Goal: Task Accomplishment & Management: Use online tool/utility

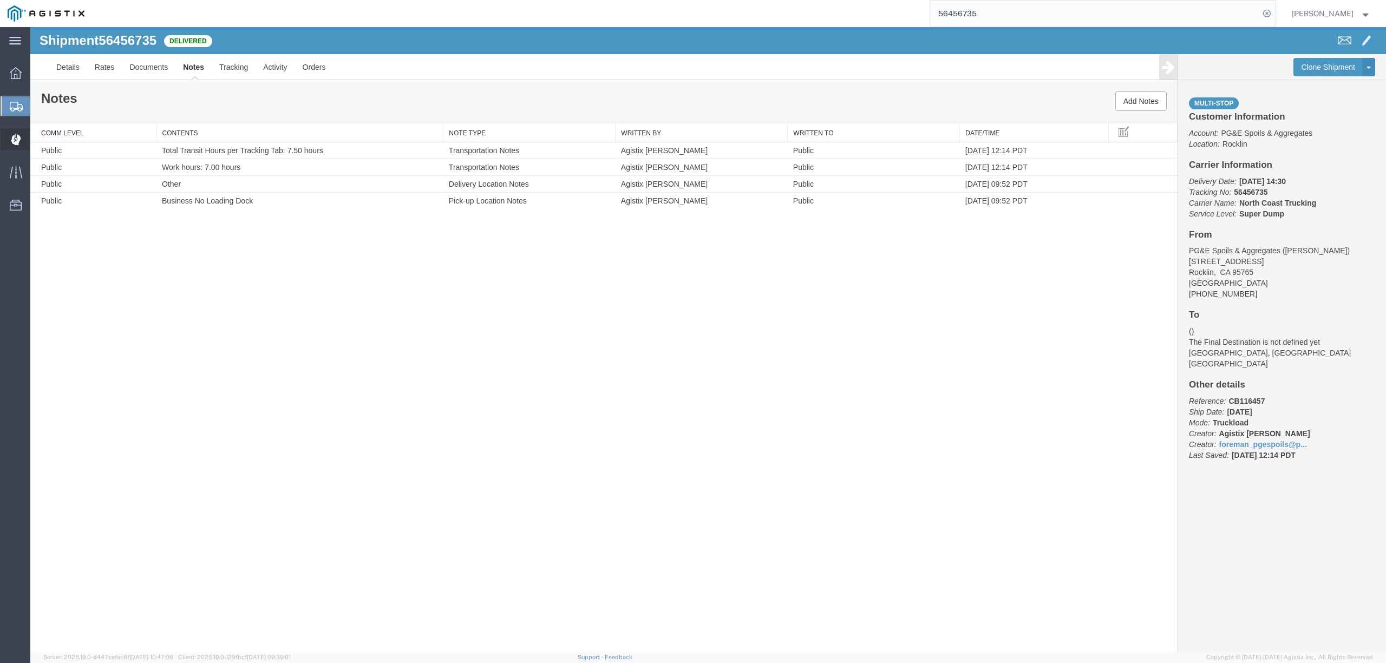
click at [37, 137] on span "Dispatch Manager" at bounding box center [34, 139] width 8 height 22
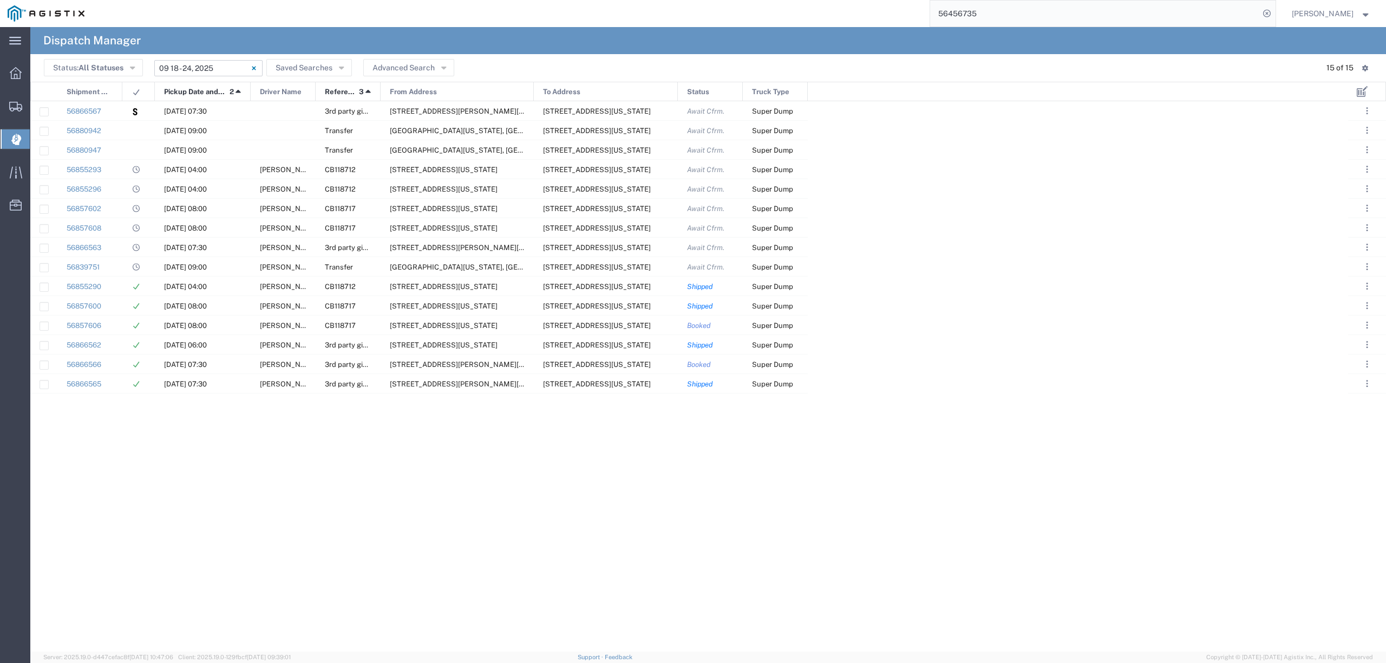
click at [206, 68] on input "[DATE] - [DATE]" at bounding box center [208, 68] width 108 height 16
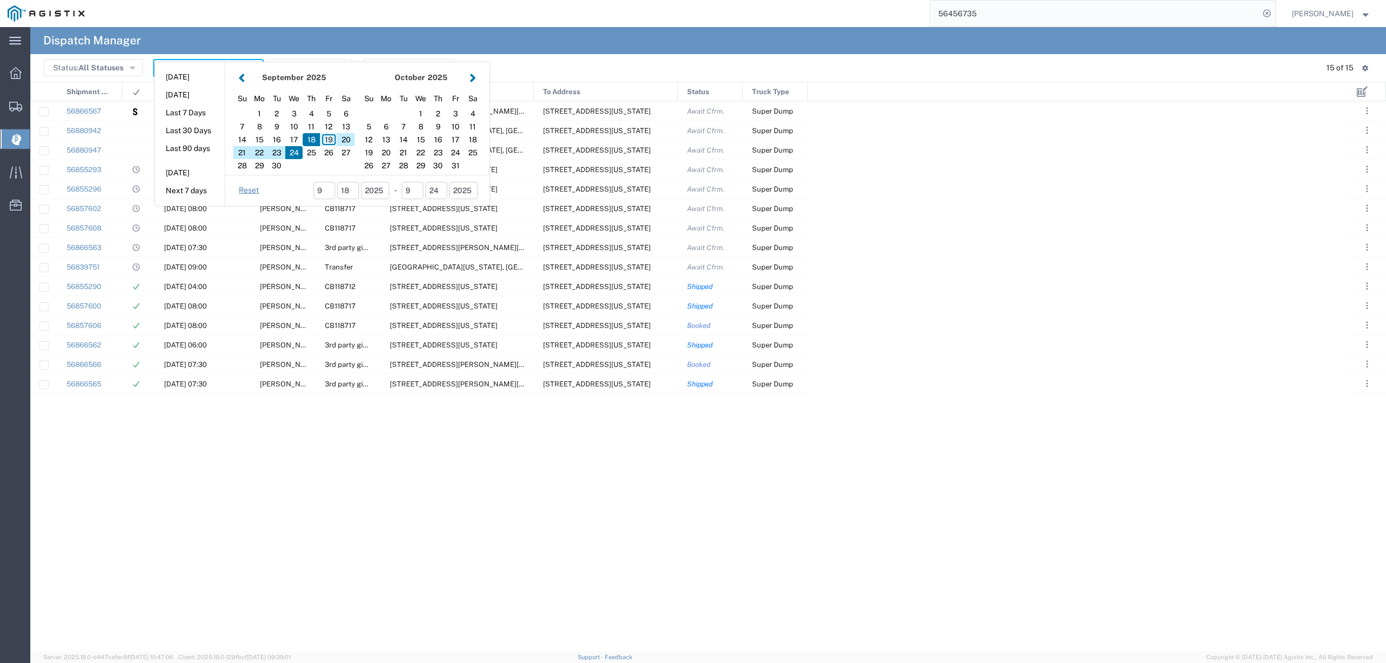
click at [328, 138] on div "19" at bounding box center [328, 139] width 17 height 13
type input "[DATE]"
type input "[DATE] - [DATE]"
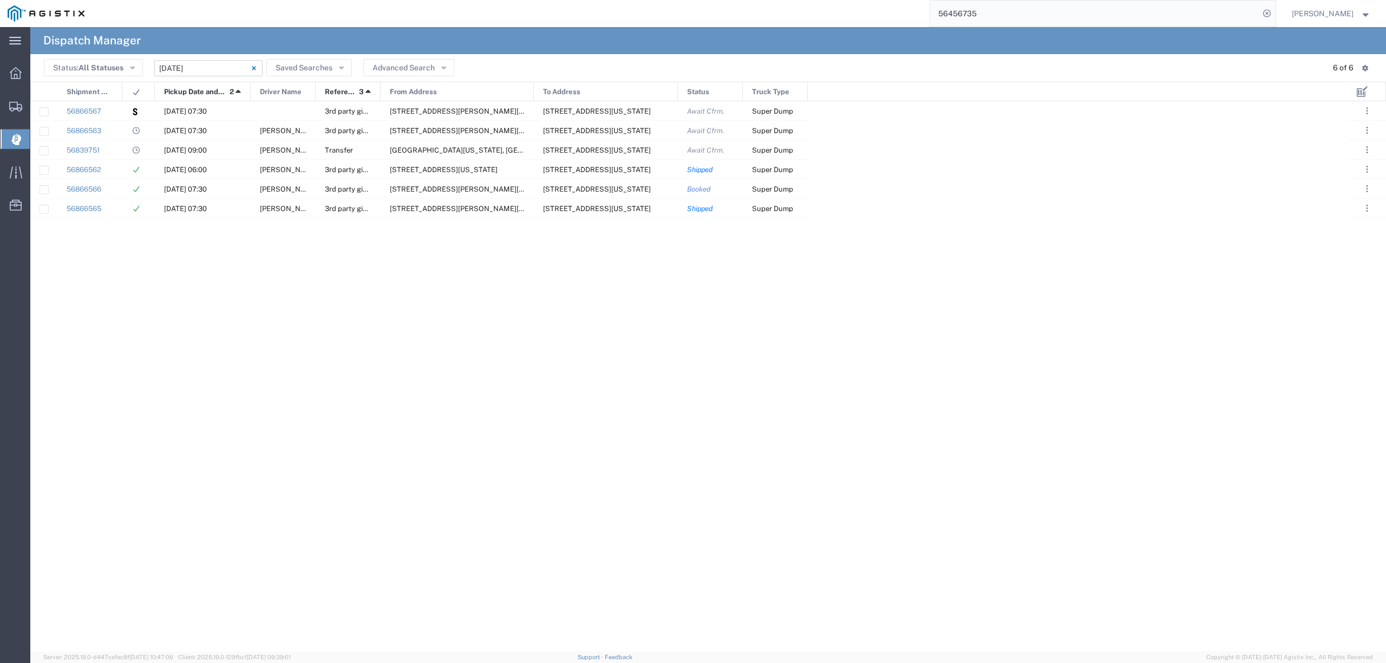
click at [218, 66] on input "[DATE] - [DATE]" at bounding box center [208, 68] width 108 height 16
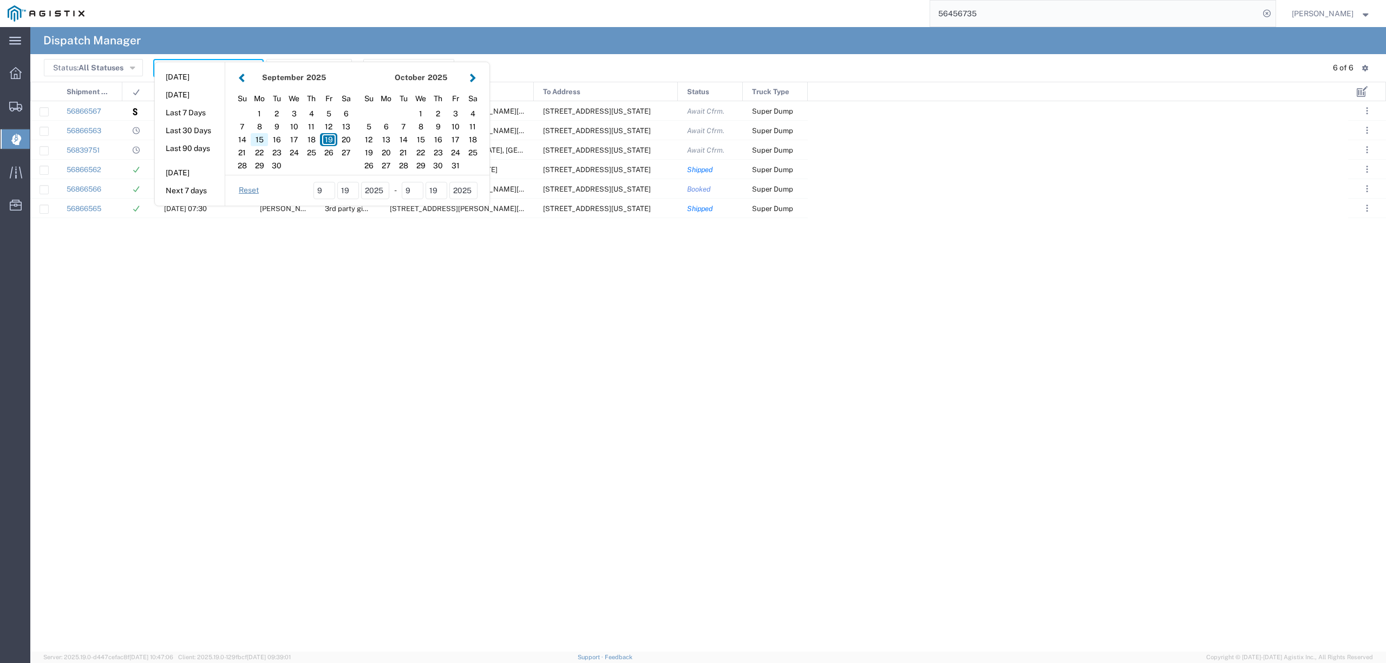
click at [264, 136] on div "15" at bounding box center [259, 139] width 17 height 13
click at [261, 136] on div "15" at bounding box center [259, 139] width 17 height 13
type input "[DATE]"
type input "[DATE] - [DATE]"
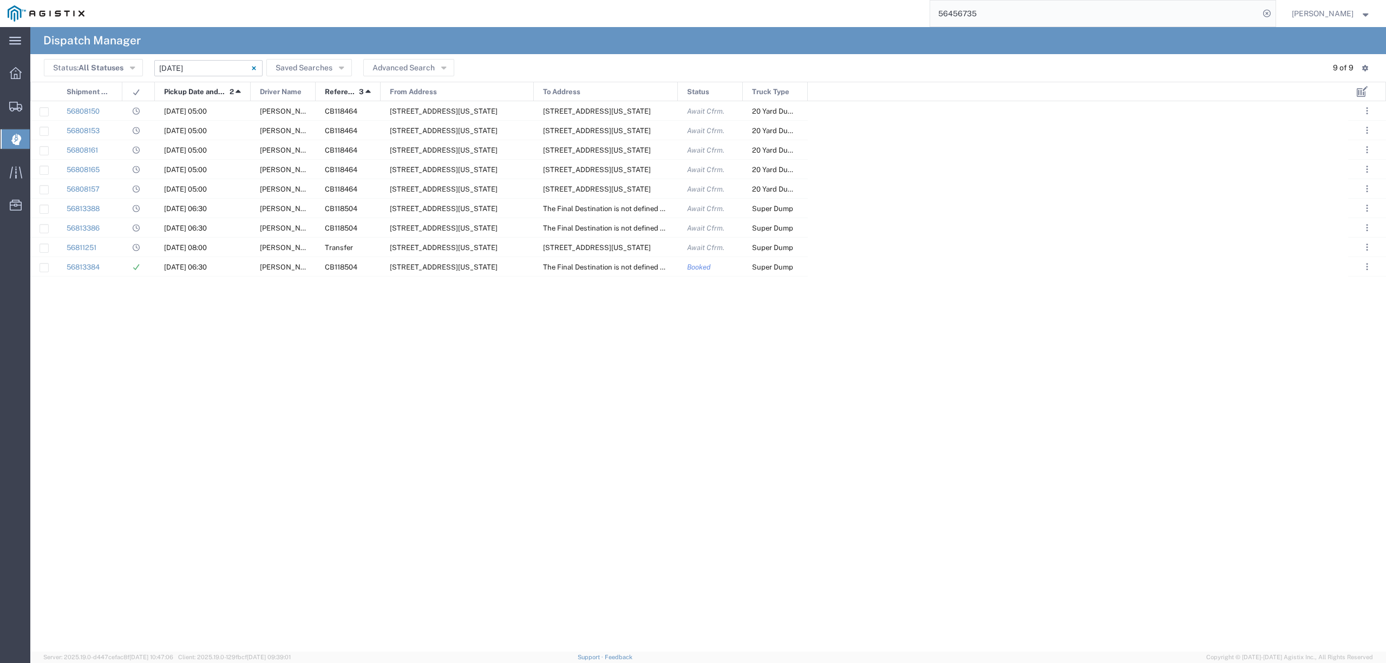
click at [206, 61] on input "[DATE] - [DATE]" at bounding box center [208, 68] width 108 height 16
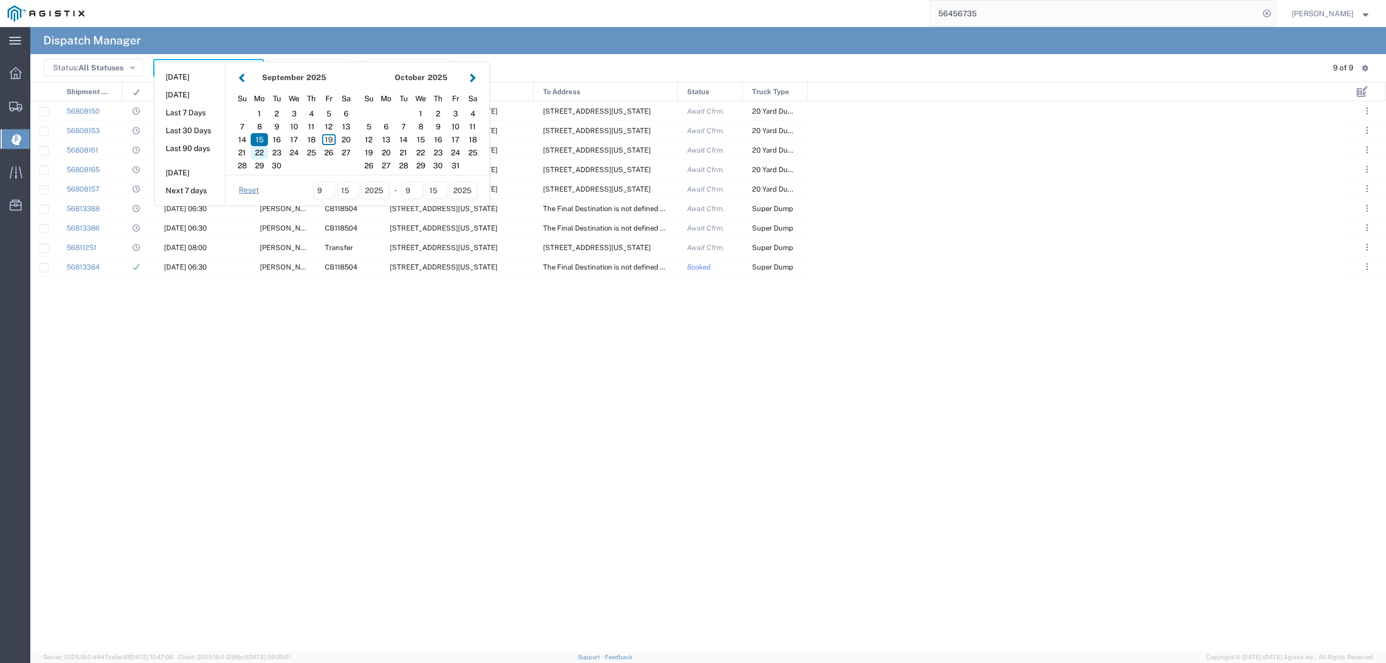
click at [263, 151] on div "22" at bounding box center [259, 152] width 17 height 13
type input "[DATE]"
type input "[DATE] - [DATE]"
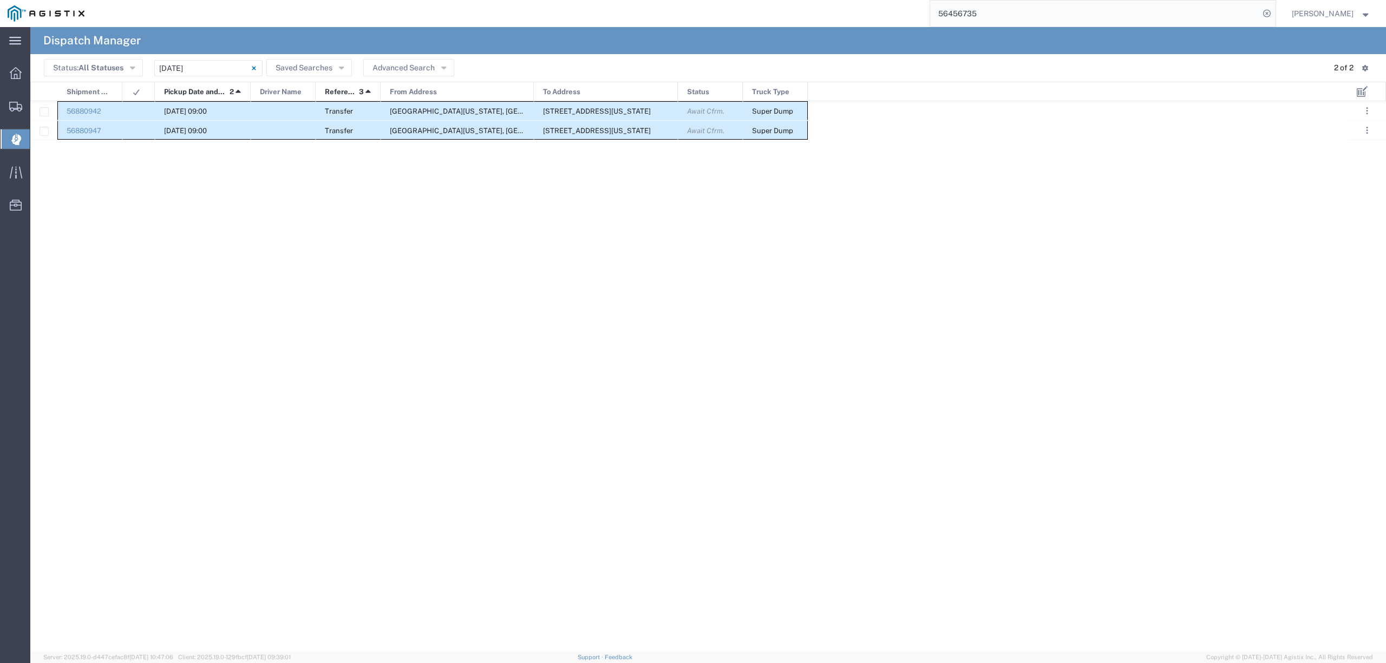
drag, startPoint x: 101, startPoint y: 106, endPoint x: 801, endPoint y: 137, distance: 701.2
click at [801, 137] on div "56880942 [DATE] 09:00 [STREET_ADDRESS][GEOGRAPHIC_DATA][US_STATE][STREET_ADDRES…" at bounding box center [418, 120] width 777 height 39
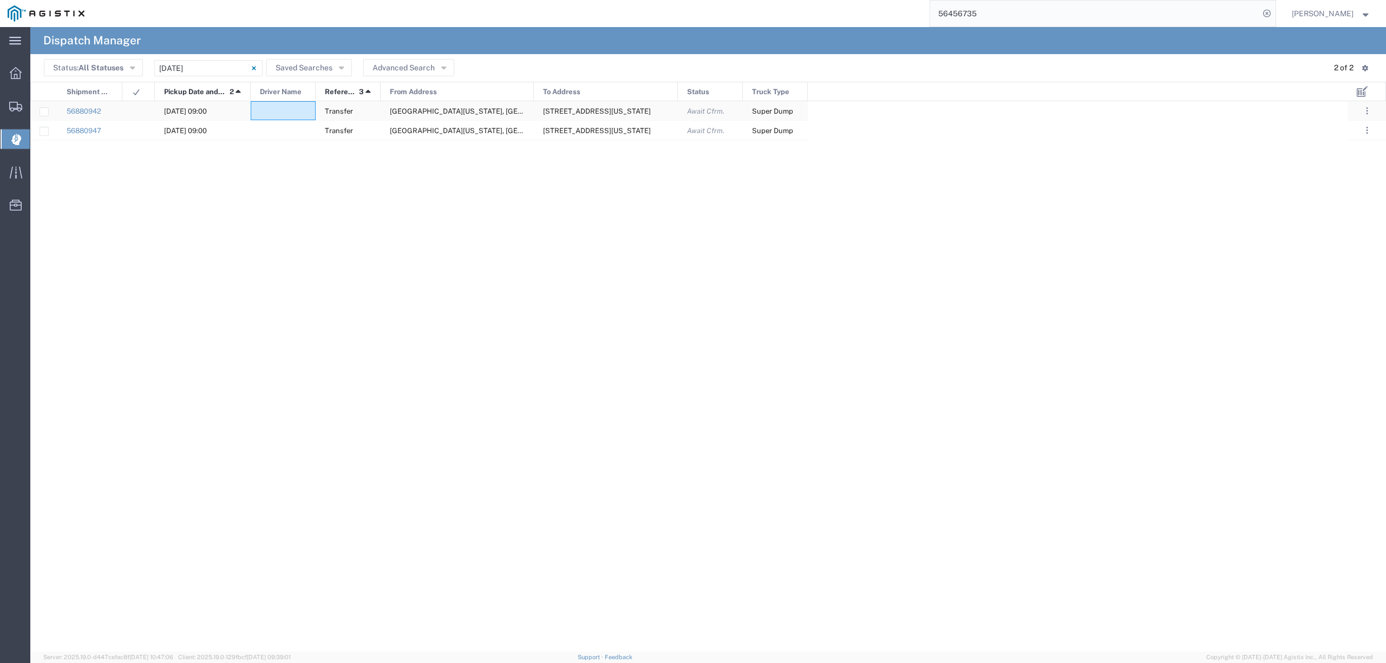
click at [279, 112] on div at bounding box center [283, 110] width 65 height 19
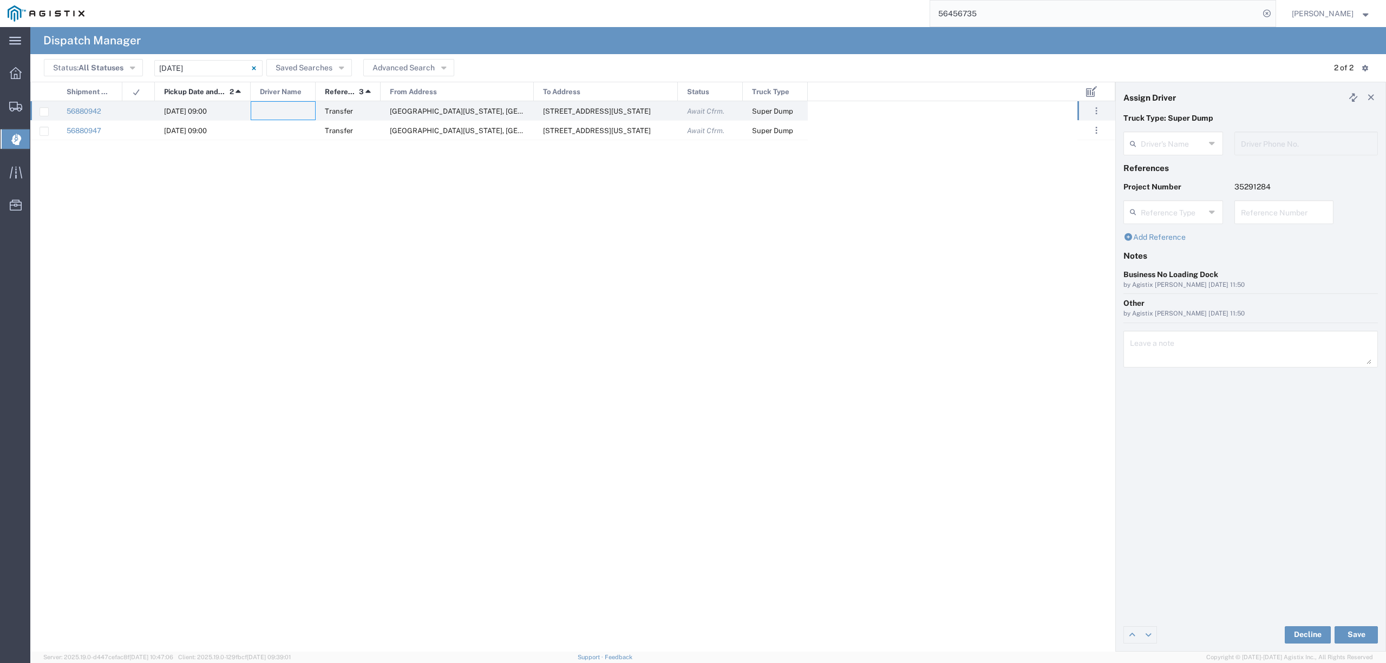
click at [1172, 135] on agx-dispatcher-assign-widget "Driver's Name Driver Phone No." at bounding box center [1250, 147] width 254 height 31
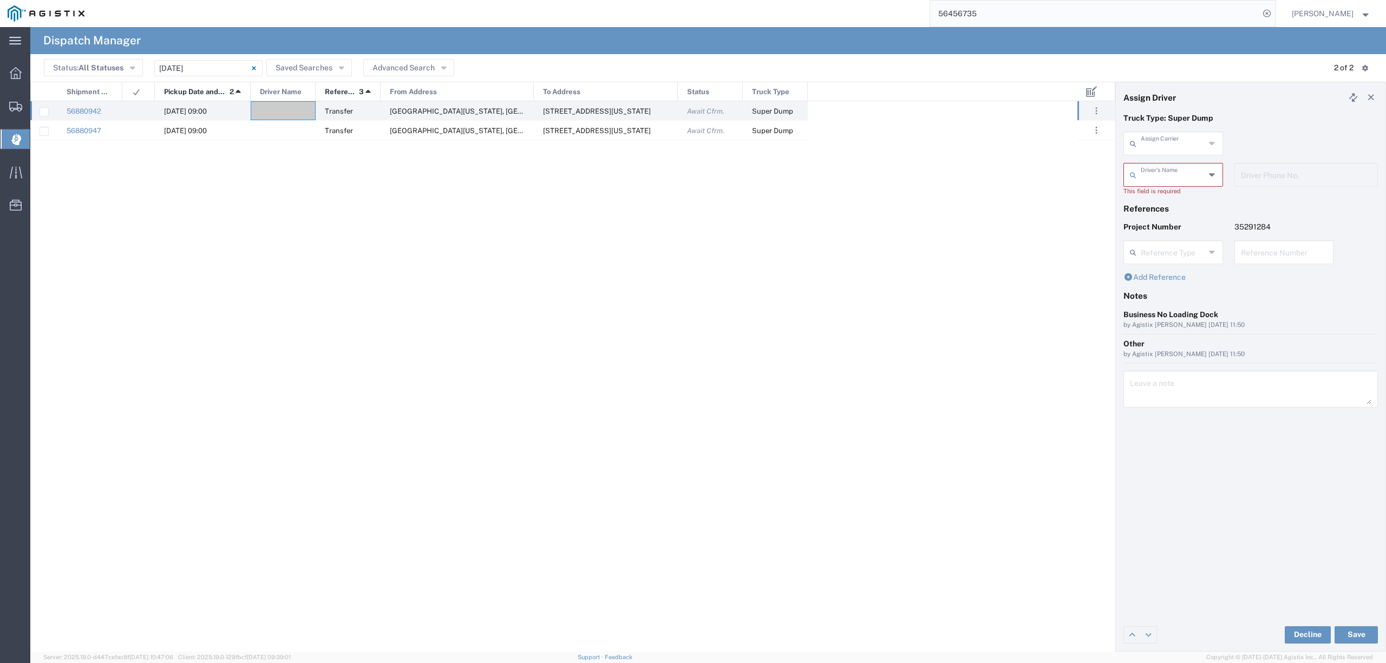
click at [1161, 141] on input "text" at bounding box center [1173, 142] width 64 height 19
click at [1169, 166] on span "TC Trucklines Inc" at bounding box center [1172, 167] width 97 height 17
type input "TC Trucklines Inc"
click at [1173, 176] on input "text" at bounding box center [1175, 174] width 68 height 19
click at [1166, 199] on span "[PERSON_NAME]" at bounding box center [1172, 198] width 97 height 17
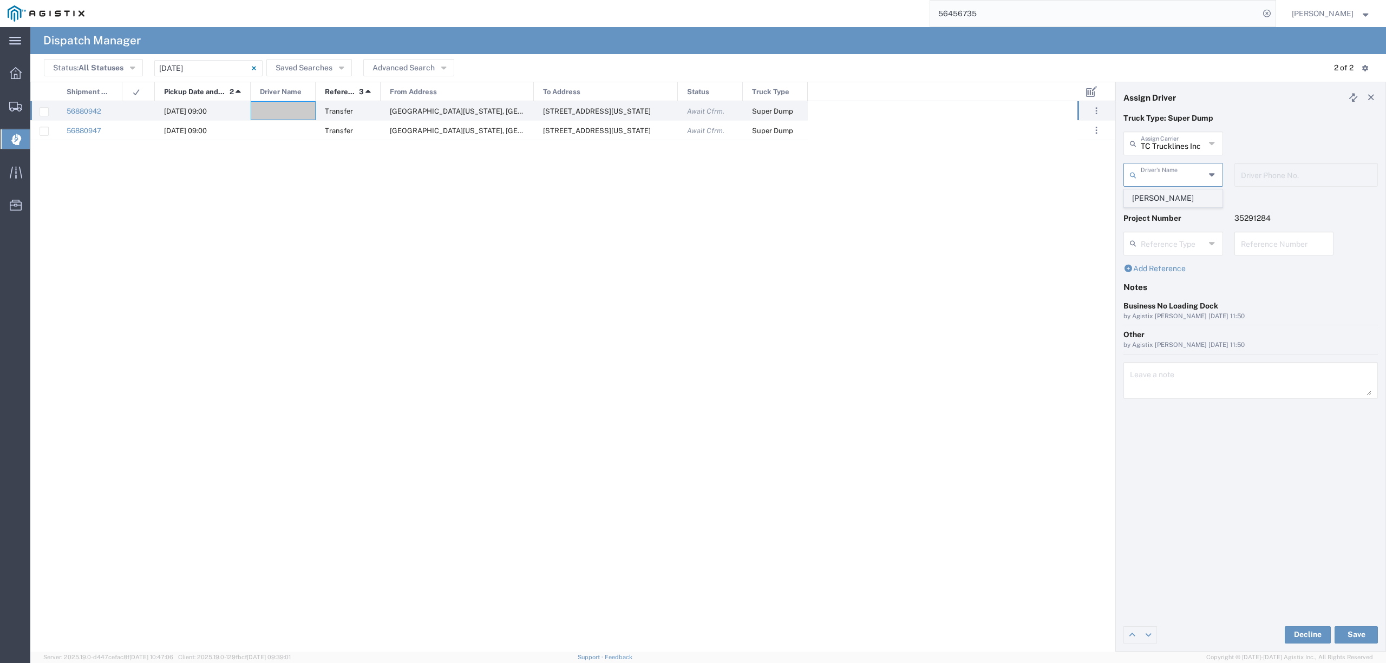
type input "[PERSON_NAME]"
type input "5593756728"
click at [1355, 639] on button "Save" at bounding box center [1355, 634] width 43 height 17
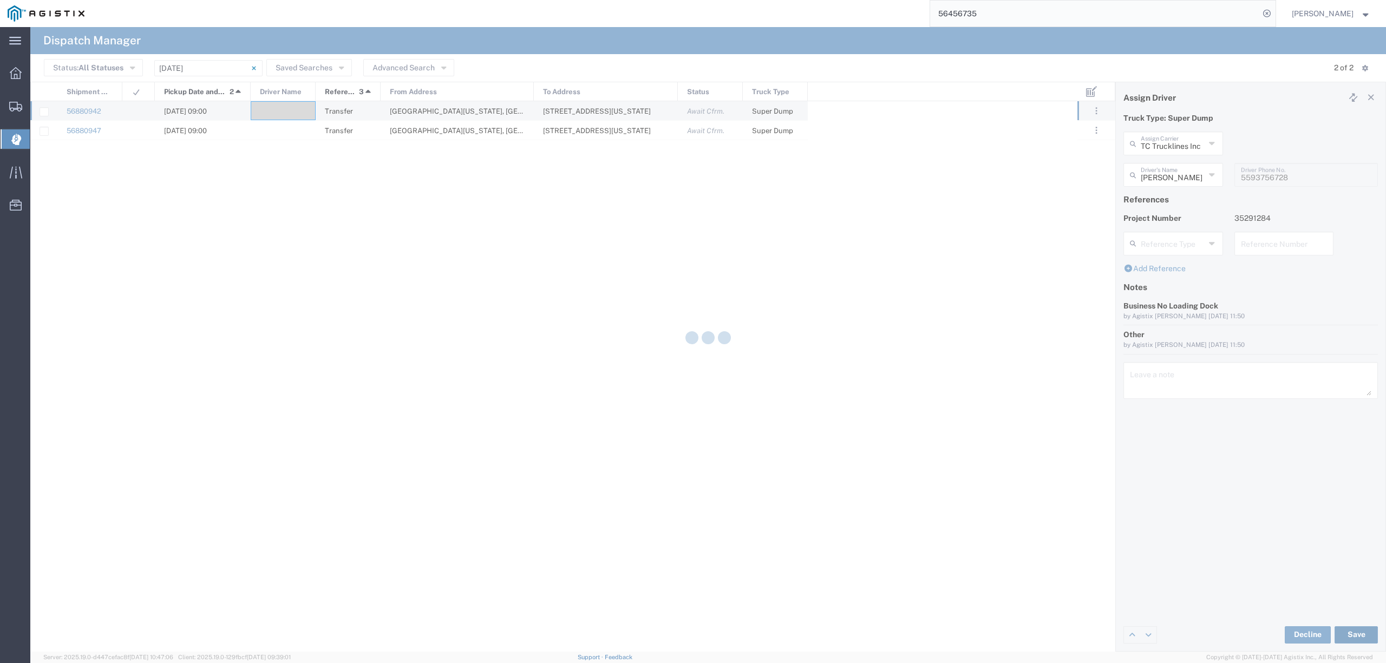
type input "[PERSON_NAME]"
type input "TC Trucklines Inc"
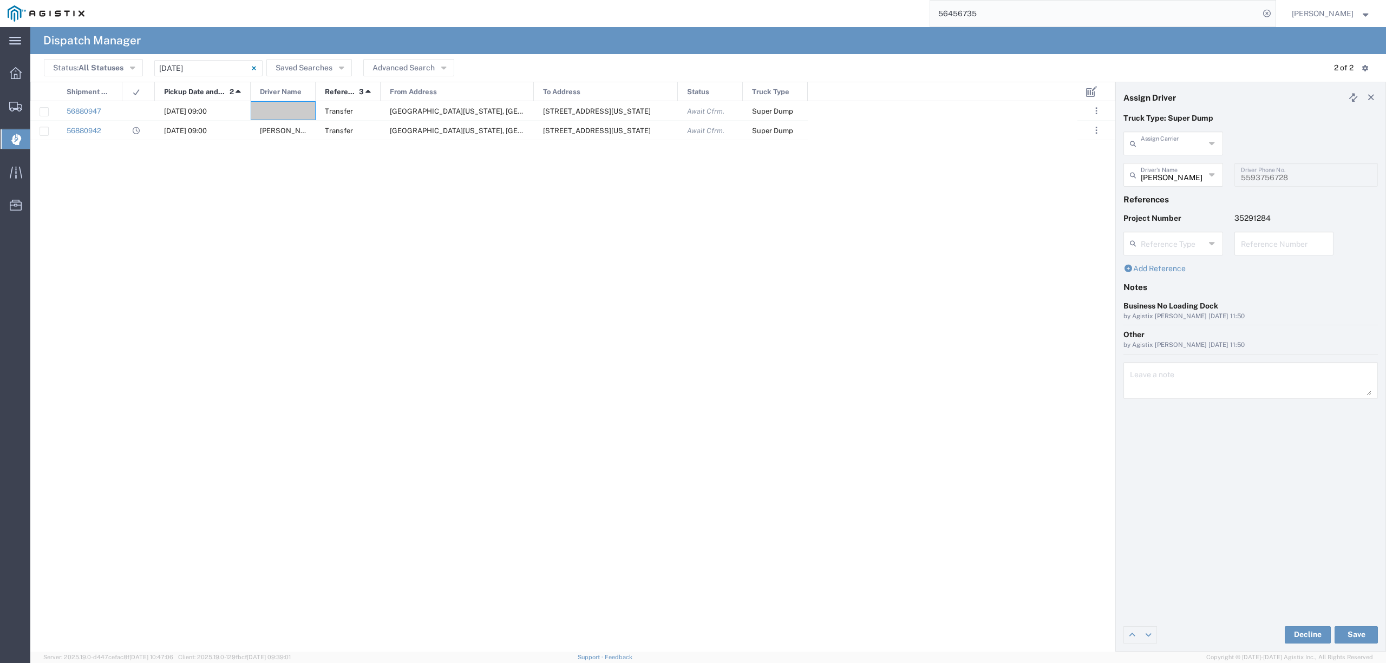
click at [1166, 145] on input "text" at bounding box center [1173, 142] width 64 height 19
type input "aug"
drag, startPoint x: 1176, startPoint y: 156, endPoint x: 1173, endPoint y: 173, distance: 17.1
click at [1176, 161] on div "aug Assign Carrier Augies Transportation LLC" at bounding box center [1173, 147] width 111 height 31
click at [1173, 173] on input "text" at bounding box center [1173, 174] width 64 height 19
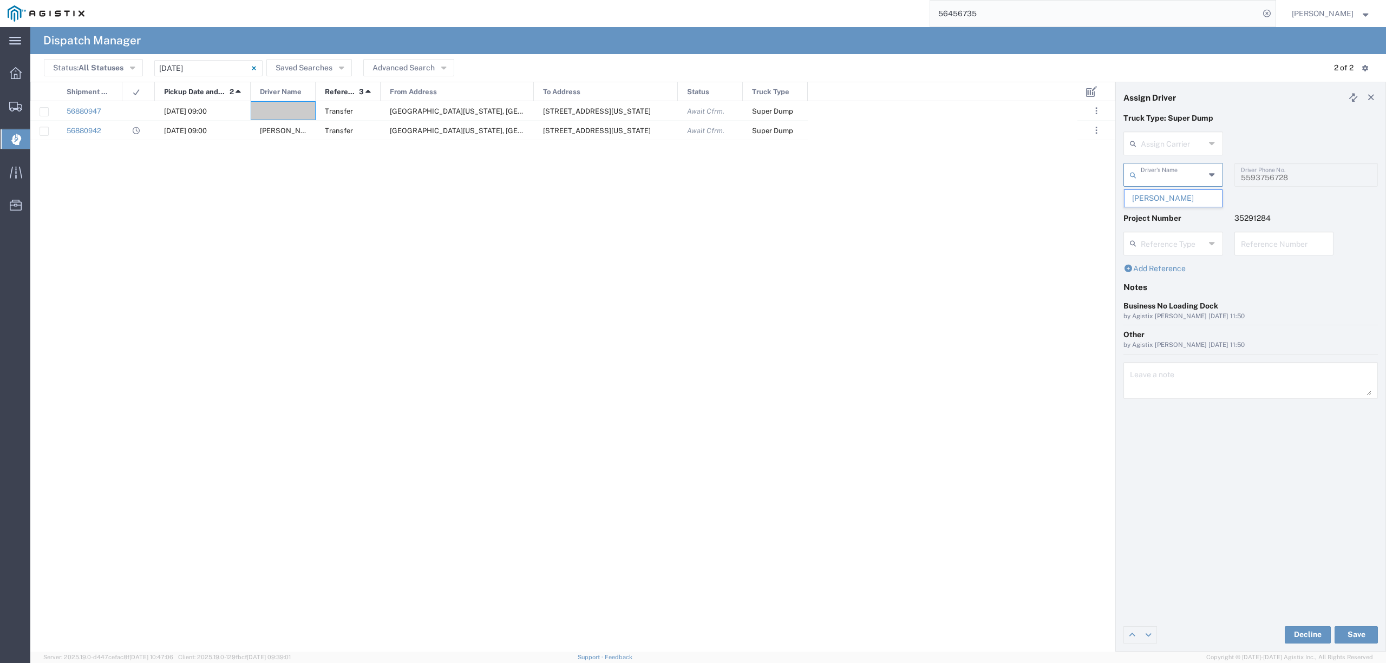
type input "TC Trucklines Inc"
click at [1173, 146] on input "TC Trucklines Inc" at bounding box center [1173, 142] width 64 height 19
type input "[PERSON_NAME]"
click at [1264, 114] on p "Truck Type: Super Dump" at bounding box center [1250, 118] width 254 height 11
click at [1166, 143] on input "text" at bounding box center [1173, 142] width 64 height 19
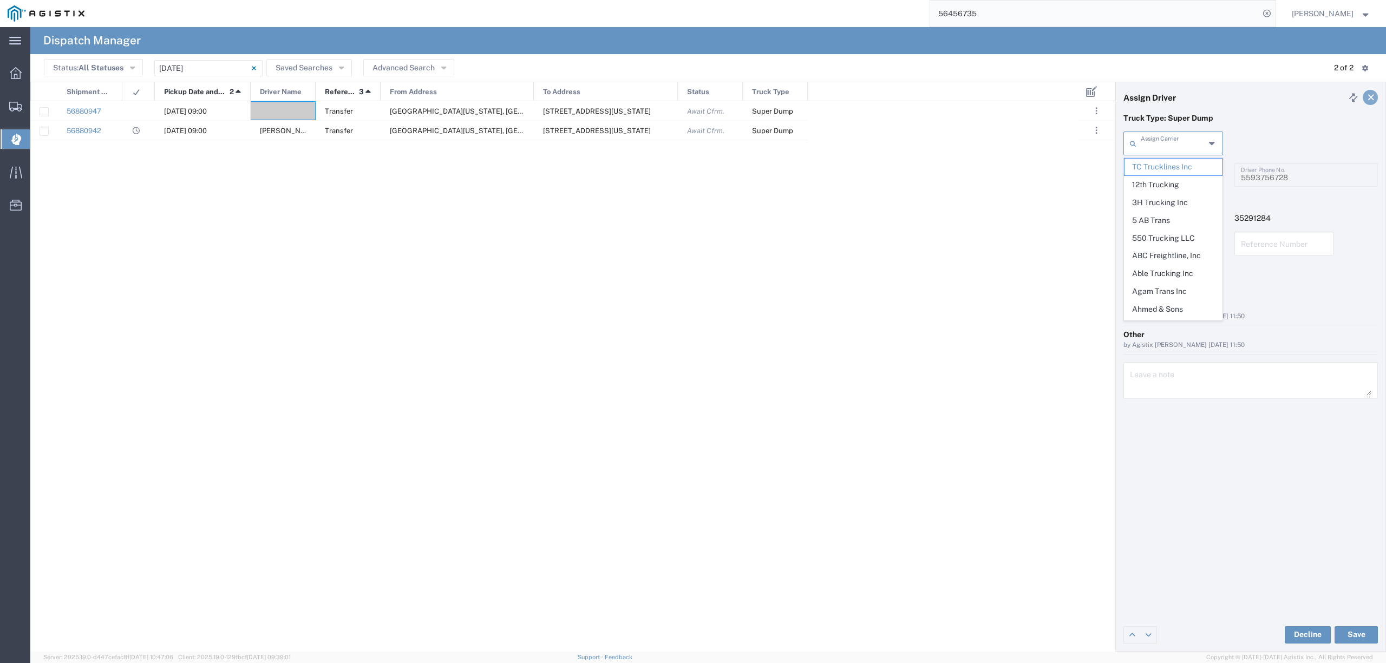
click at [1372, 96] on icon at bounding box center [1371, 98] width 10 height 8
type input "TC Trucklines Inc"
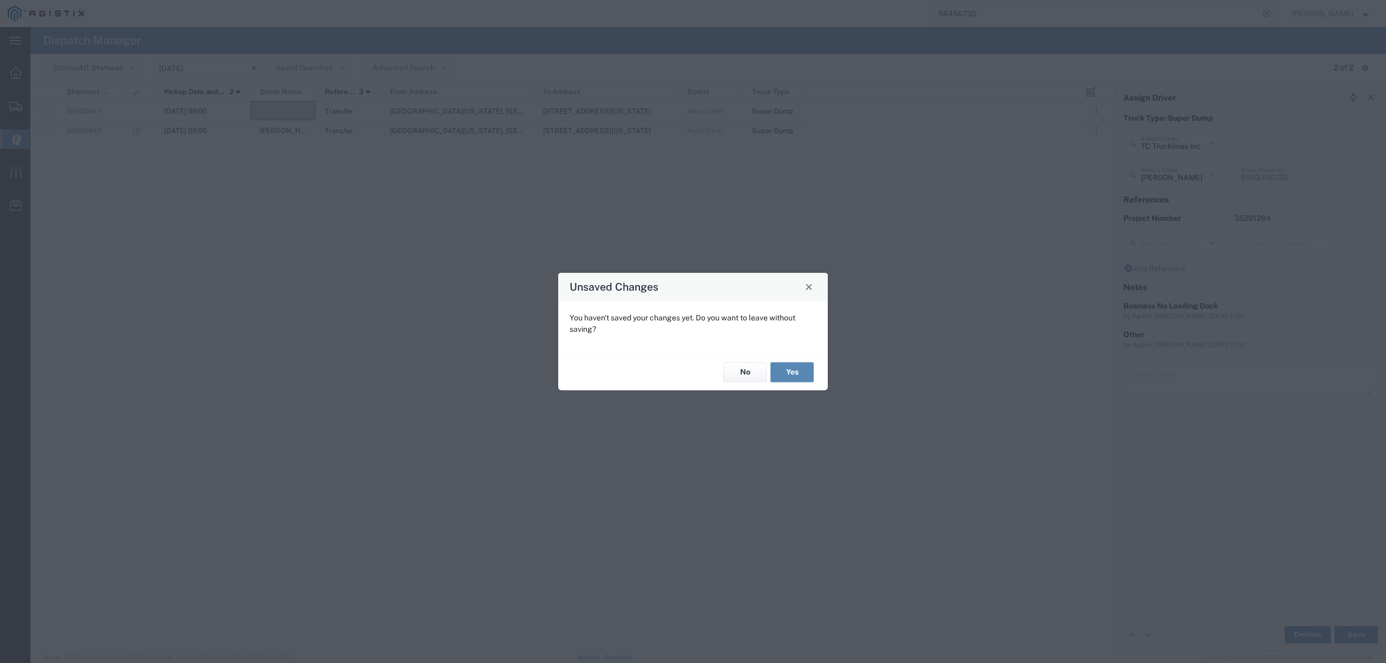
click at [801, 377] on button "Yes" at bounding box center [791, 373] width 43 height 20
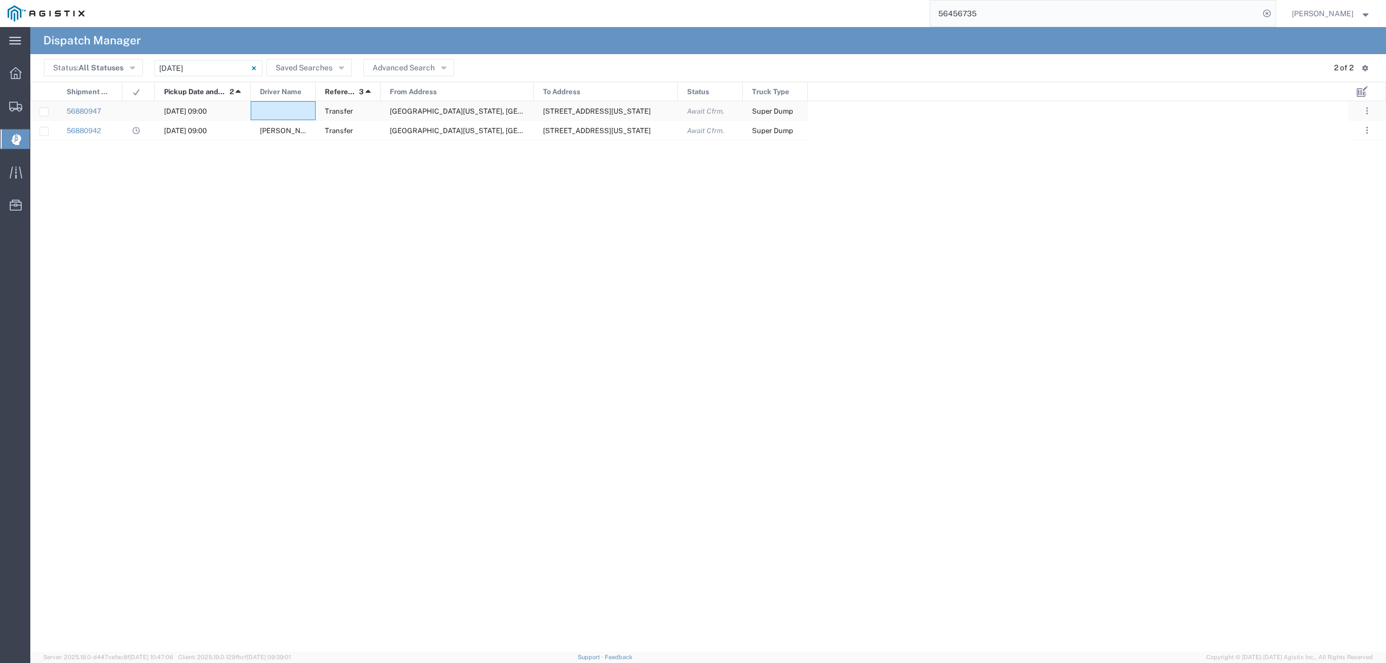
click at [286, 104] on div at bounding box center [283, 110] width 65 height 19
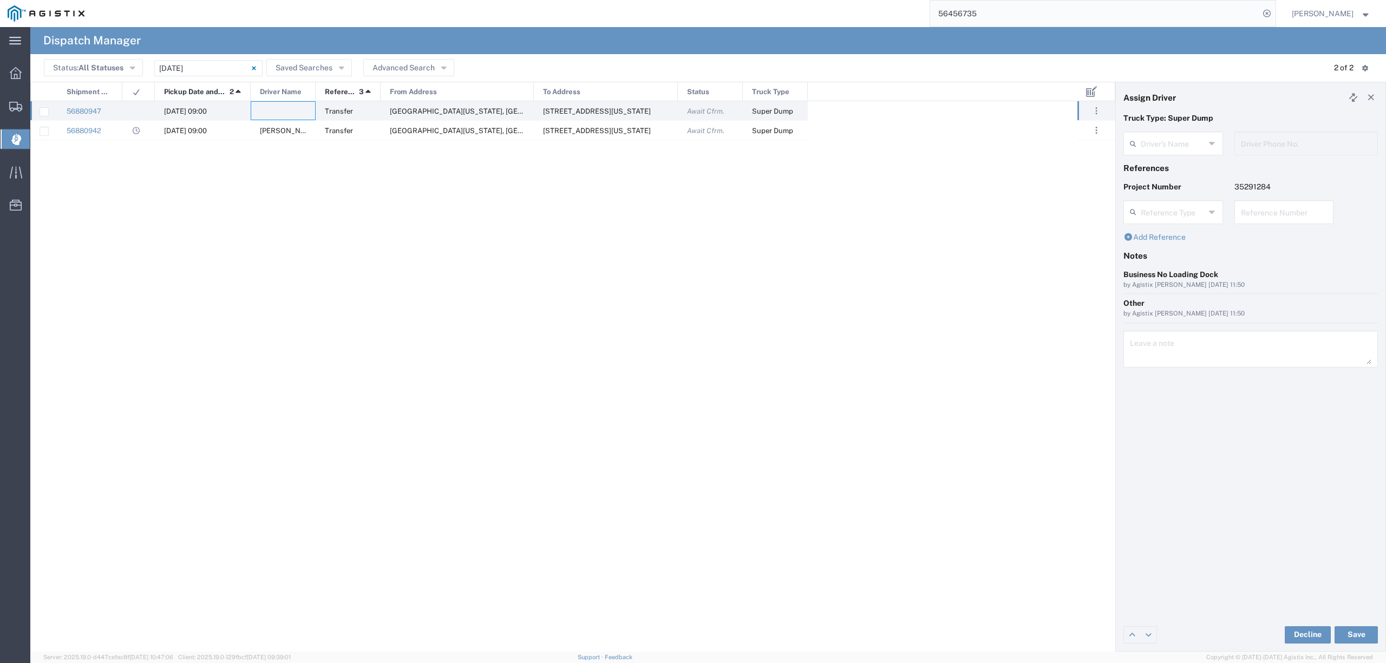
click at [1168, 133] on div "Driver's Name" at bounding box center [1173, 144] width 100 height 24
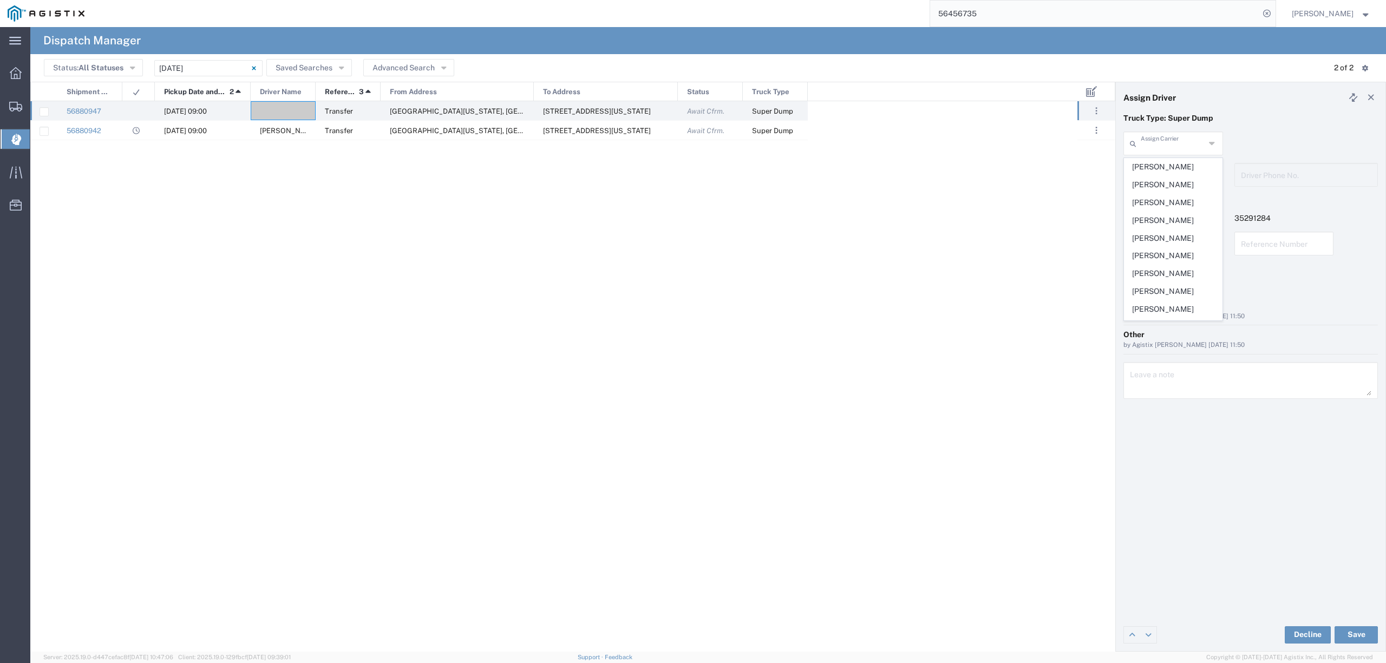
click at [1179, 141] on input "text" at bounding box center [1173, 142] width 64 height 19
click at [1166, 179] on span "Augies Transportation LLC" at bounding box center [1172, 176] width 97 height 34
type input "Augies Transportation LLC"
click at [1187, 166] on input "text" at bounding box center [1175, 174] width 68 height 19
click at [1187, 192] on span "[PERSON_NAME]" at bounding box center [1172, 198] width 97 height 17
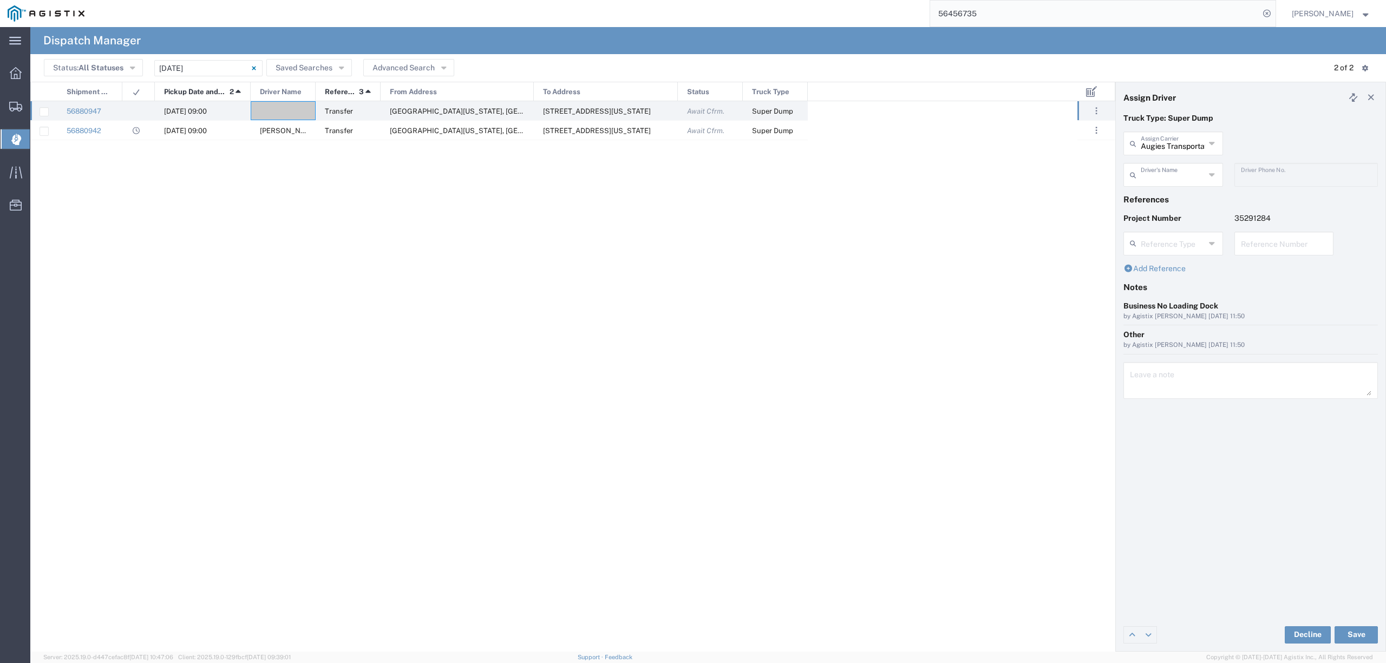
type input "[PERSON_NAME]"
type input "[PHONE_NUMBER]"
click at [1352, 632] on button "Save" at bounding box center [1355, 634] width 43 height 17
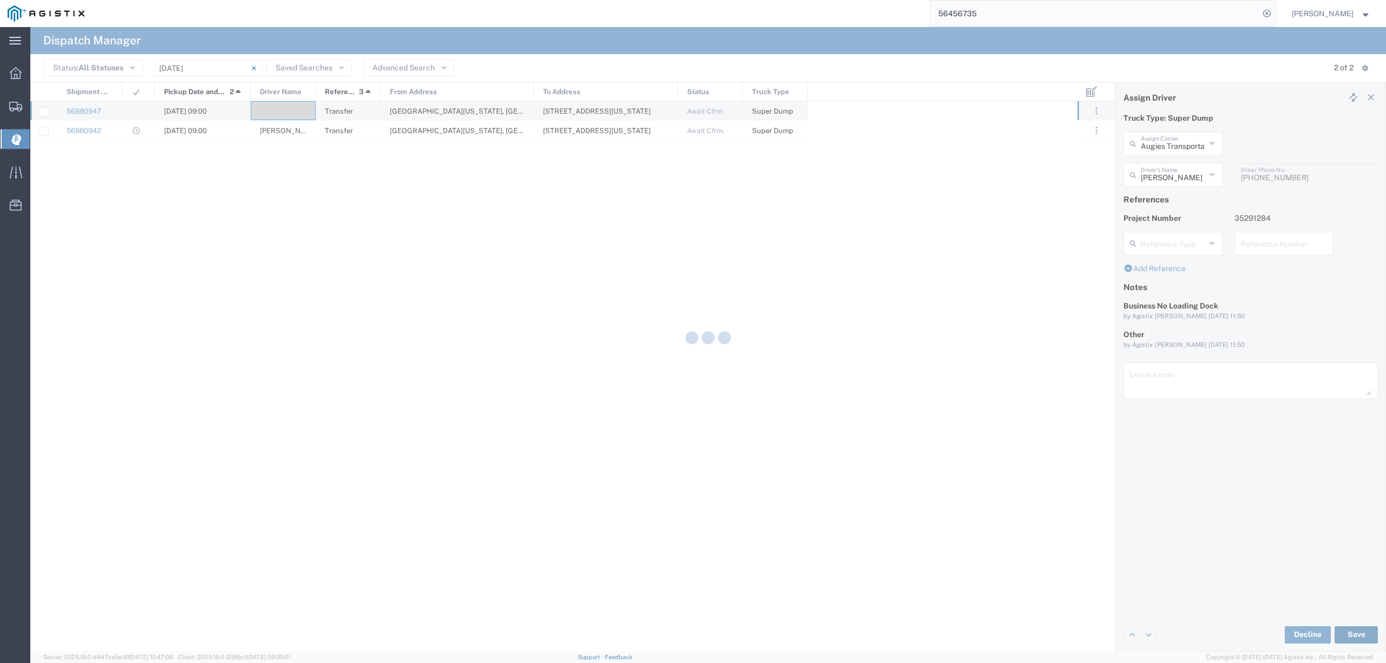
type input "[PERSON_NAME]"
type input "Augies Transportation LLC"
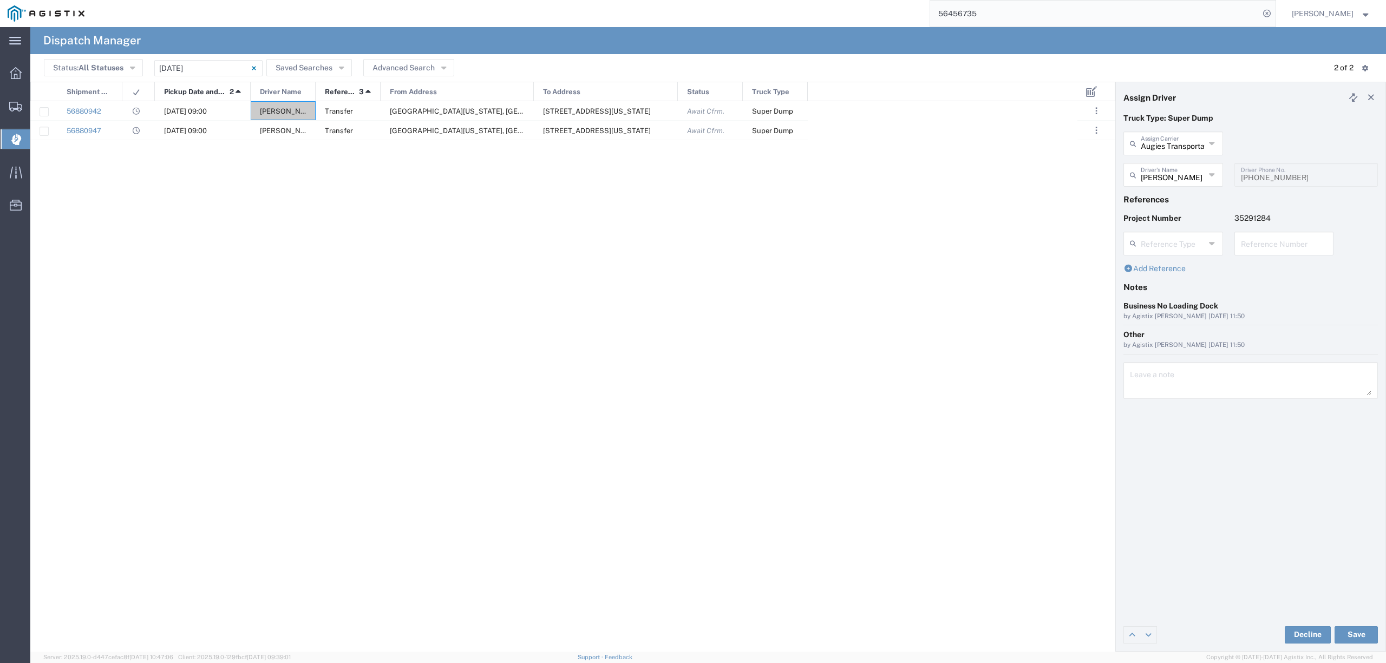
click at [1378, 95] on header "Assign Driver" at bounding box center [1251, 97] width 270 height 30
click at [1371, 95] on icon at bounding box center [1371, 98] width 10 height 8
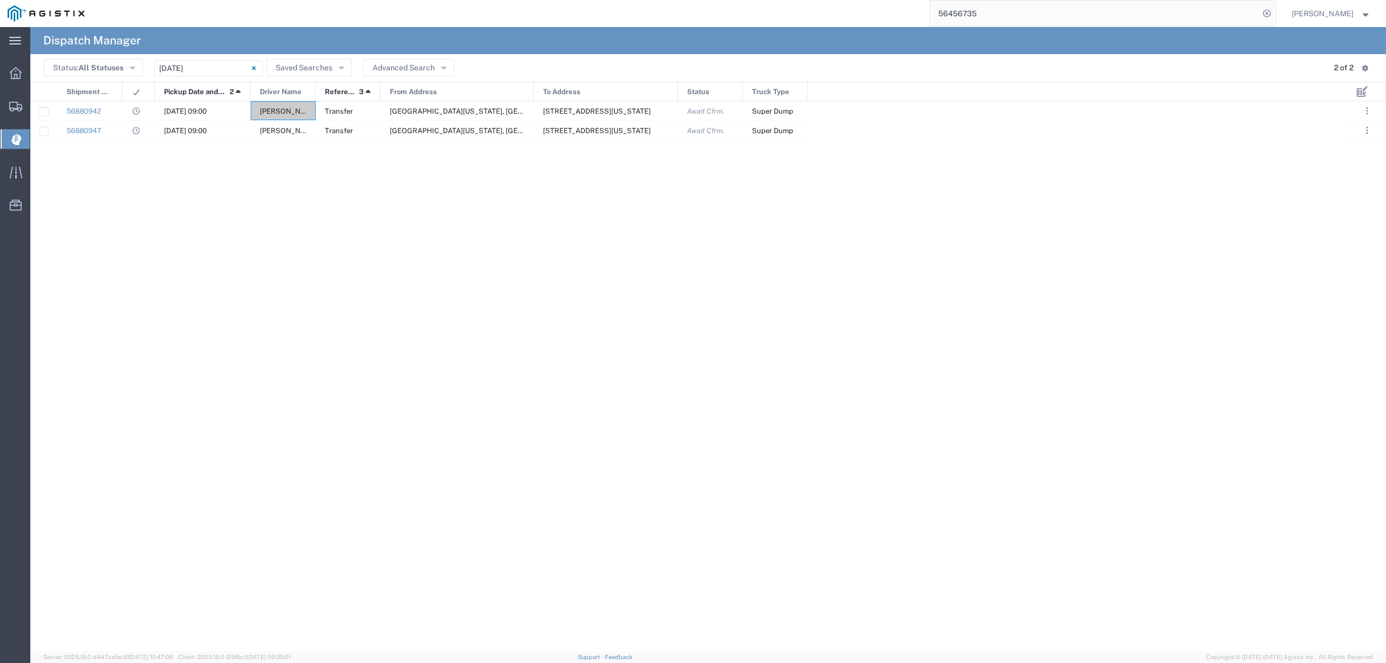
click at [967, 3] on input "56456735" at bounding box center [1094, 14] width 329 height 26
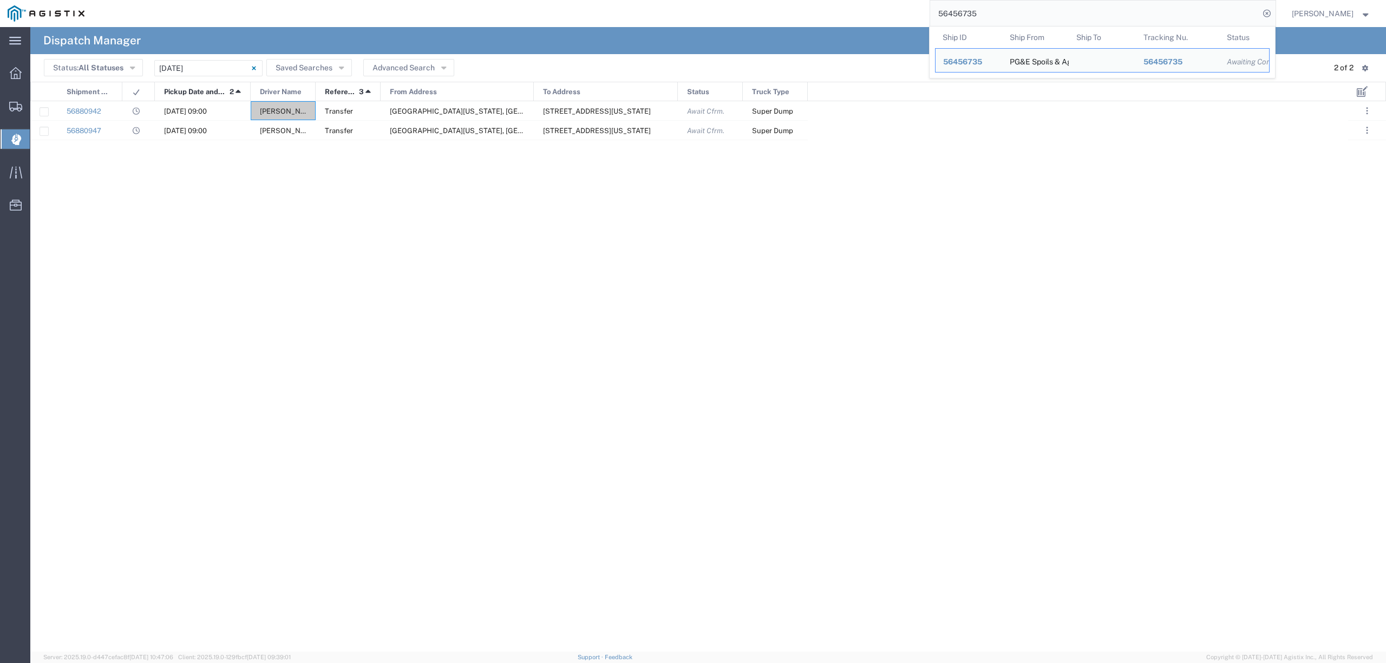
click at [966, 9] on input "56456735" at bounding box center [1094, 14] width 329 height 26
click at [1061, 63] on div "PG&E Spoils & Aggregates" at bounding box center [1035, 60] width 52 height 23
click at [977, 61] on span "56456735" at bounding box center [962, 61] width 39 height 9
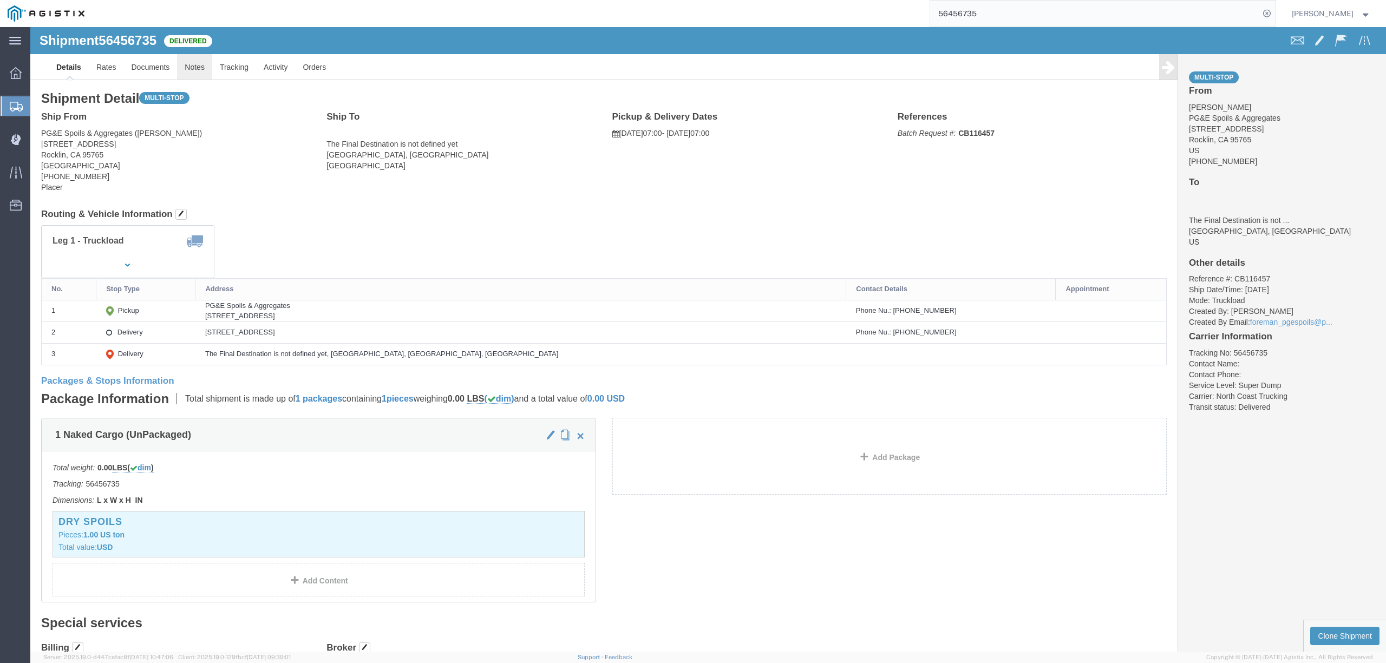
click link "Notes"
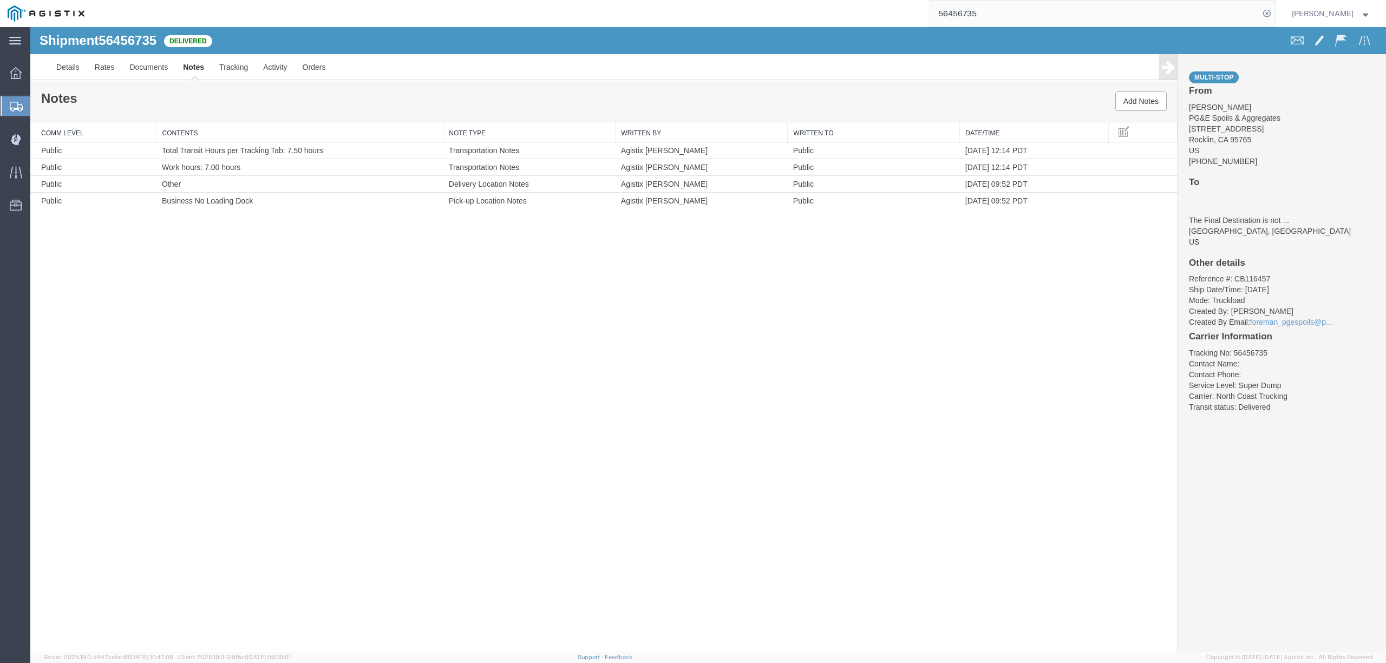
click at [960, 13] on input "56456735" at bounding box center [1094, 14] width 329 height 26
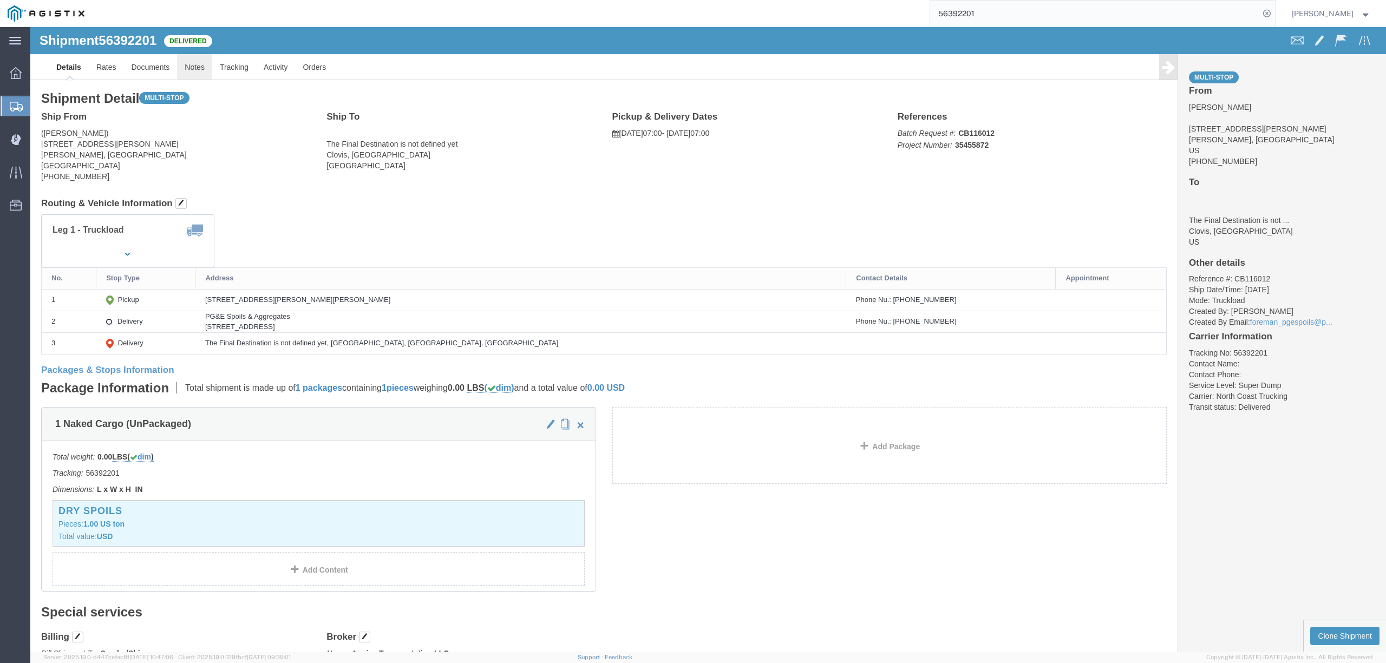
click link "Notes"
click at [973, 14] on input "56392201" at bounding box center [1094, 14] width 329 height 26
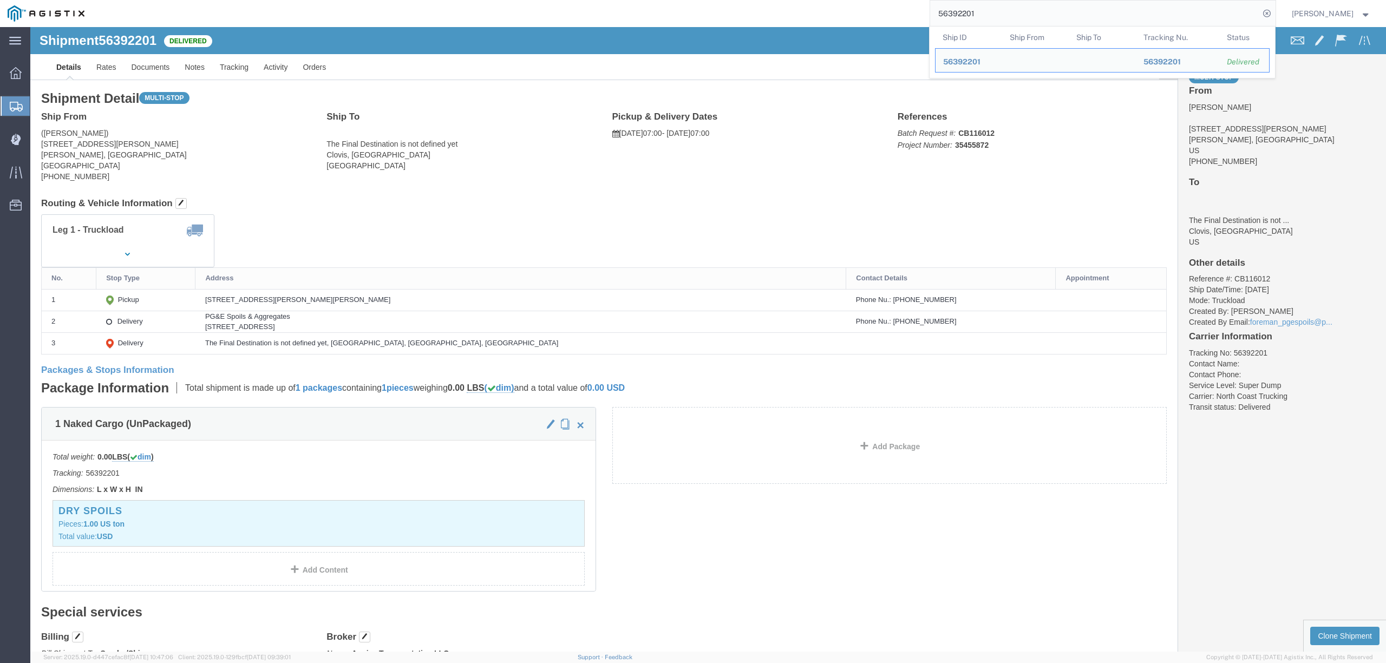
click at [973, 13] on input "56392201" at bounding box center [1094, 14] width 329 height 26
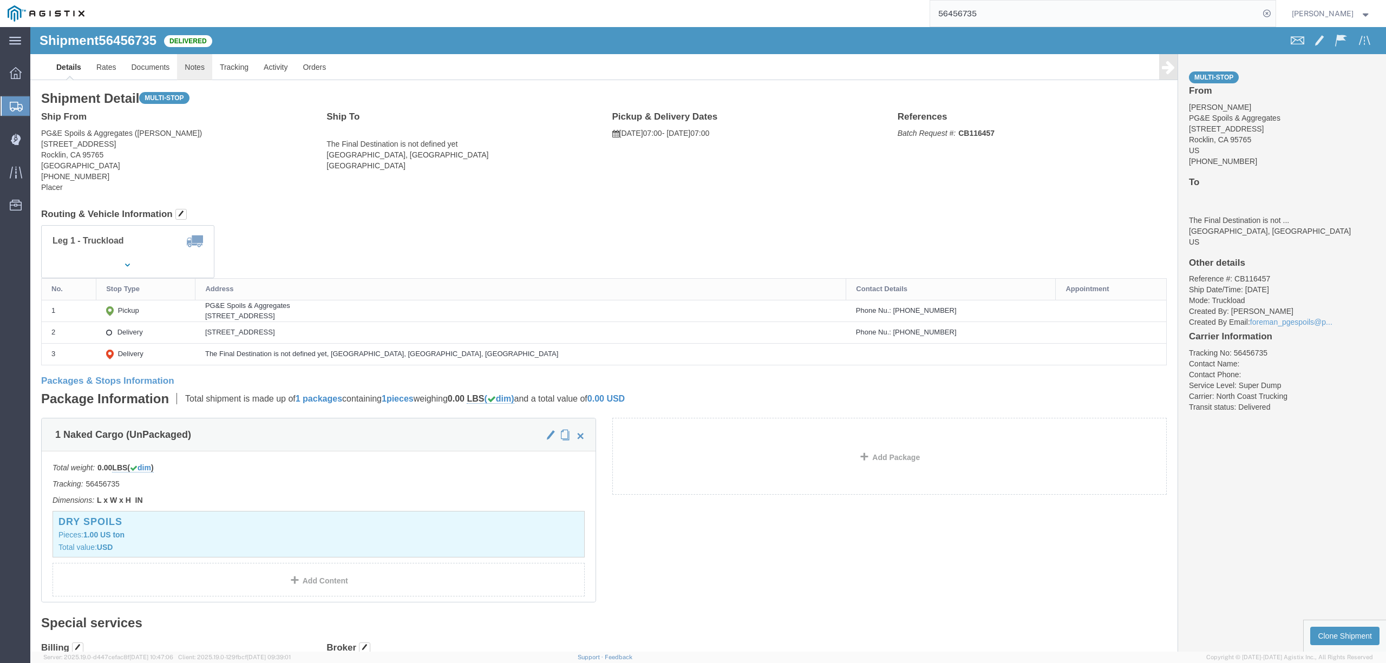
click link "Notes"
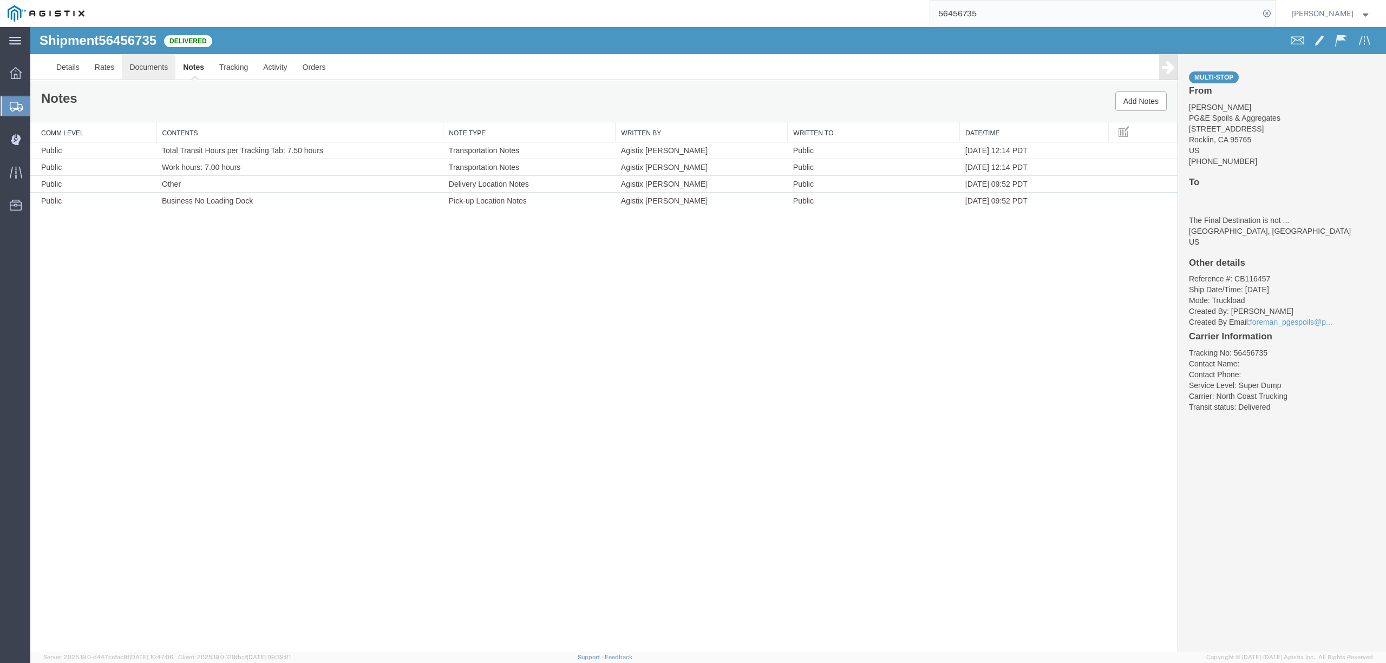
click at [135, 68] on link "Documents" at bounding box center [149, 67] width 54 height 26
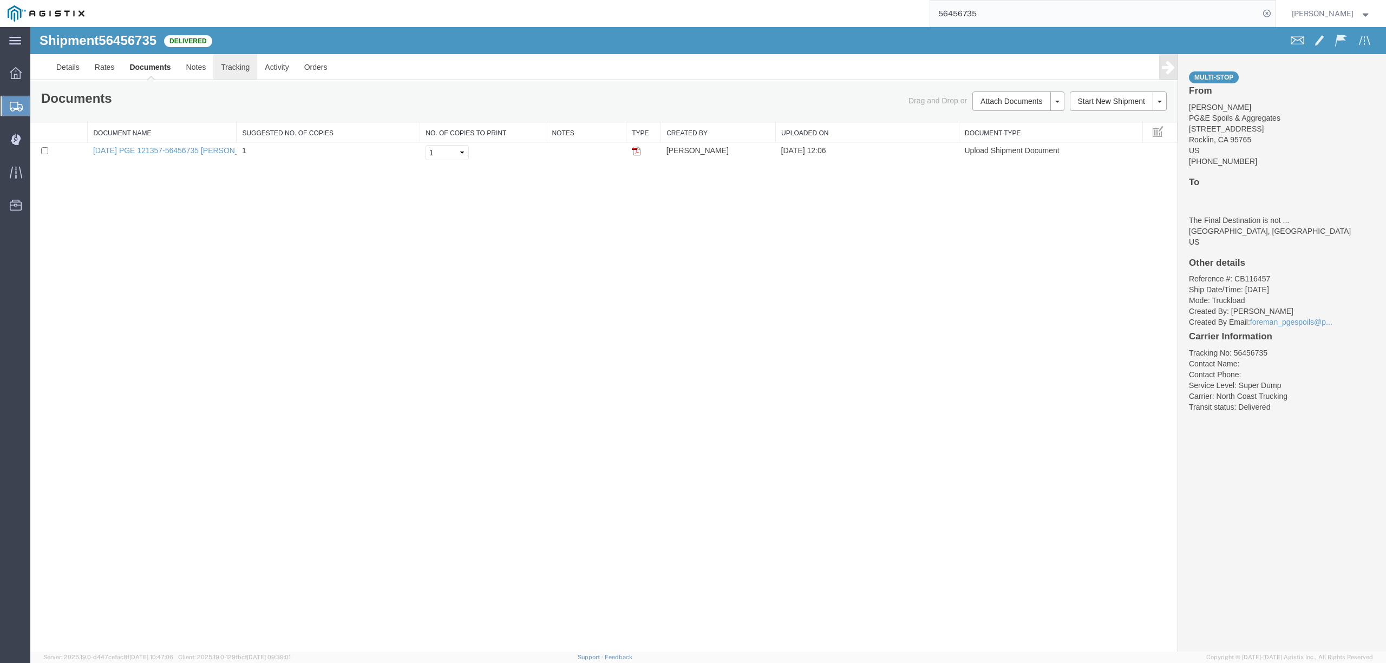
click at [244, 70] on link "Tracking" at bounding box center [235, 67] width 44 height 26
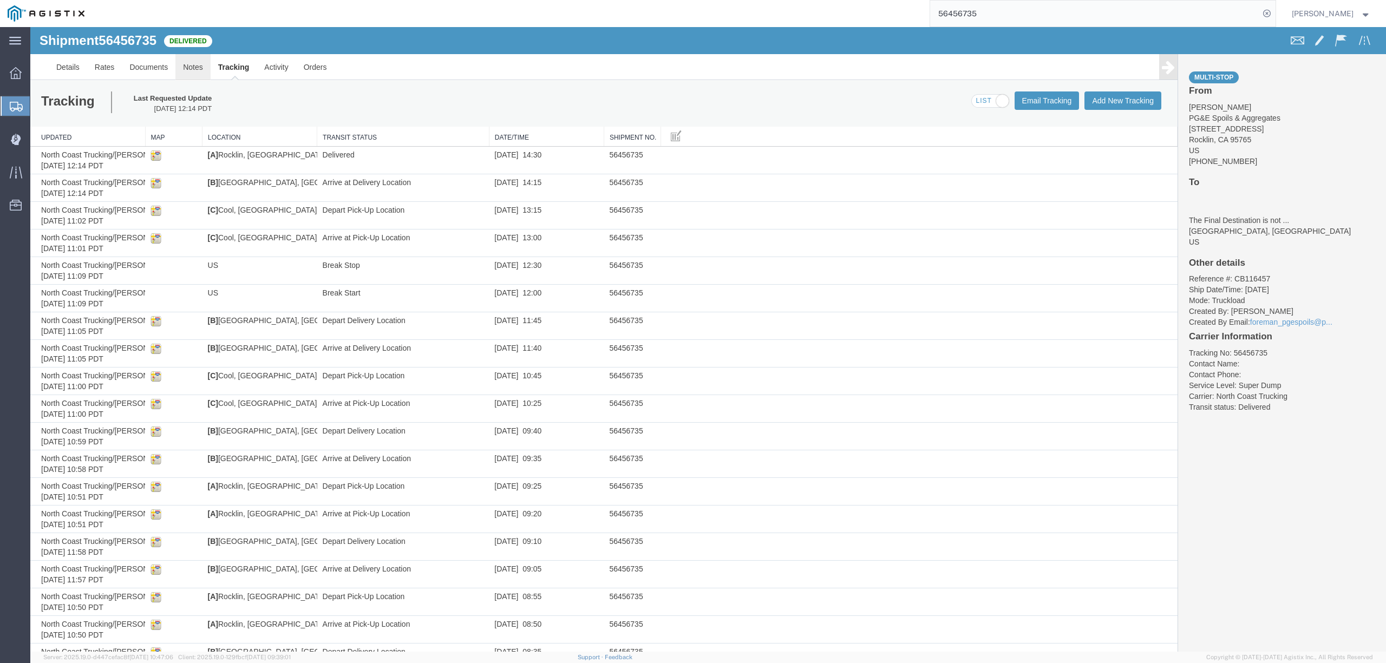
click at [192, 74] on link "Notes" at bounding box center [192, 67] width 35 height 26
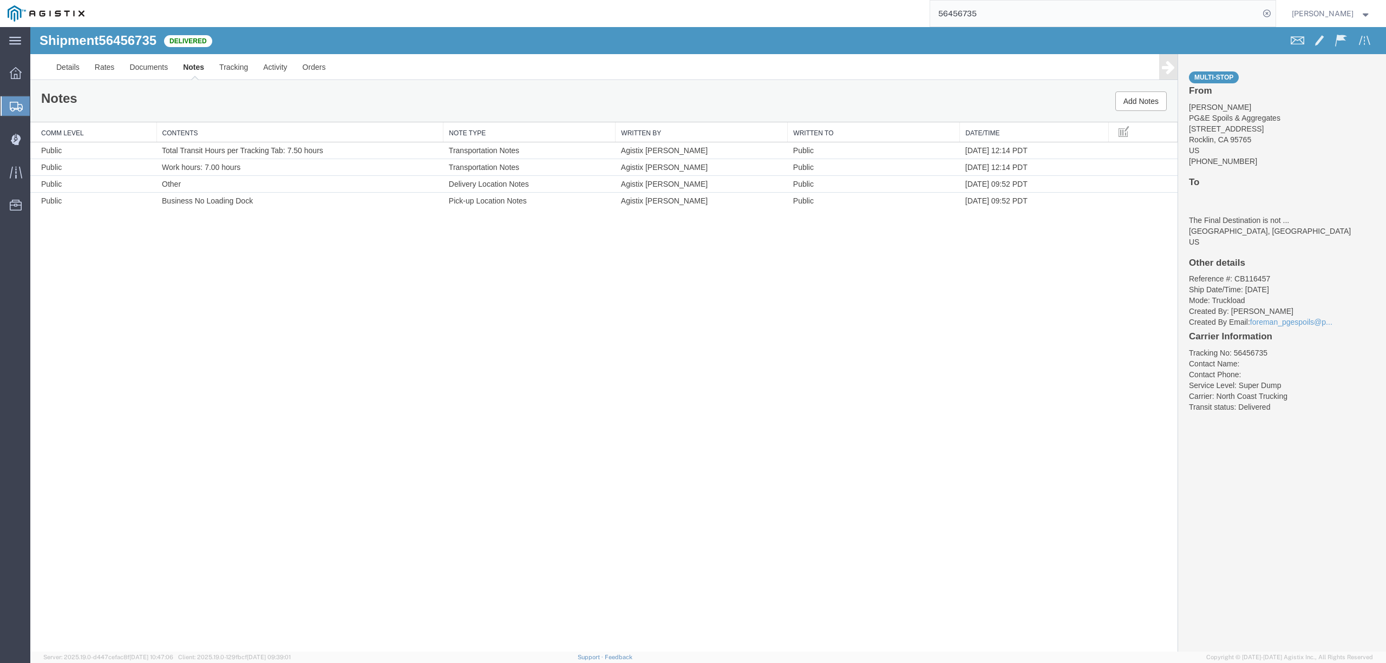
click at [1044, 8] on input "56456735" at bounding box center [1094, 14] width 329 height 26
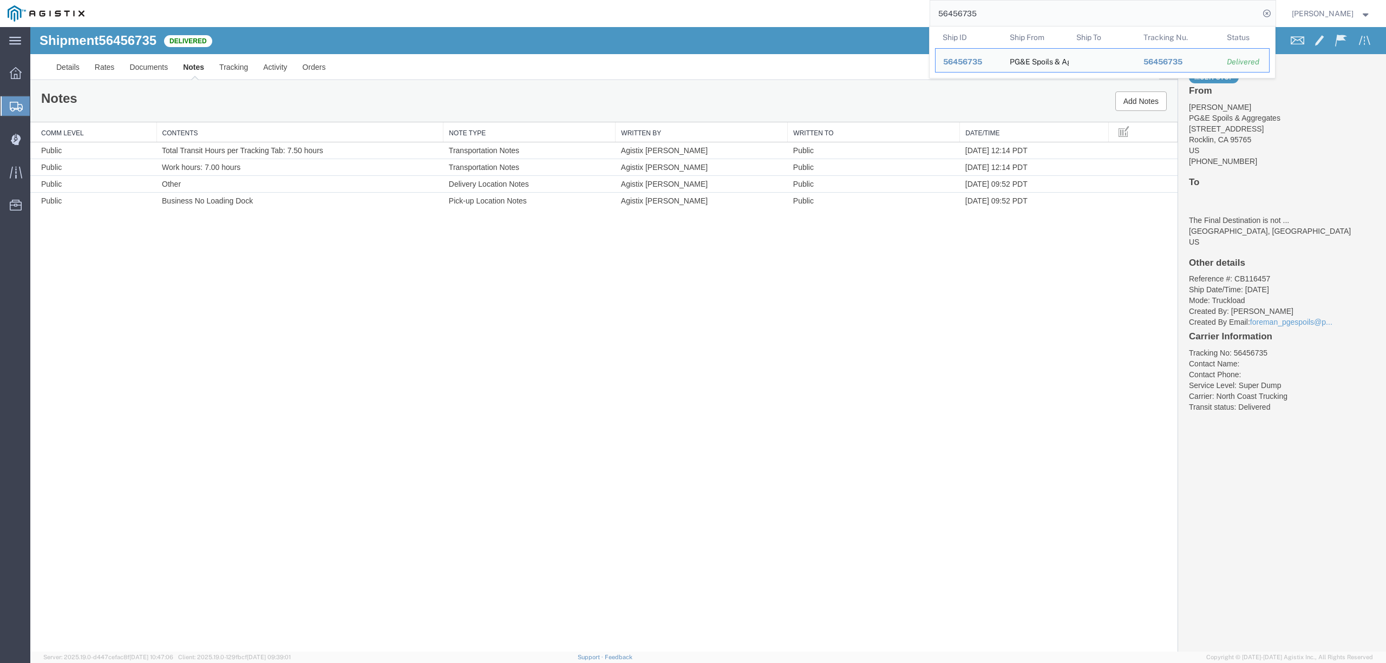
click at [1044, 8] on input "56456735" at bounding box center [1094, 14] width 329 height 26
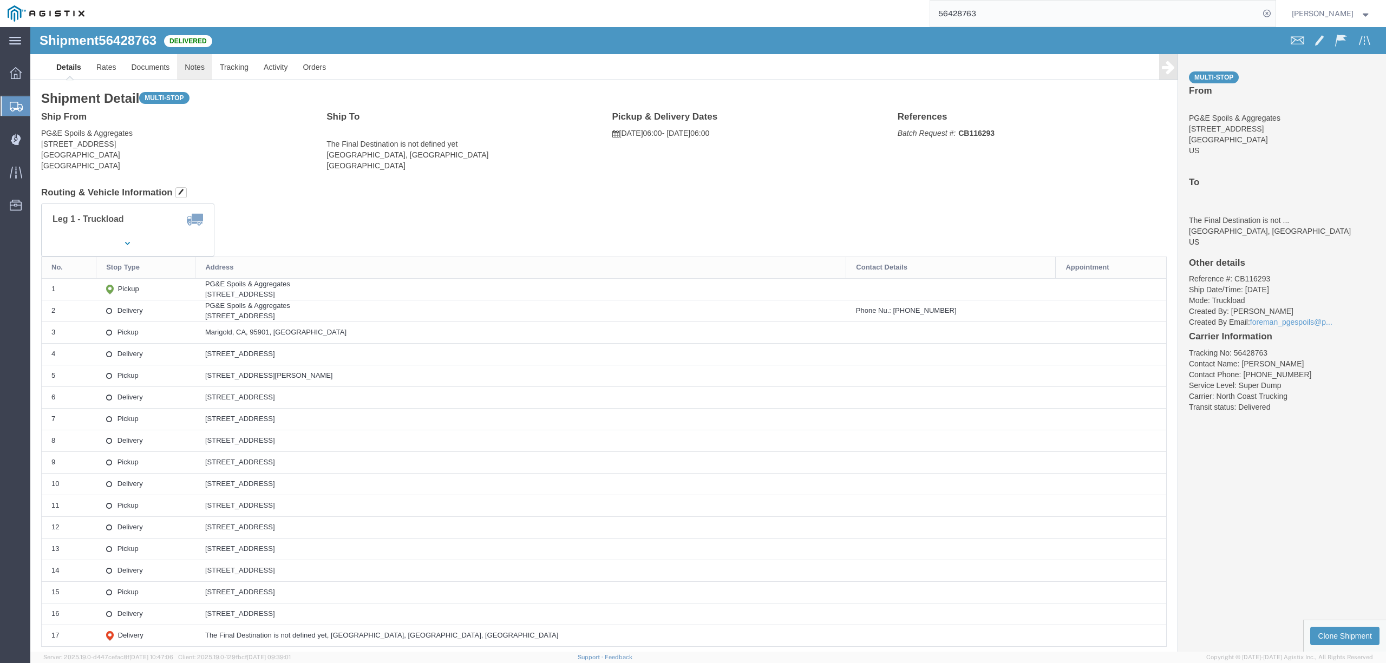
click link "Notes"
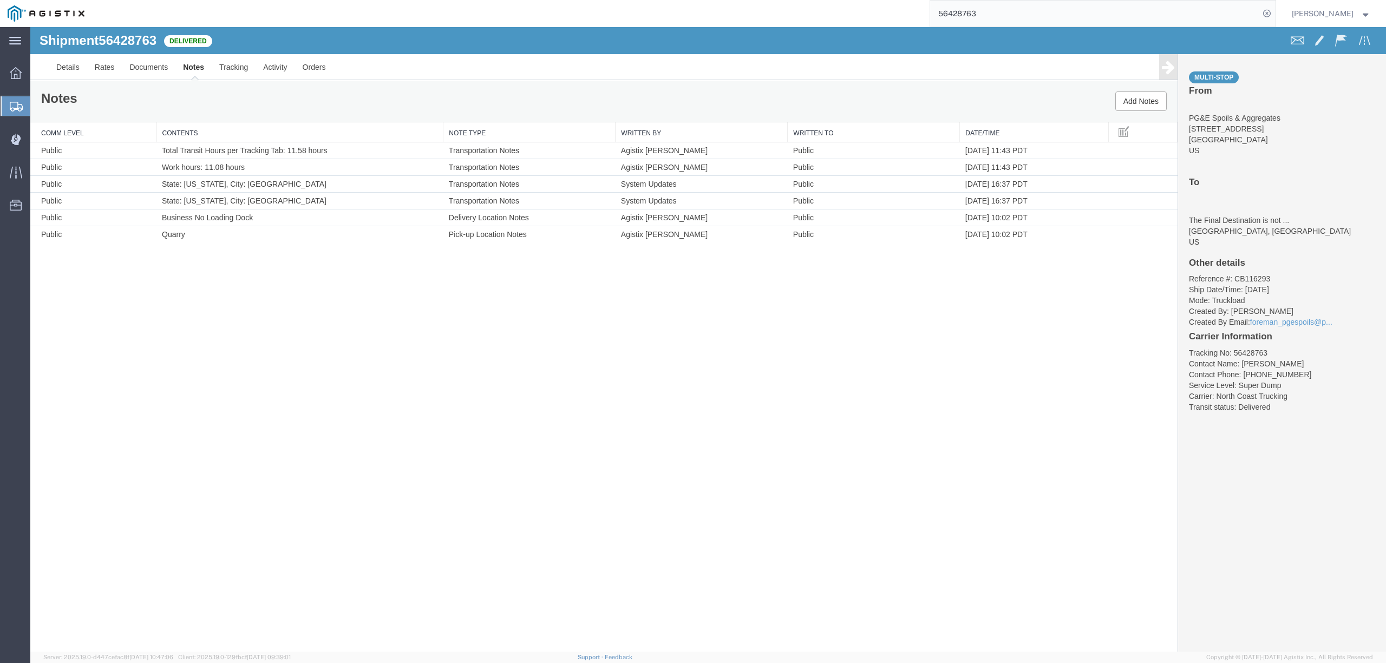
click at [981, 22] on input "56428763" at bounding box center [1094, 14] width 329 height 26
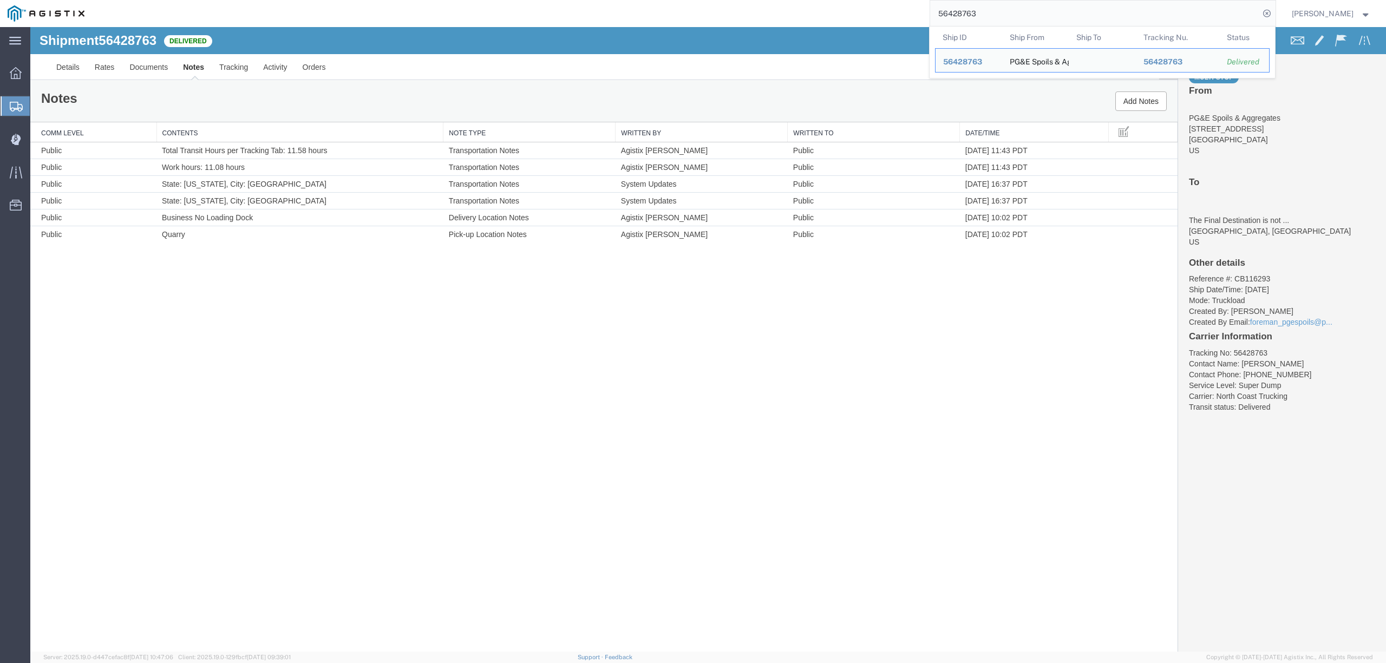
click at [979, 22] on input "56428763" at bounding box center [1094, 14] width 329 height 26
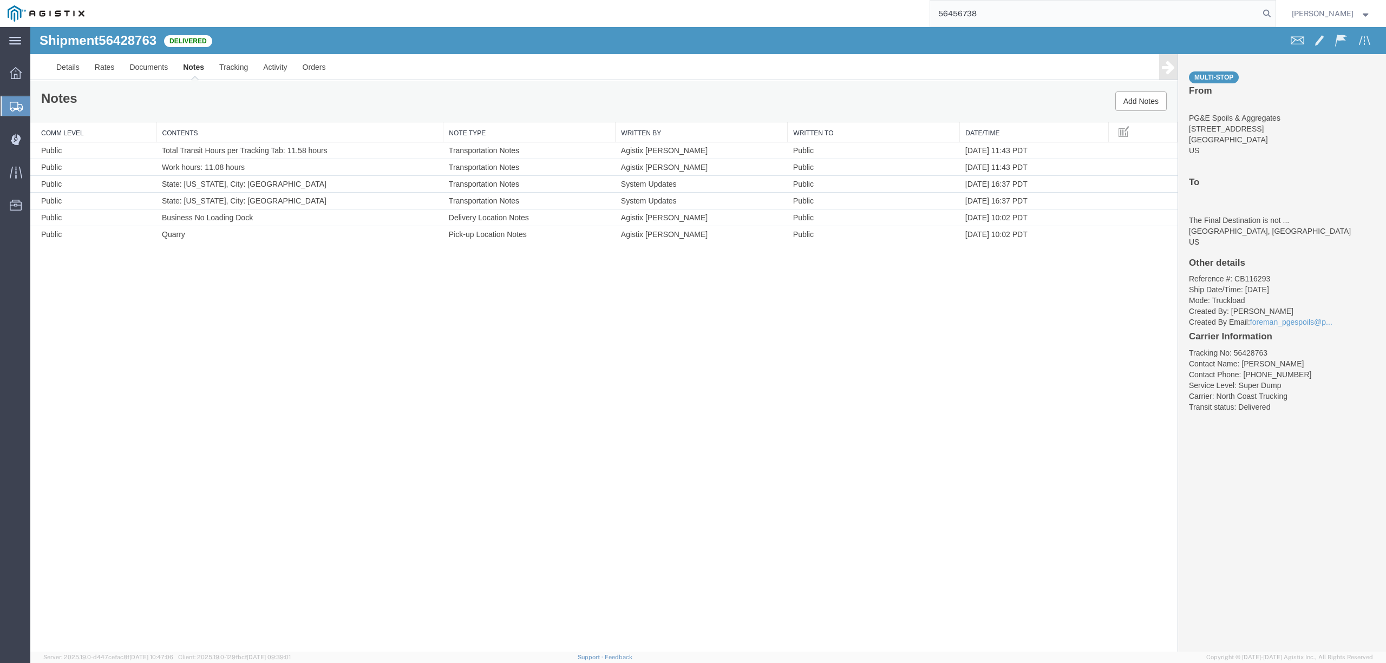
type input "56456738"
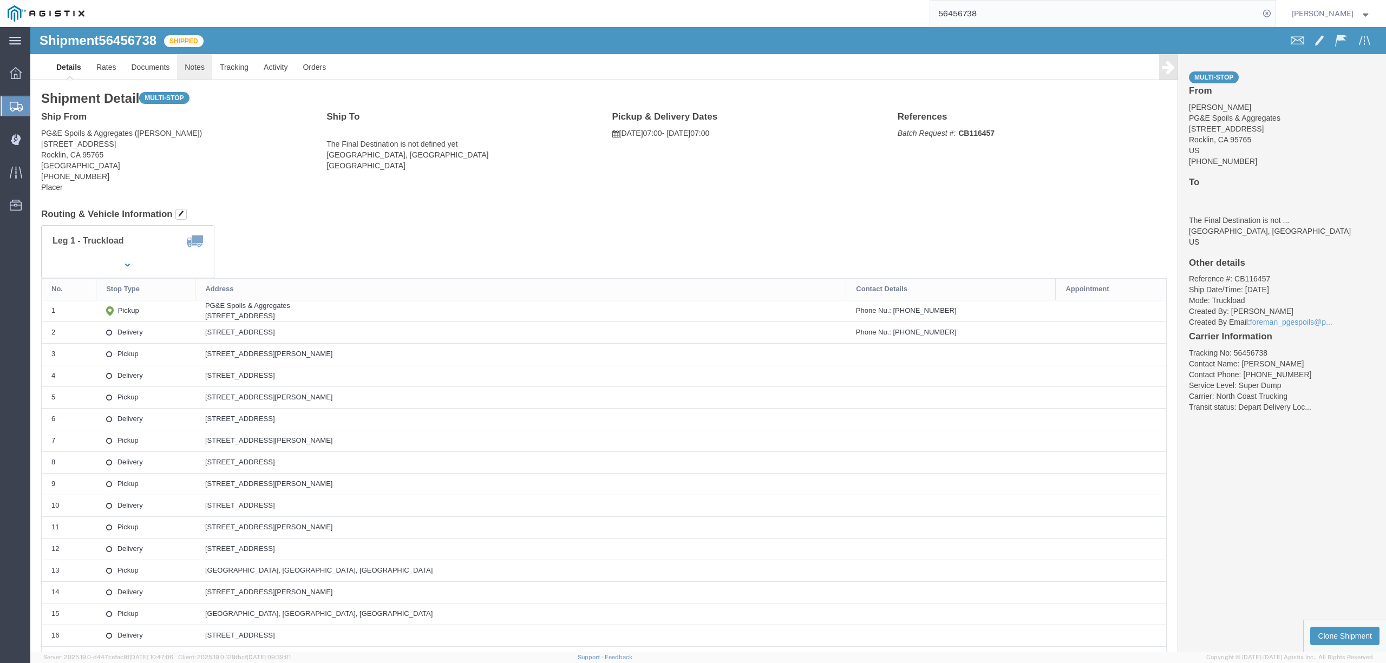
click link "Notes"
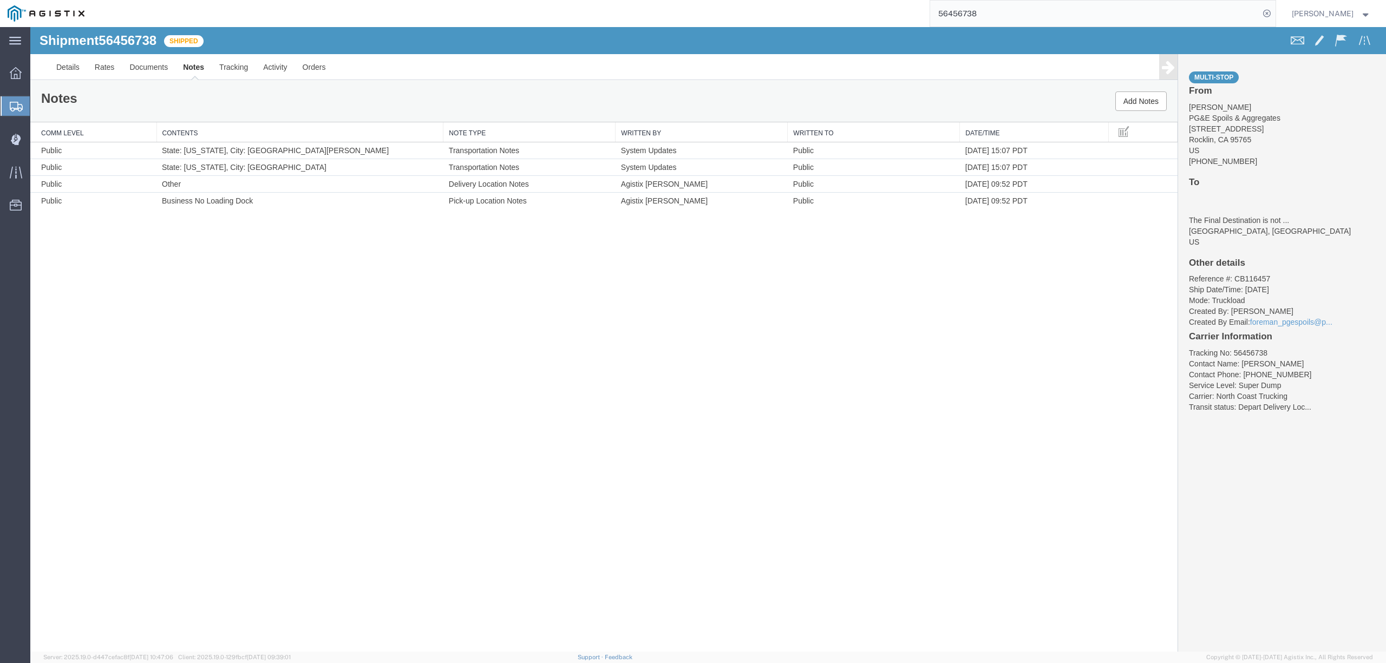
click at [943, 8] on input "56456738" at bounding box center [1094, 14] width 329 height 26
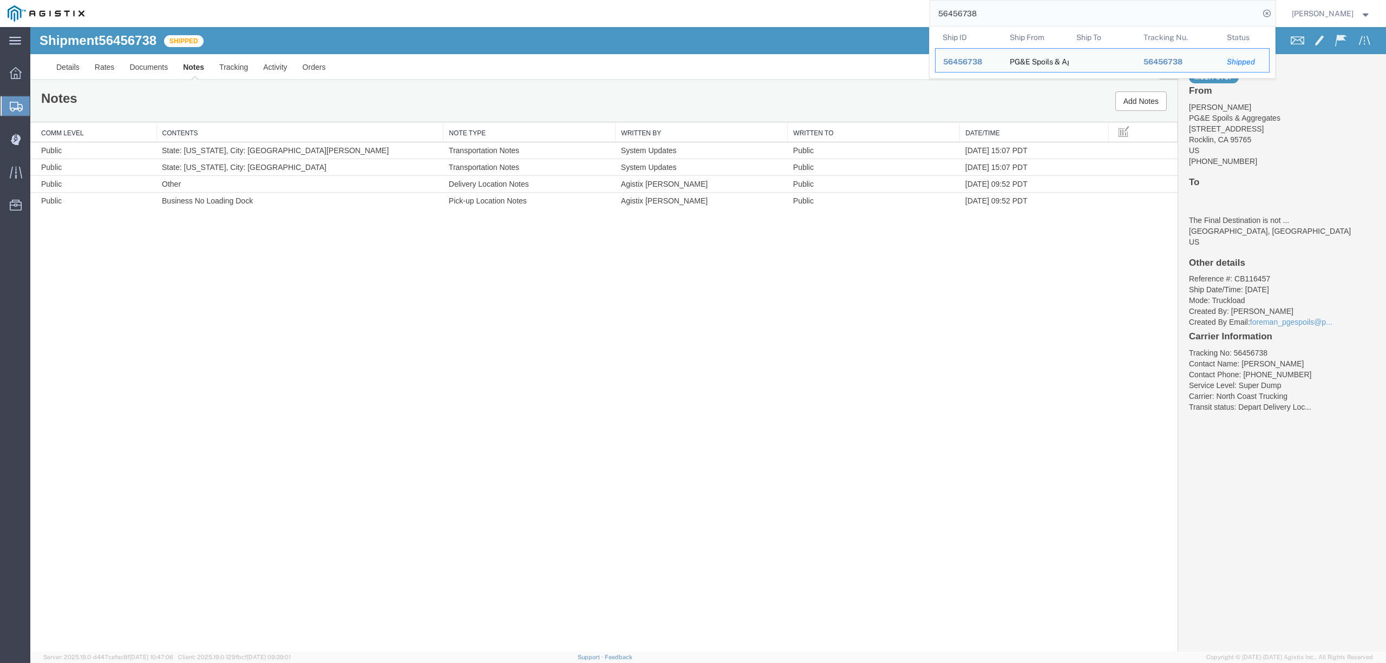
click at [943, 8] on input "56456738" at bounding box center [1094, 14] width 329 height 26
click at [230, 68] on link "Tracking" at bounding box center [234, 67] width 44 height 26
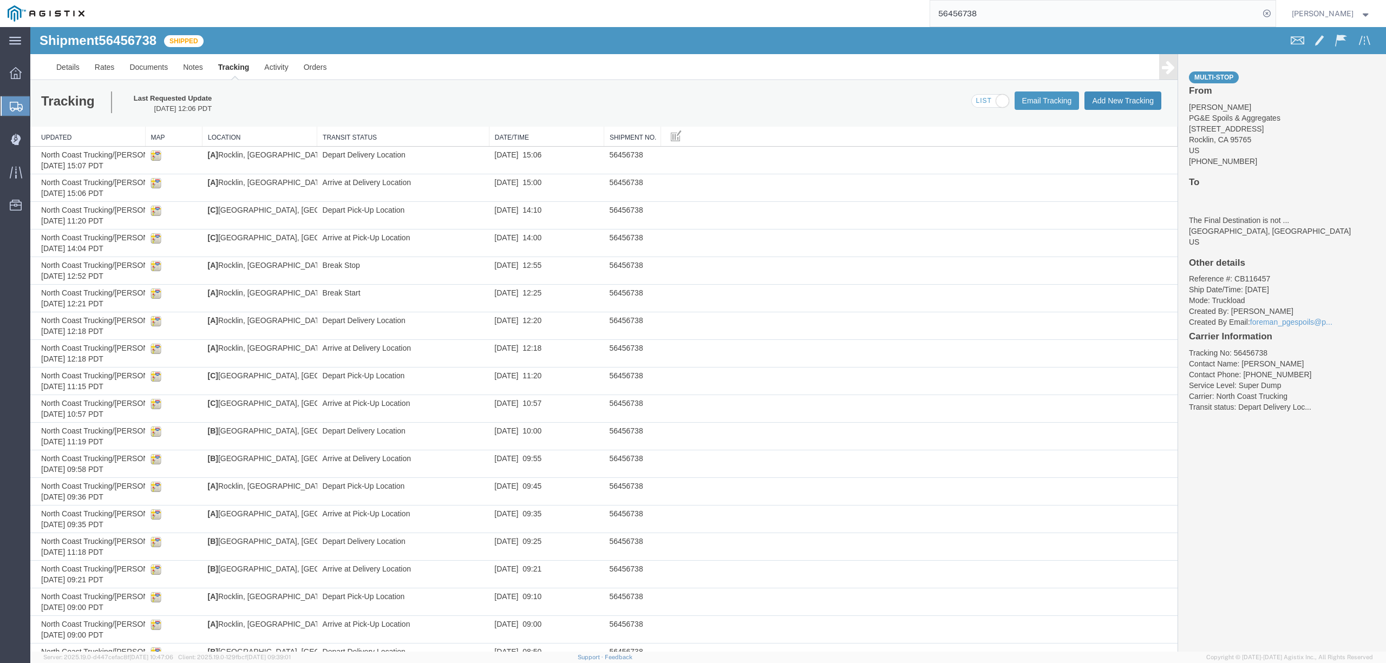
click at [1094, 100] on button "Add New Tracking" at bounding box center [1122, 100] width 77 height 18
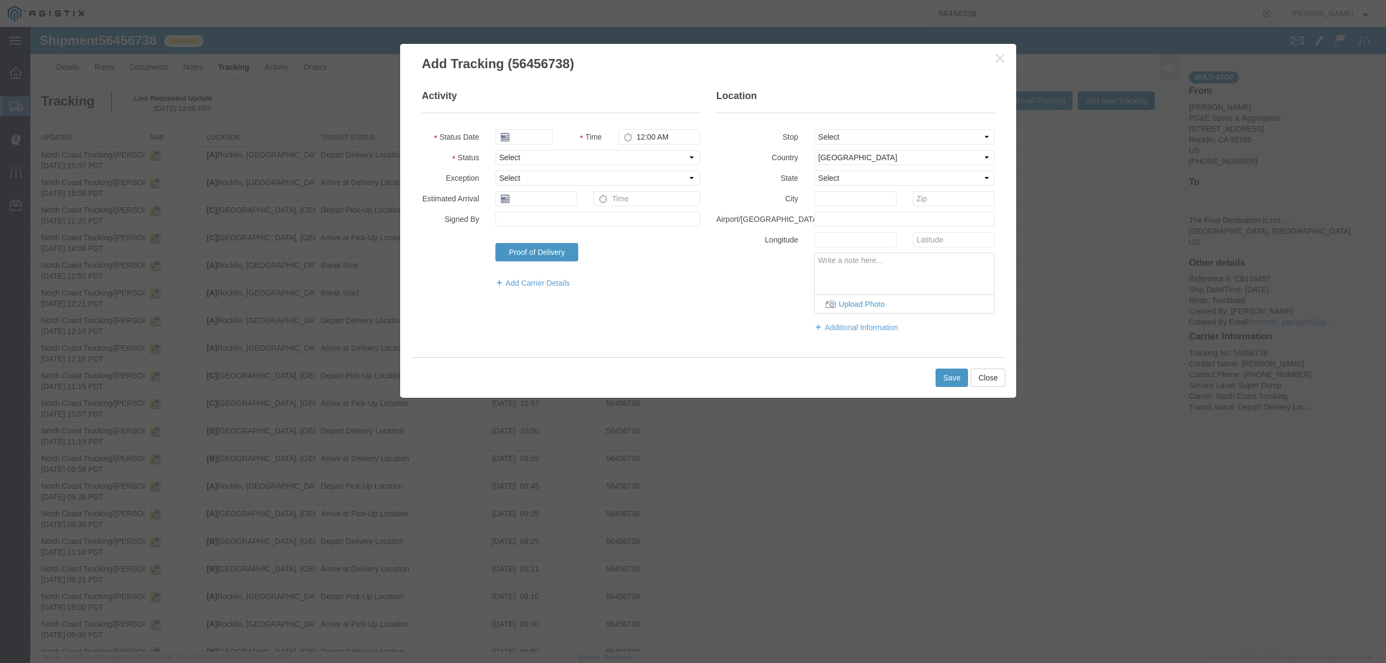
type input "[DATE]"
type input "3:00 PM"
click at [535, 131] on input "[DATE]" at bounding box center [523, 136] width 57 height 15
click at [503, 156] on icon at bounding box center [503, 156] width 3 height 7
click at [539, 221] on td "12" at bounding box center [536, 221] width 16 height 16
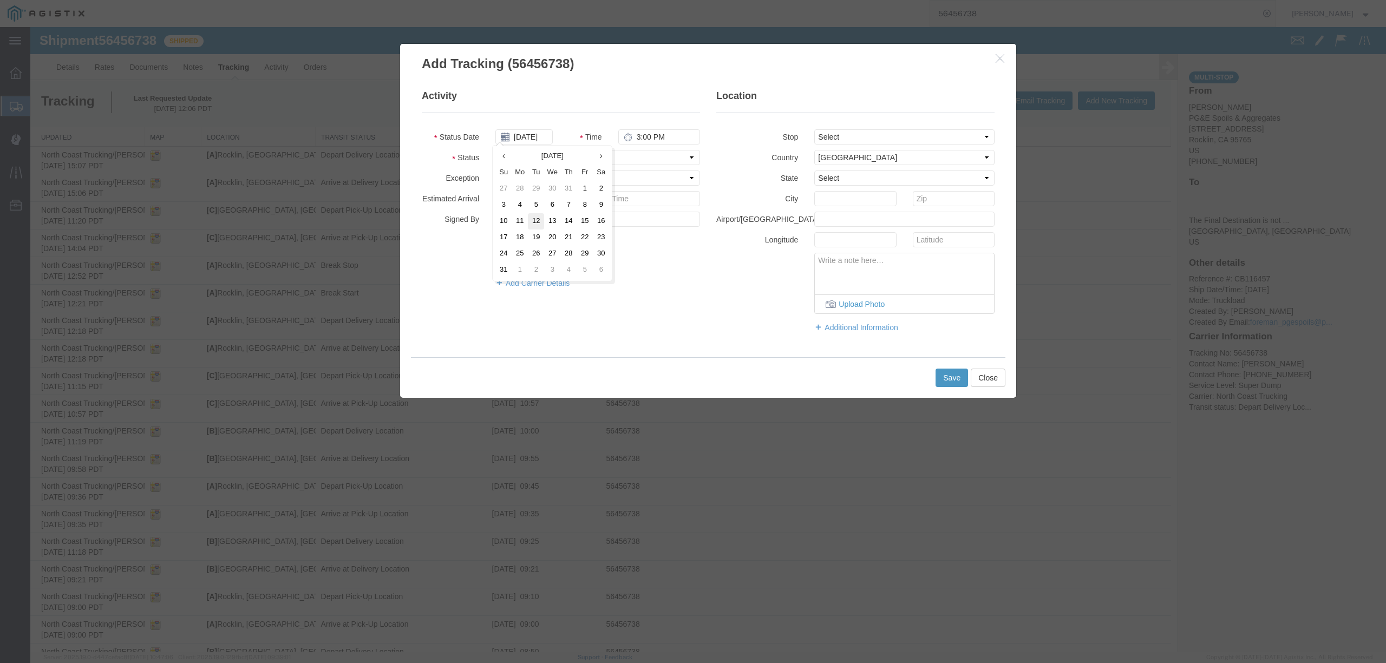
type input "[DATE]"
click at [636, 134] on input "3:00 PM" at bounding box center [659, 136] width 82 height 15
type input "3:05 PM"
click at [634, 161] on select "Select Arrival Notice Available Arrival Notice Imported Arrive at Delivery Loca…" at bounding box center [597, 157] width 205 height 15
select select "DELIVRED"
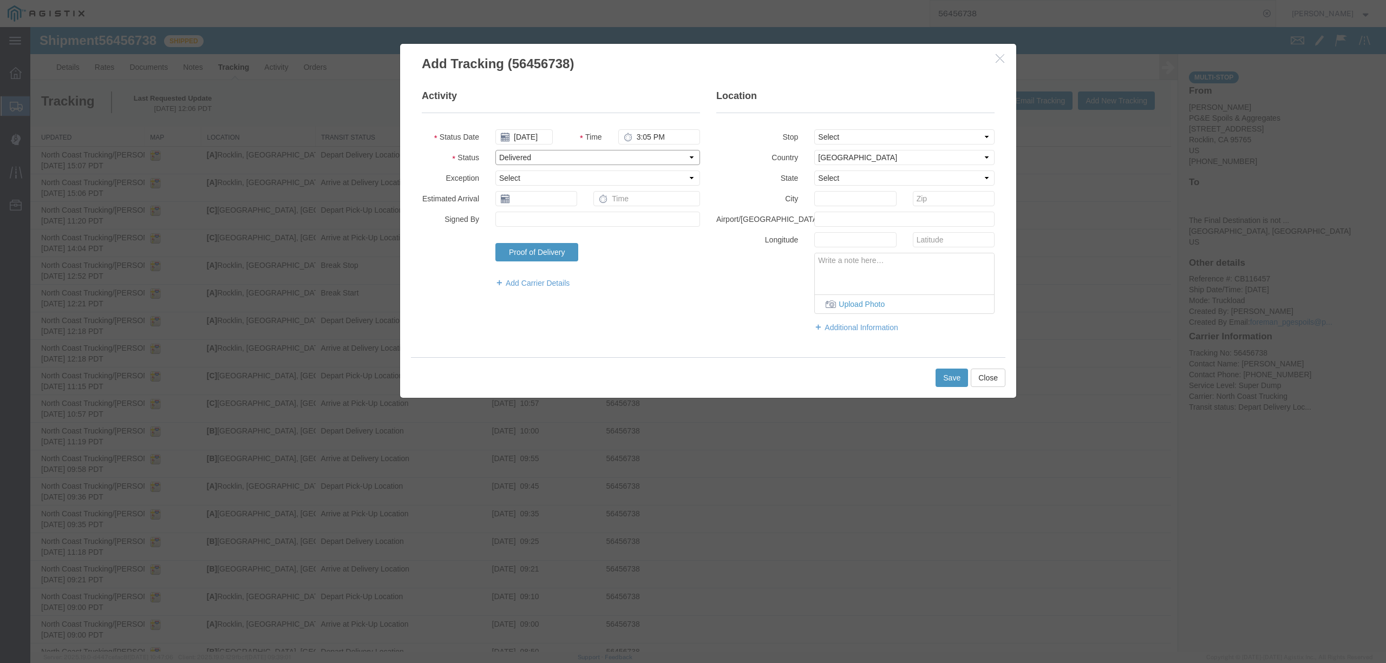
click at [495, 150] on select "Select Arrival Notice Available Arrival Notice Imported Arrive at Delivery Loca…" at bounding box center [597, 157] width 205 height 15
click at [864, 128] on fieldset "Location Stop Select From: [STREET_ADDRESS] Stop 2: [STREET_ADDRESS] Stop 3: [S…" at bounding box center [855, 216] width 278 height 254
click at [856, 136] on select "Select From: [STREET_ADDRESS] Stop 2: [STREET_ADDRESS] Stop 3: [STREET_ADDRESS]…" at bounding box center [904, 136] width 180 height 15
select select "{"pickupDeliveryInfoId": "122199798","pickupOrDelivery": "P","stopNum": "1","lo…"
click at [814, 129] on select "Select From: [STREET_ADDRESS] Stop 2: [STREET_ADDRESS] Stop 3: [STREET_ADDRESS]…" at bounding box center [904, 136] width 180 height 15
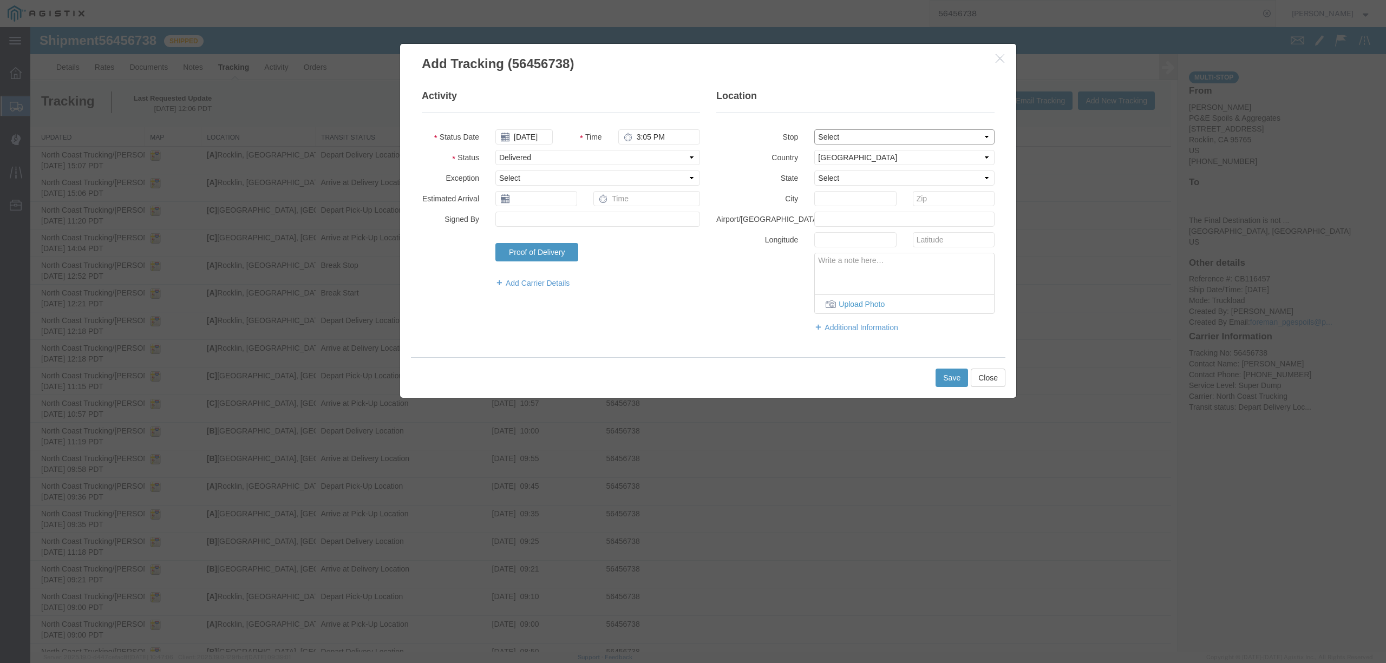
select select "CA"
type input "Rocklin"
click at [945, 378] on button "Save" at bounding box center [951, 378] width 32 height 18
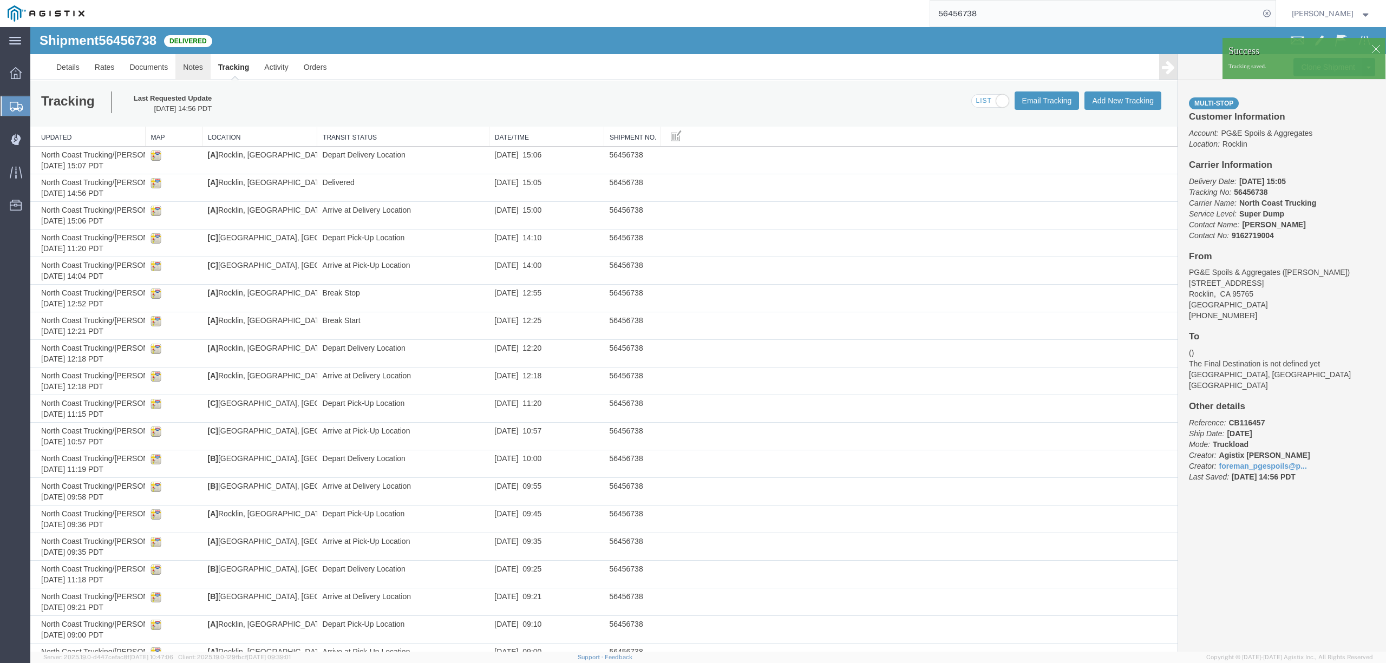
click at [195, 72] on link "Notes" at bounding box center [192, 67] width 35 height 26
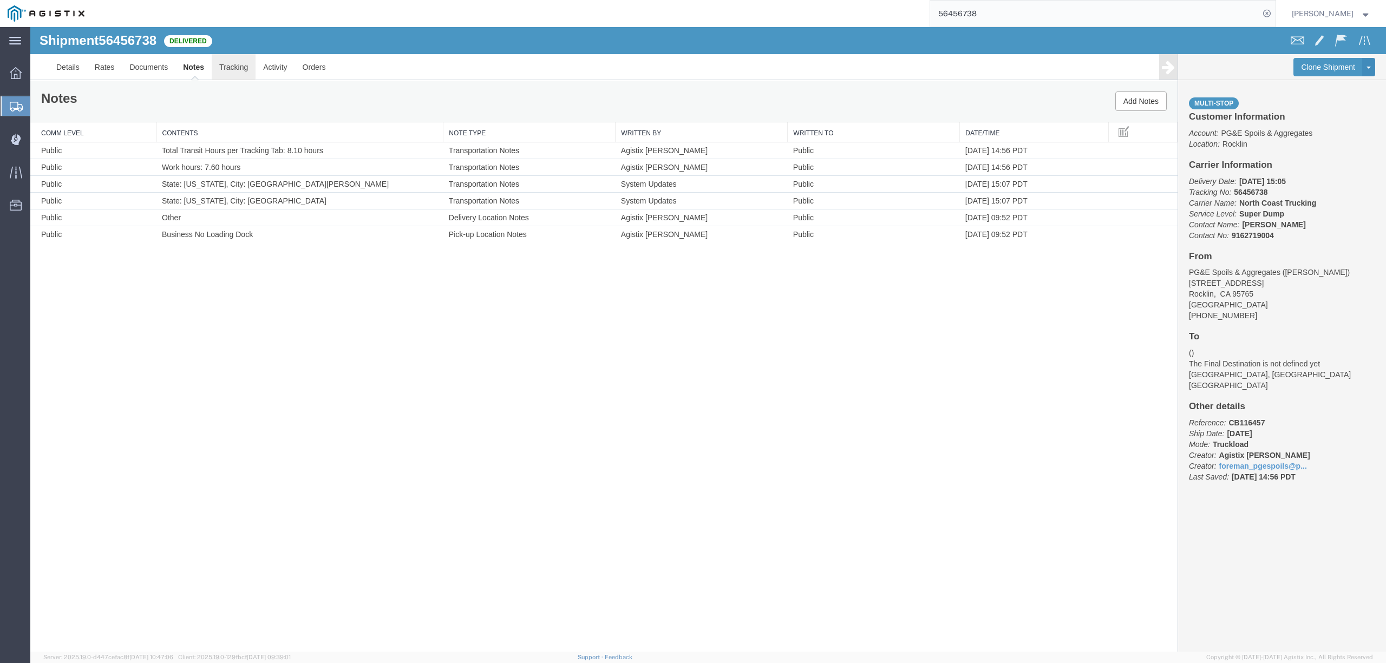
click at [237, 72] on link "Tracking" at bounding box center [234, 67] width 44 height 26
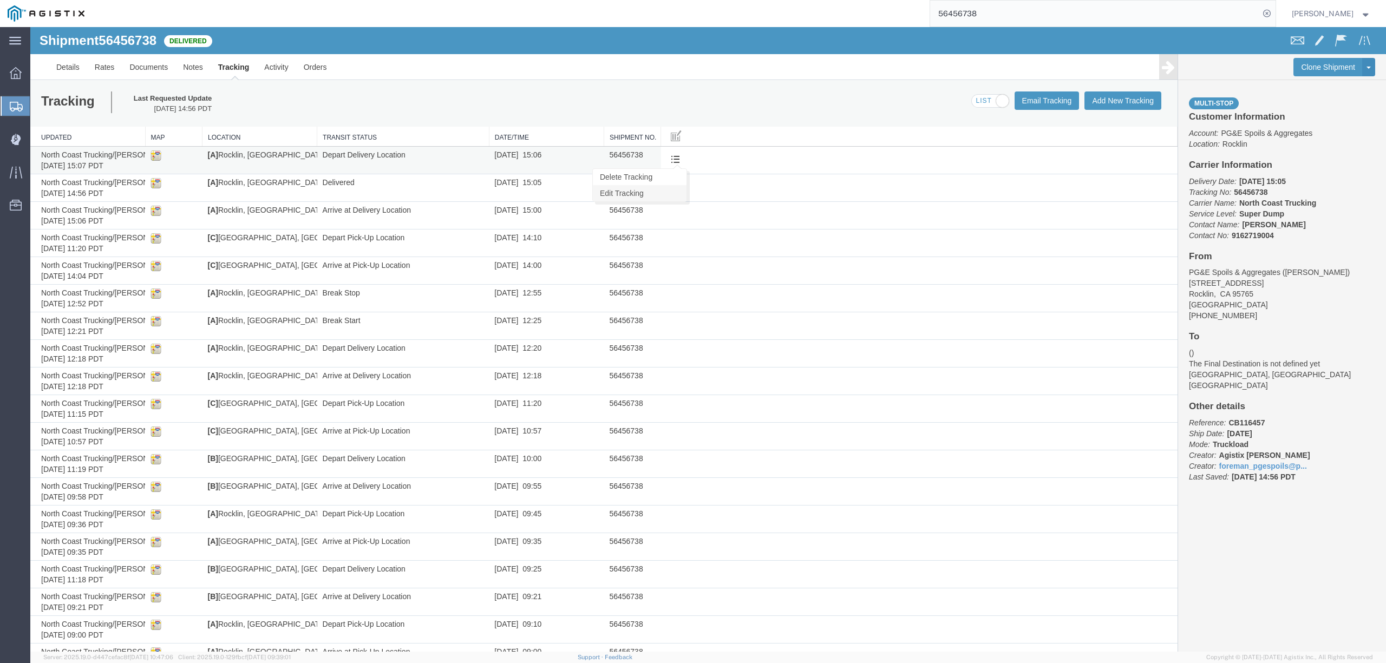
click at [637, 194] on link "Edit Tracking" at bounding box center [640, 193] width 94 height 16
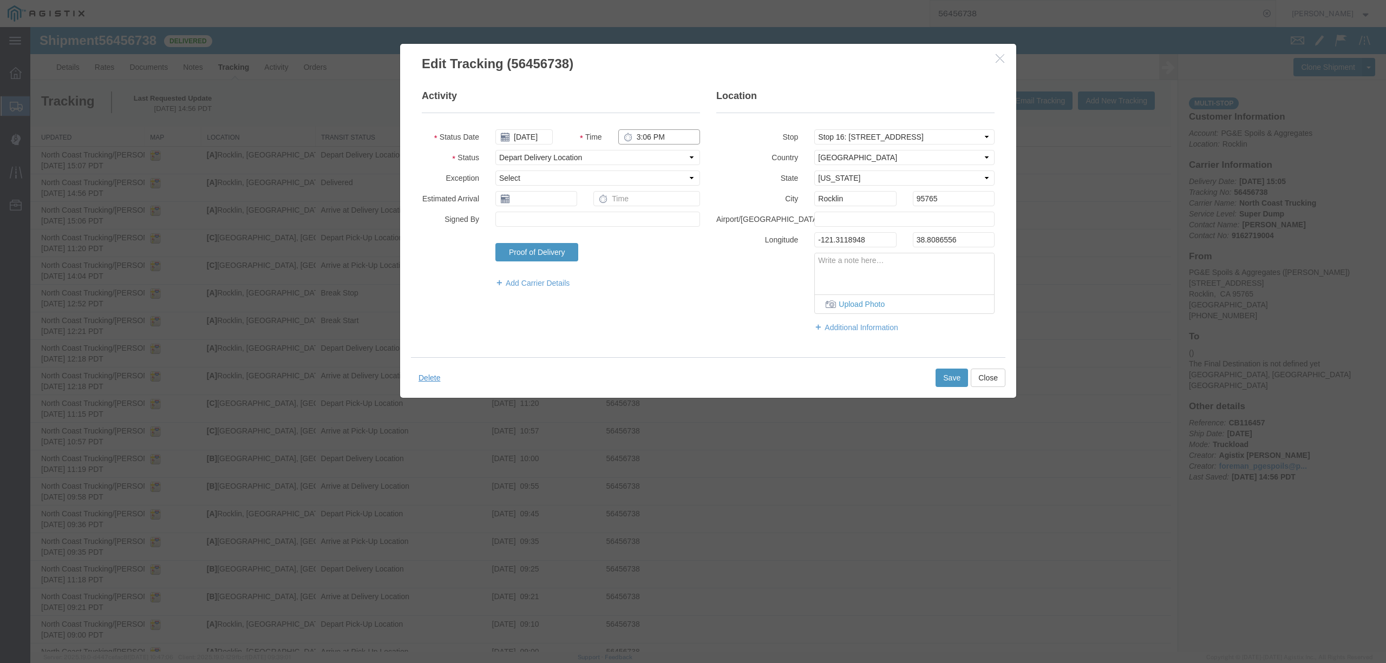
click at [642, 135] on input "3:06 PM" at bounding box center [659, 136] width 82 height 15
click at [645, 137] on input "3:06 PM" at bounding box center [659, 136] width 82 height 15
type input "3:04 PM"
click at [956, 383] on button "Save" at bounding box center [951, 378] width 32 height 18
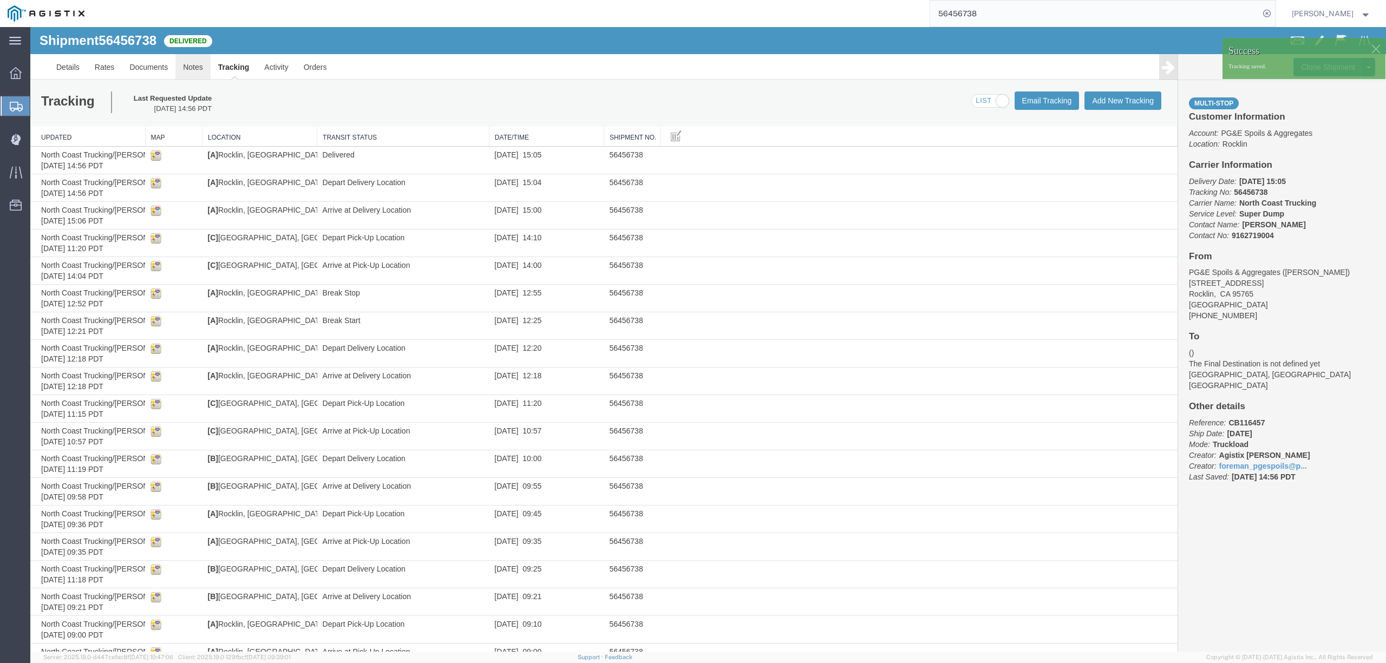
click at [198, 70] on link "Notes" at bounding box center [192, 67] width 35 height 26
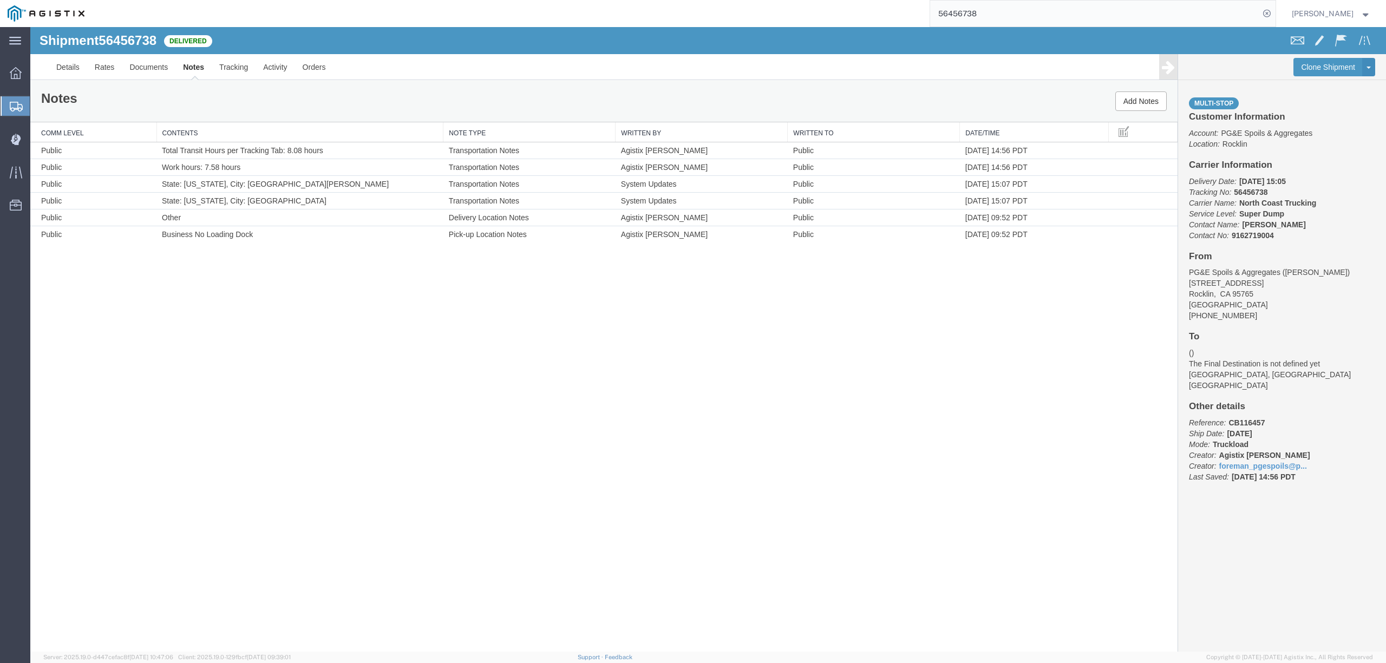
click at [1014, 19] on input "56456738" at bounding box center [1094, 14] width 329 height 26
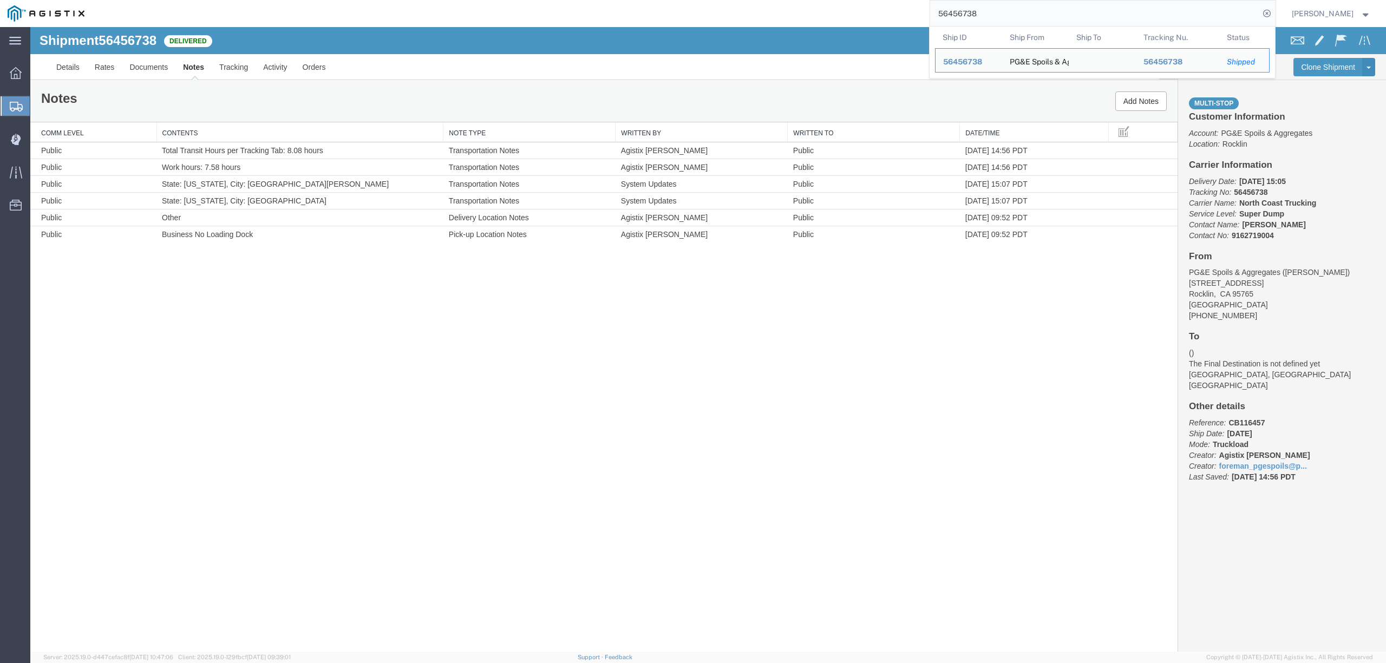
click at [1014, 19] on input "56456738" at bounding box center [1094, 14] width 329 height 26
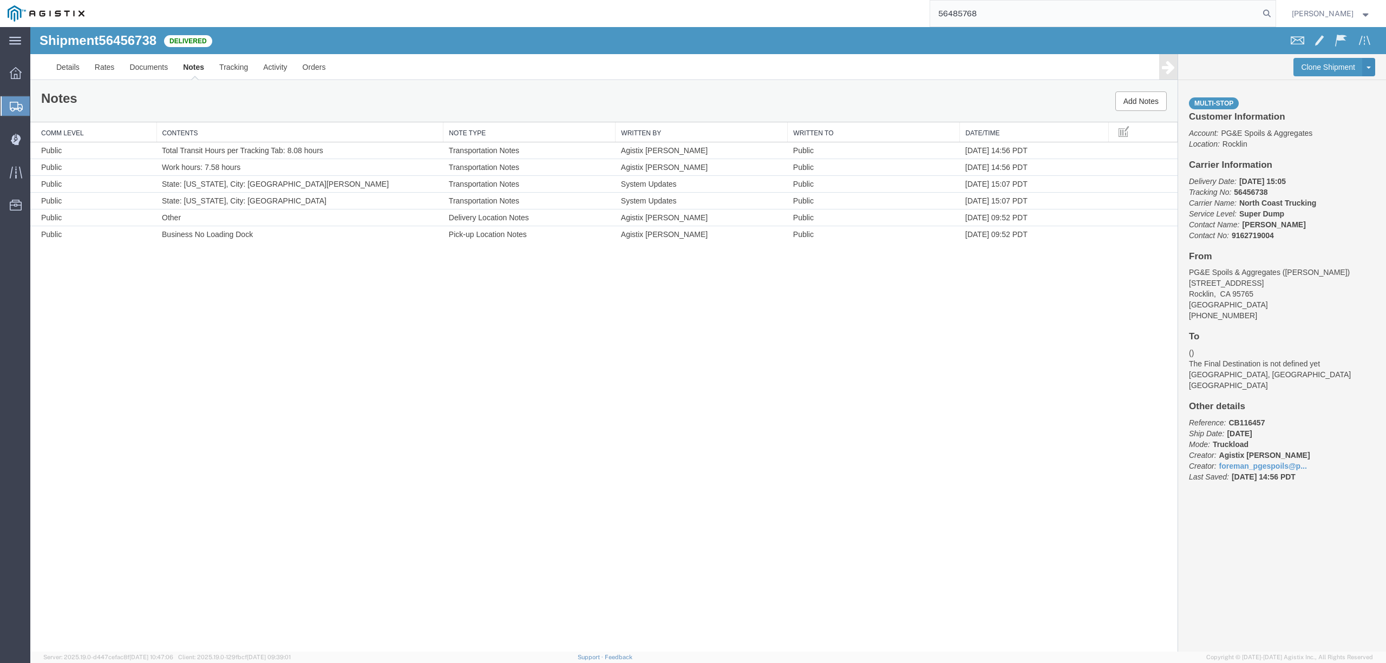
type input "56485768"
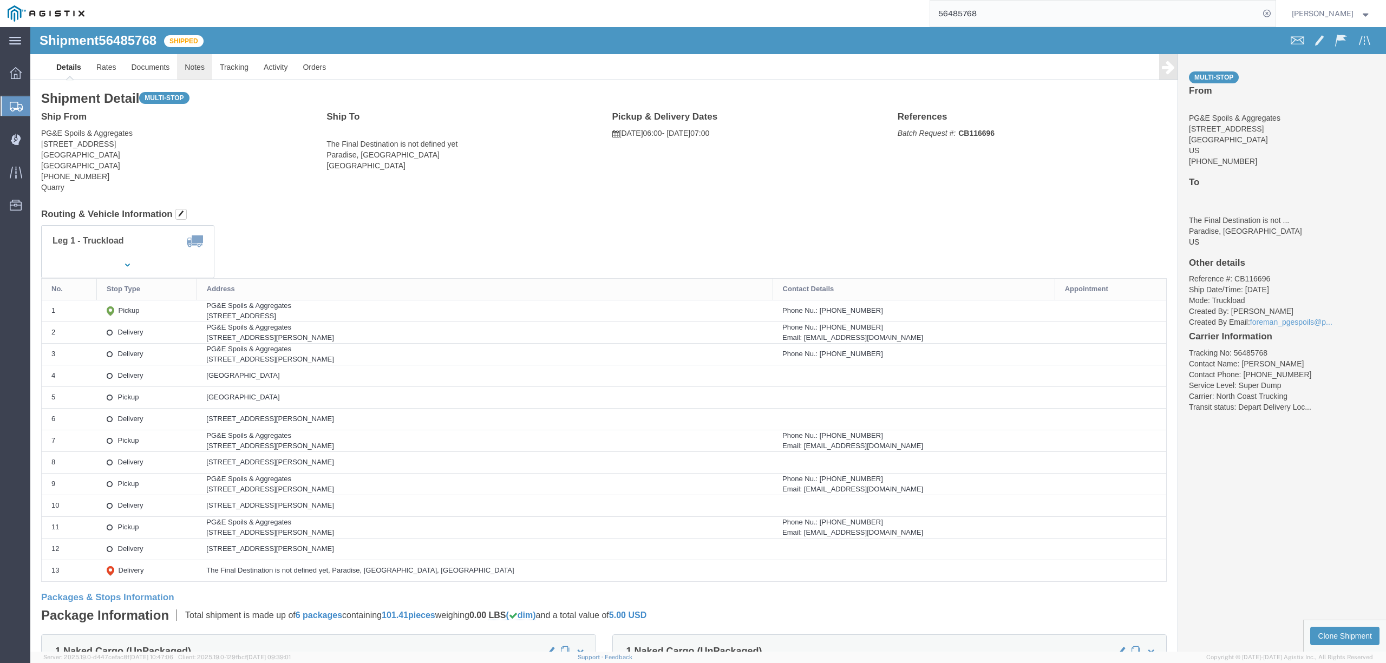
click link "Notes"
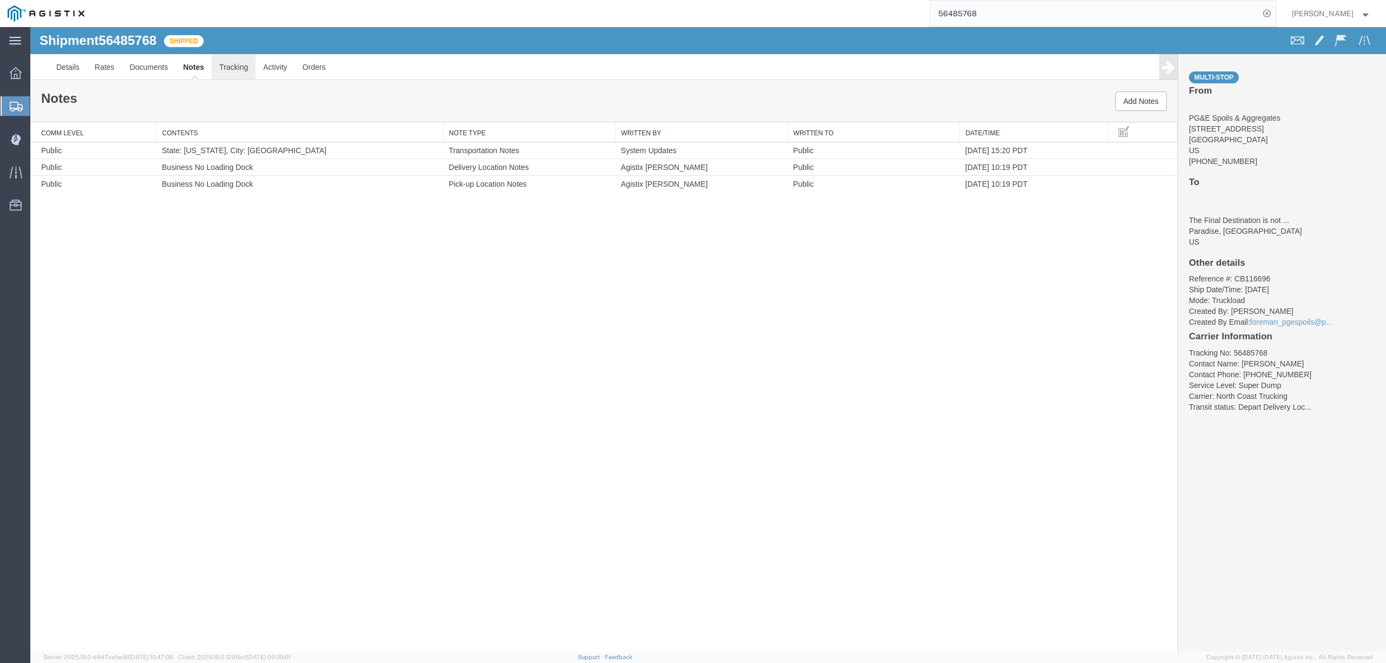
click at [239, 73] on link "Tracking" at bounding box center [234, 67] width 44 height 26
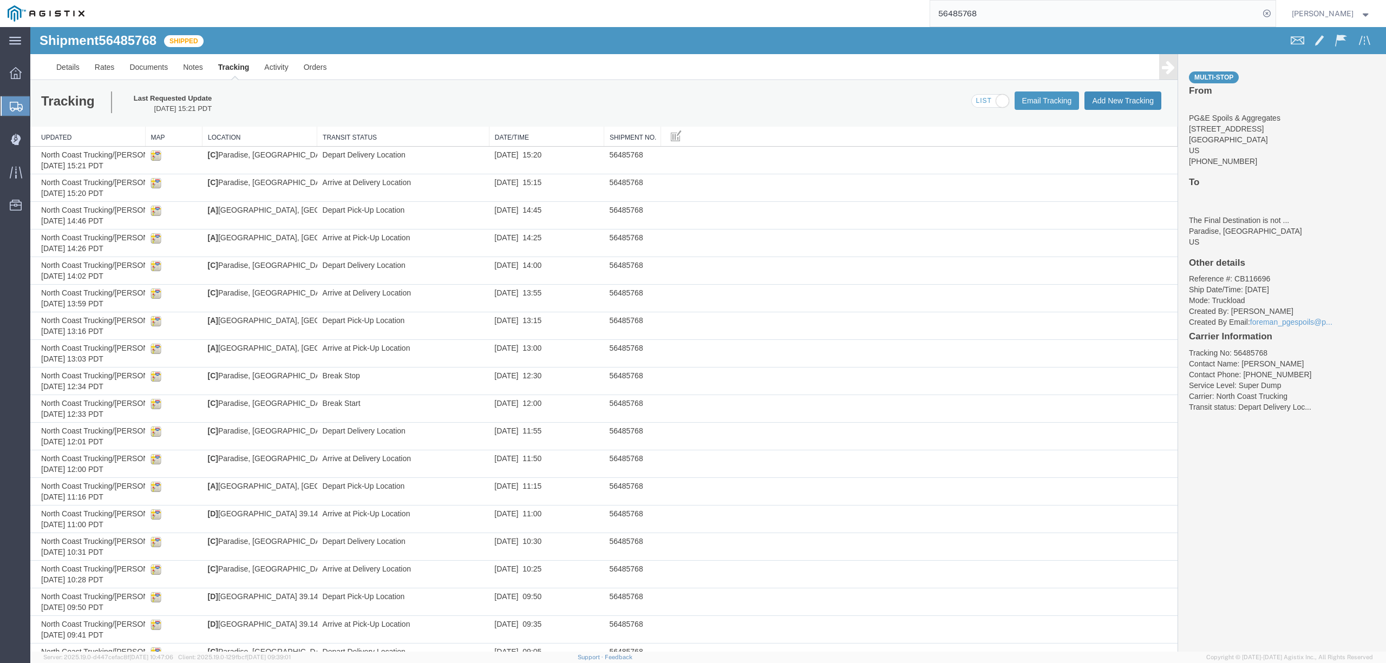
click at [1148, 102] on button "Add New Tracking" at bounding box center [1122, 100] width 77 height 18
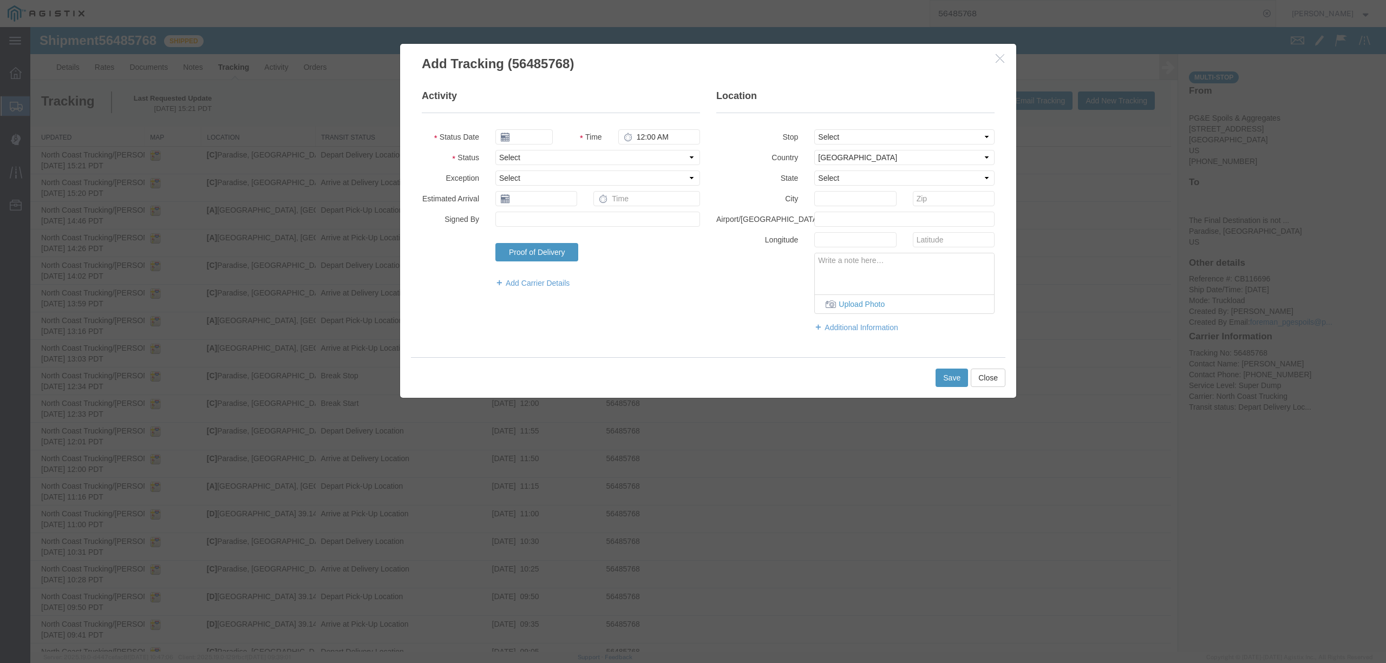
type input "[DATE]"
type input "3:00 PM"
click at [537, 130] on input "[DATE]" at bounding box center [523, 136] width 57 height 15
click at [505, 155] on th at bounding box center [503, 156] width 16 height 16
click at [570, 223] on td "14" at bounding box center [568, 221] width 16 height 16
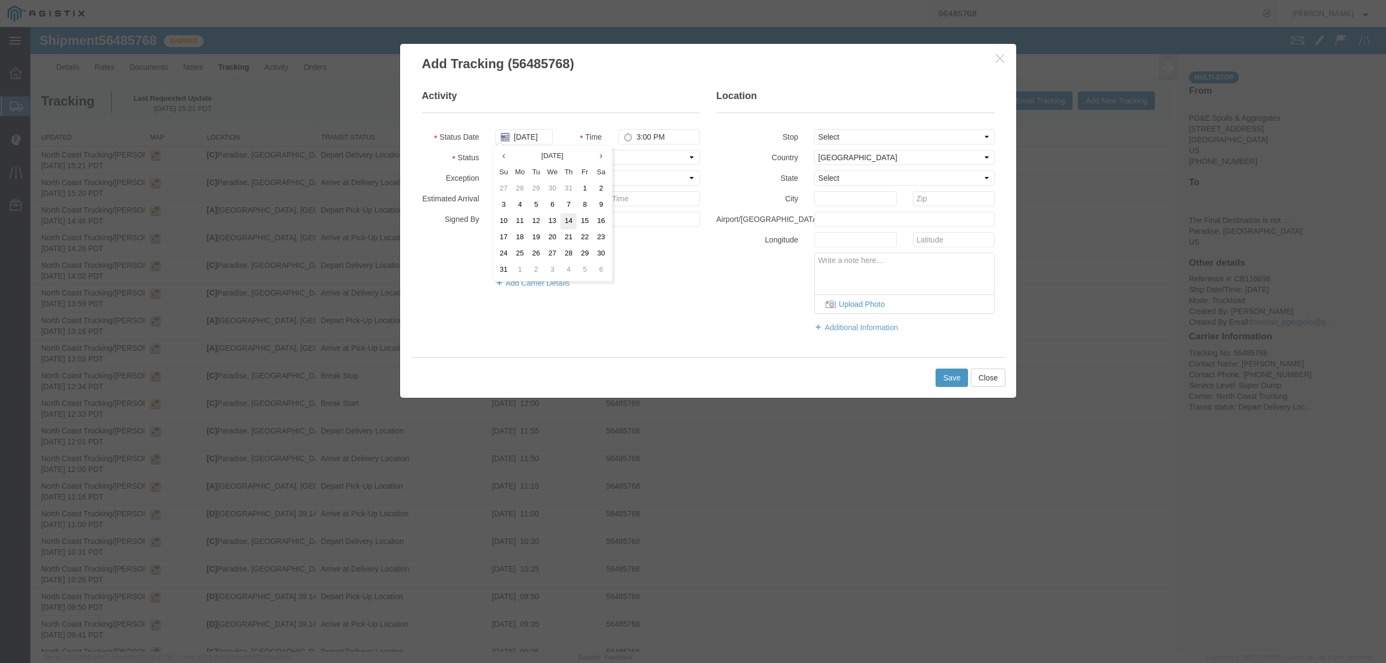
type input "[DATE]"
click at [635, 133] on input "3:00 PM" at bounding box center [659, 136] width 82 height 15
type input "4:00 PM"
click at [628, 154] on select "Select Arrival Notice Available Arrival Notice Imported Arrive at Delivery Loca…" at bounding box center [597, 157] width 205 height 15
select select "DELIVRED"
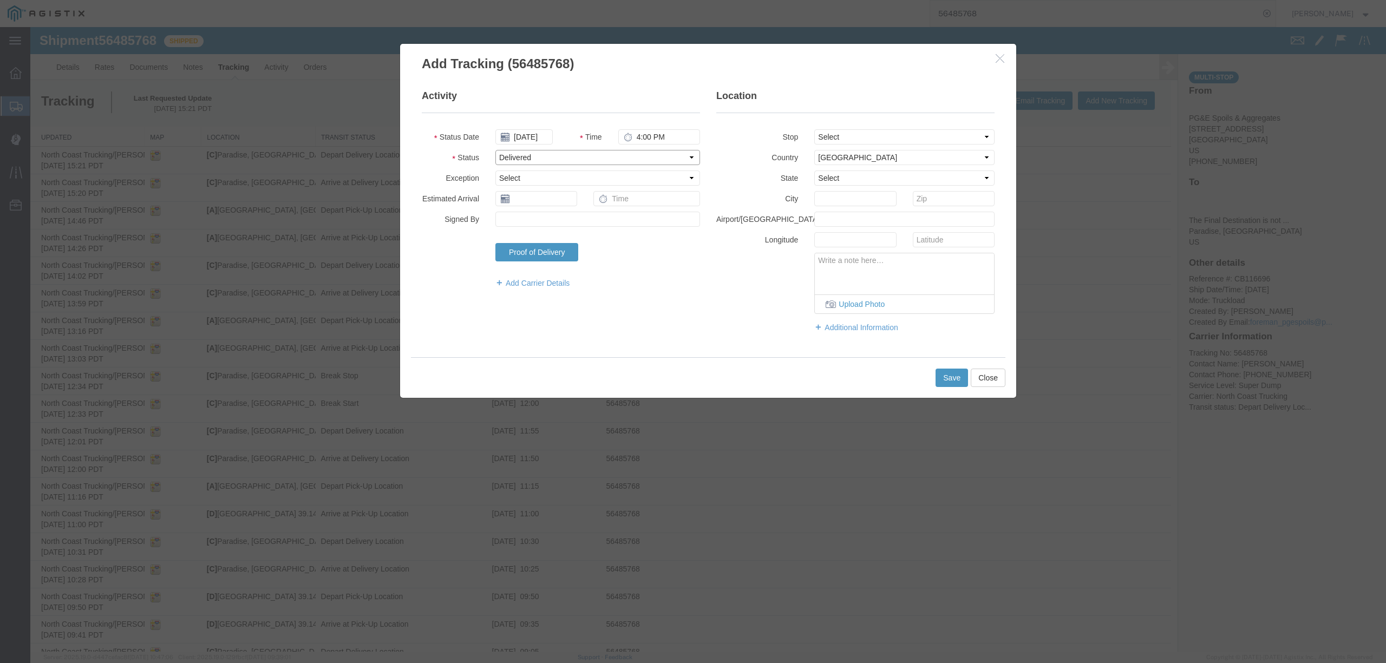
click at [495, 150] on select "Select Arrival Notice Available Arrival Notice Imported Arrive at Delivery Loca…" at bounding box center [597, 157] width 205 height 15
click at [840, 140] on select "Select From: [STREET_ADDRESS] Stop 2: [STREET_ADDRESS][PERSON_NAME] Stop 3: [ST…" at bounding box center [904, 136] width 180 height 15
select select "{"pickupDeliveryInfoId": "122262067","pickupOrDelivery": "P","stopNum": "1","lo…"
click at [814, 129] on select "Select From: [STREET_ADDRESS] Stop 2: [STREET_ADDRESS][PERSON_NAME] Stop 3: [ST…" at bounding box center [904, 136] width 180 height 15
select select "CA"
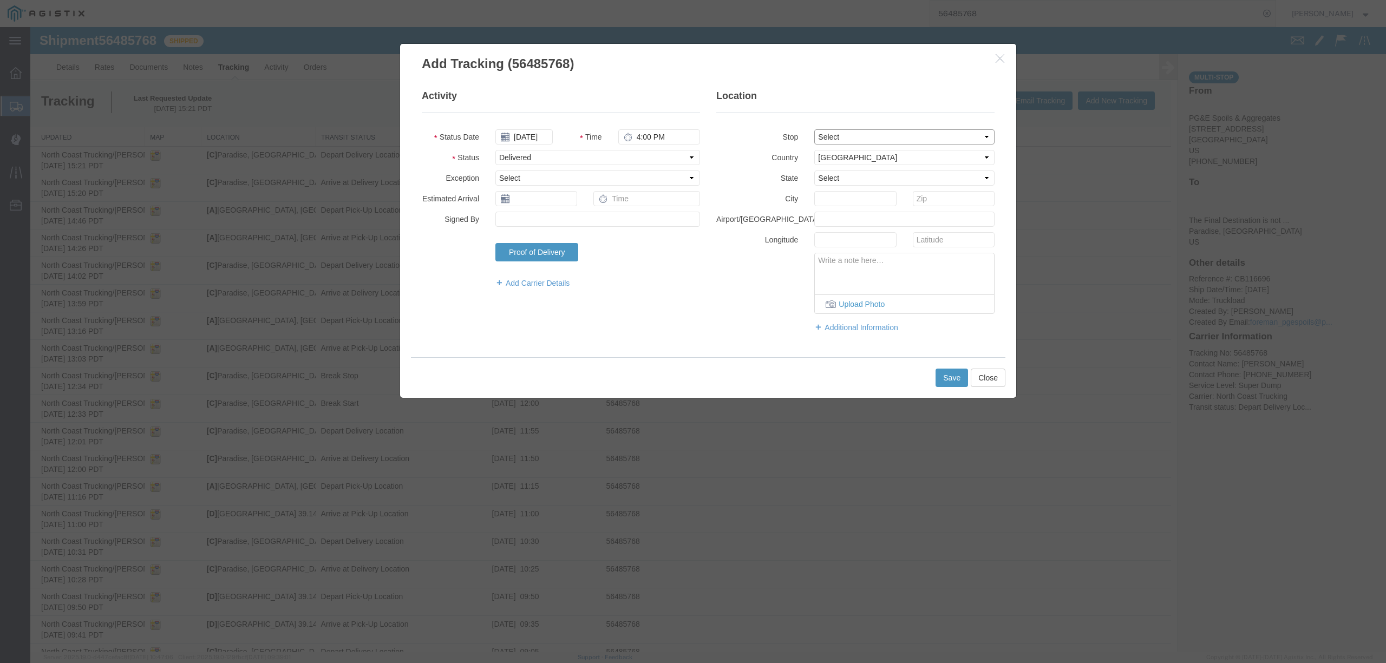
type input "[GEOGRAPHIC_DATA]"
click at [943, 384] on button "Save" at bounding box center [951, 378] width 32 height 18
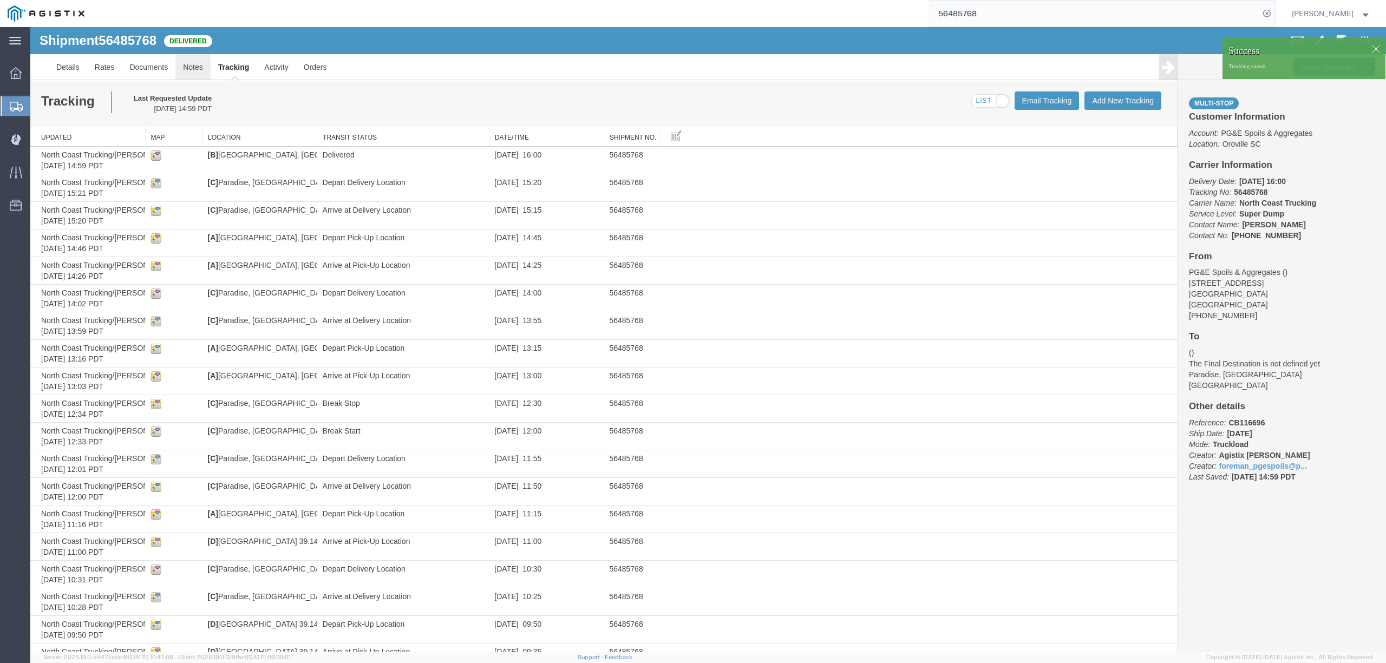
click at [202, 70] on link "Notes" at bounding box center [192, 67] width 35 height 26
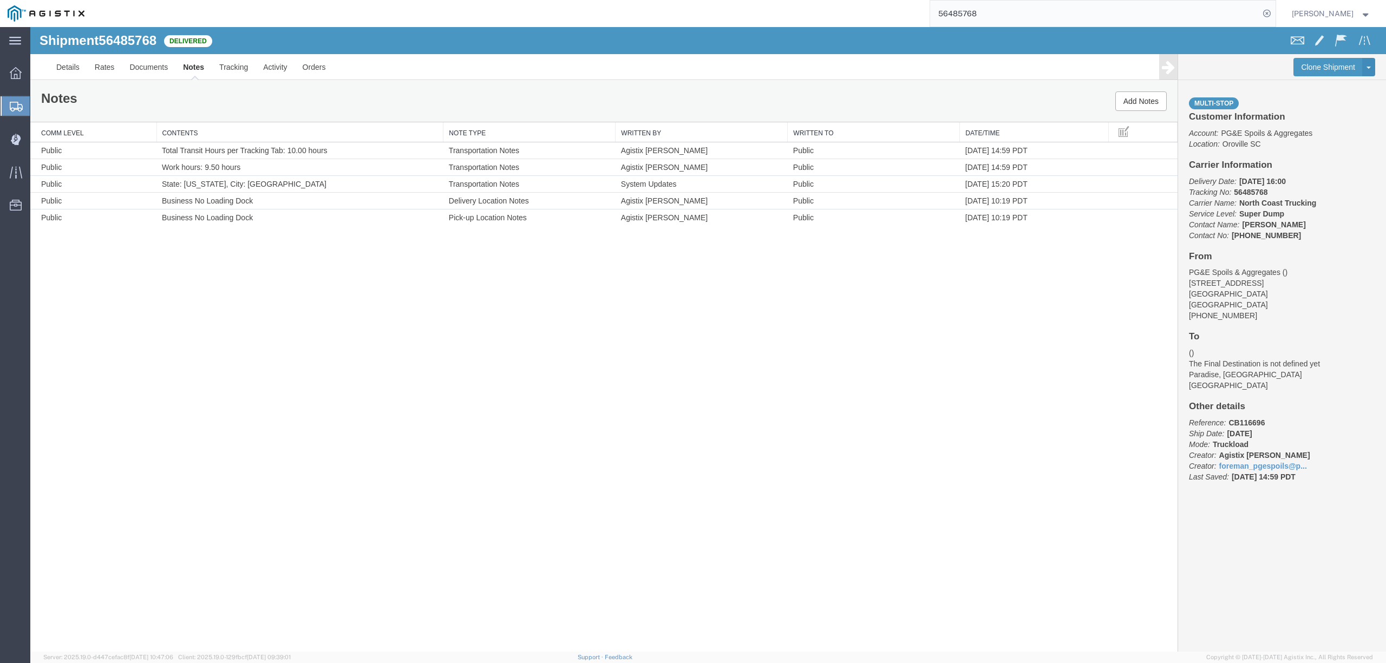
click at [1001, 18] on input "56485768" at bounding box center [1094, 14] width 329 height 26
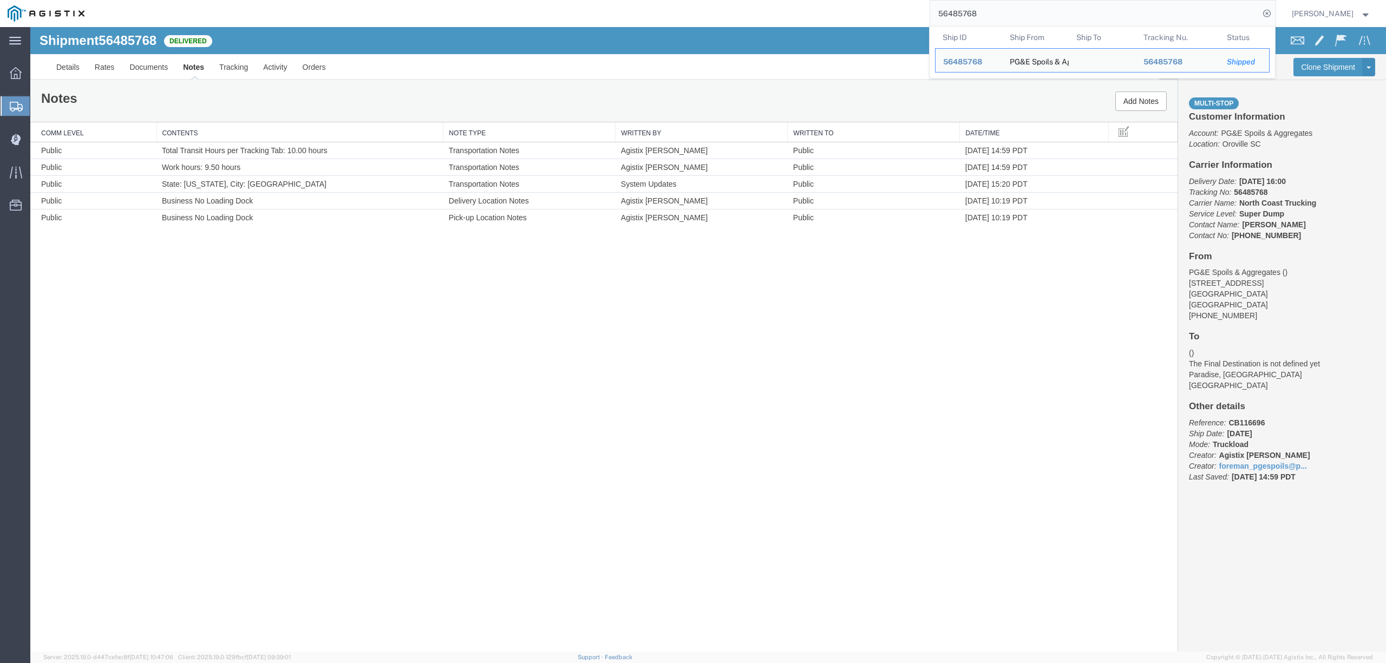
click at [1000, 18] on input "56485768" at bounding box center [1094, 14] width 329 height 26
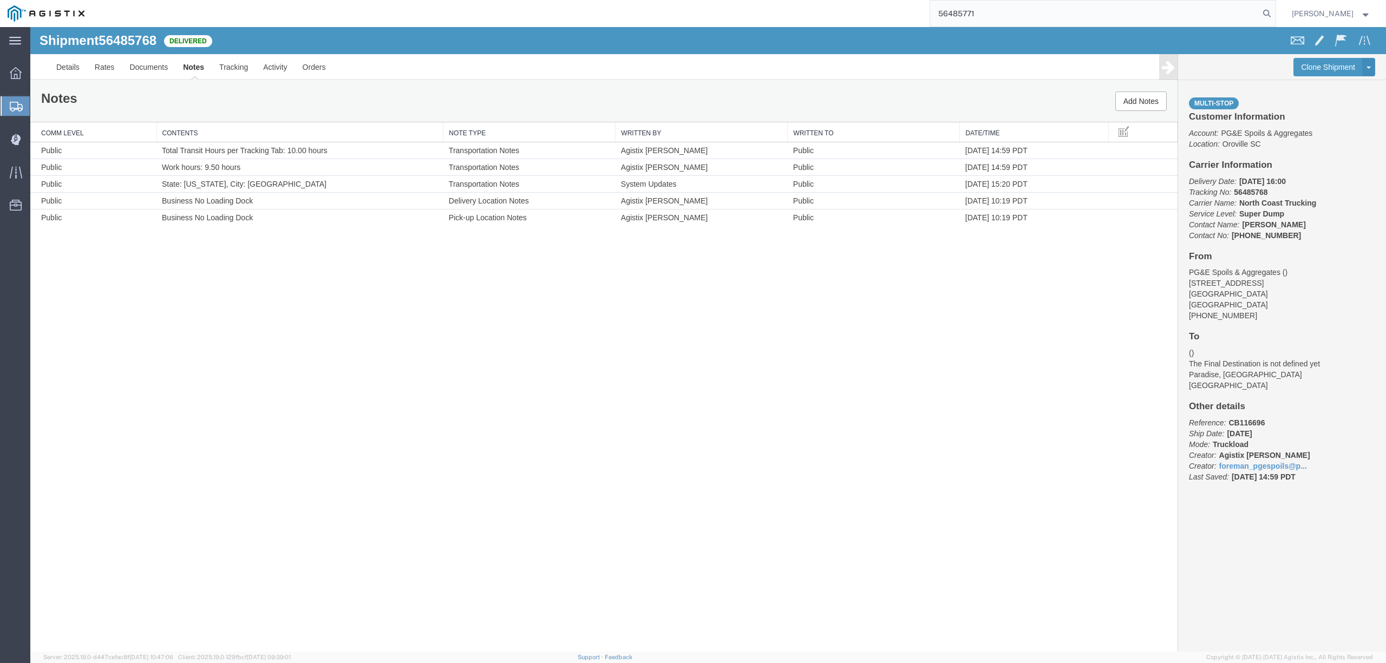
type input "56485771"
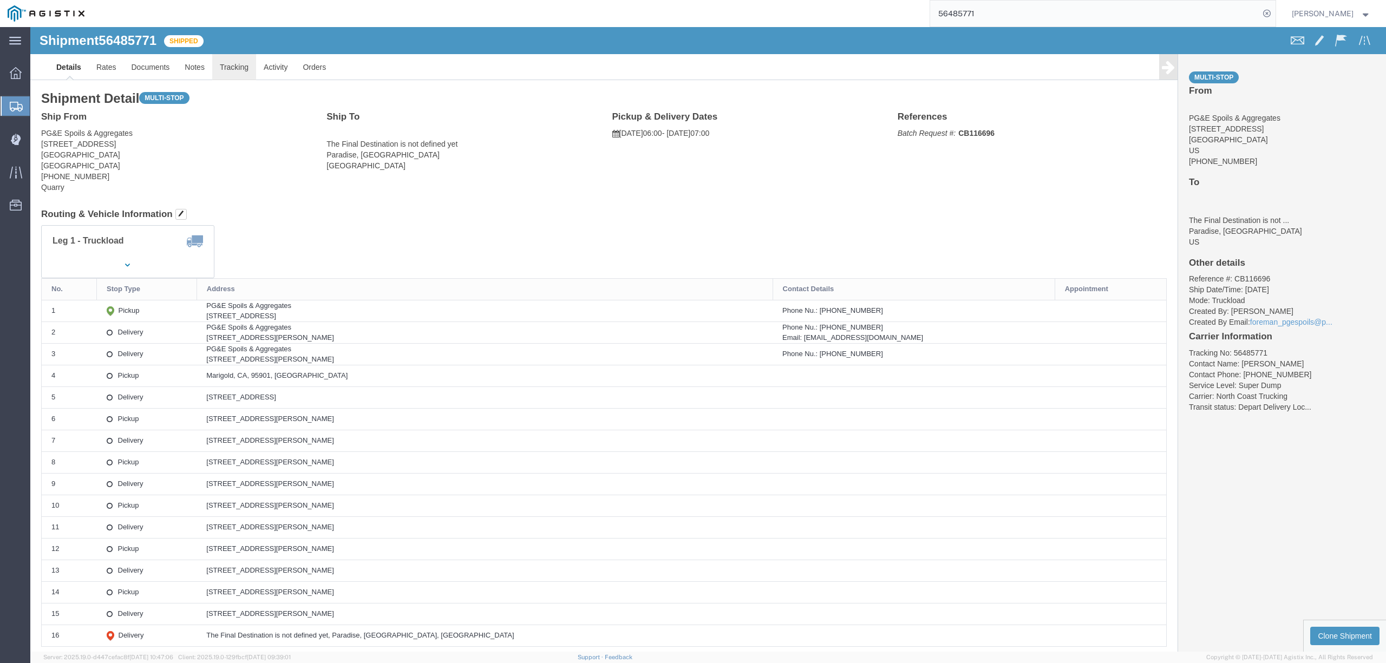
click link "Tracking"
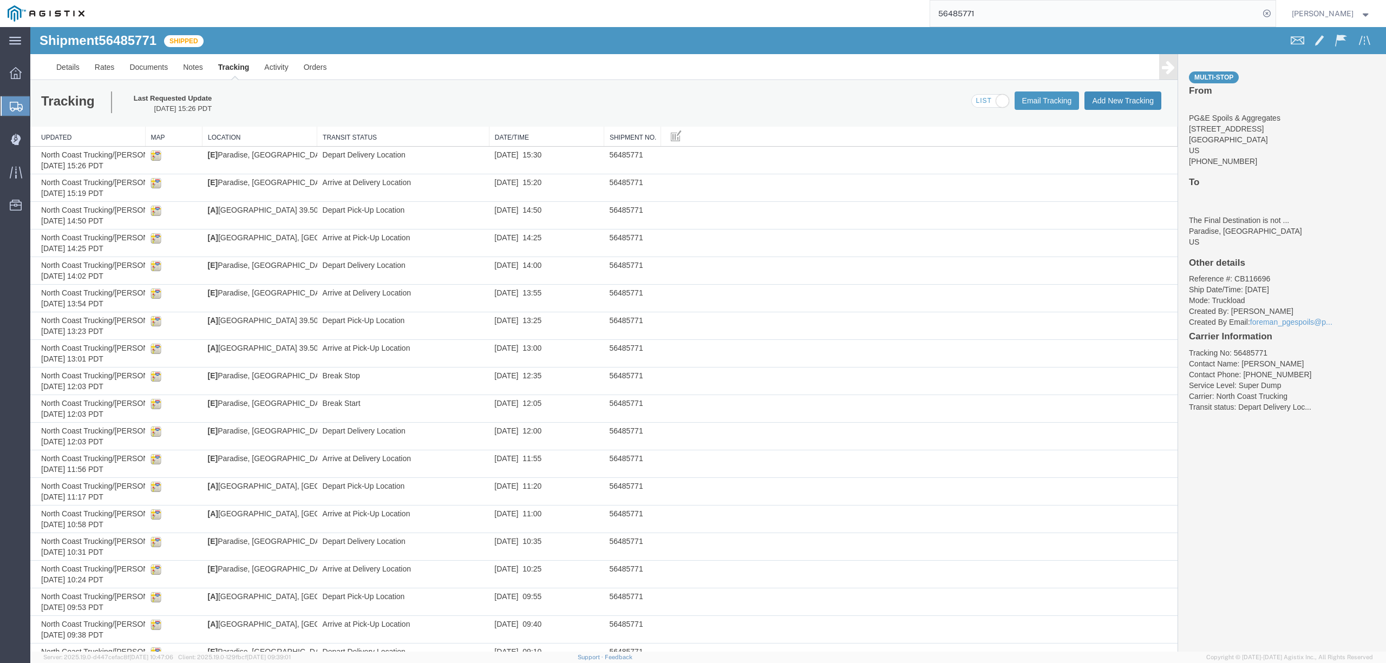
click at [1122, 105] on button "Add New Tracking" at bounding box center [1122, 100] width 77 height 18
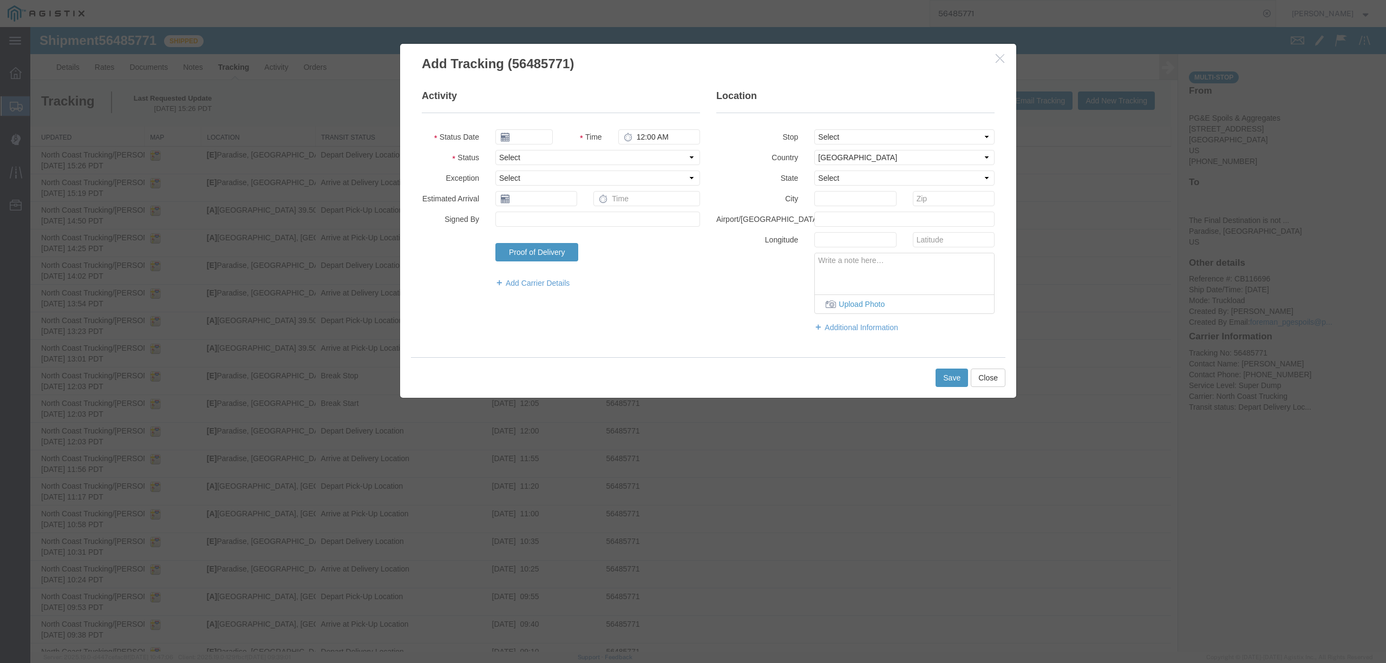
type input "[DATE]"
type input "3:00 PM"
click at [531, 134] on input "[DATE]" at bounding box center [523, 136] width 57 height 15
click at [501, 163] on th at bounding box center [503, 156] width 16 height 16
click at [564, 223] on td "14" at bounding box center [568, 221] width 16 height 16
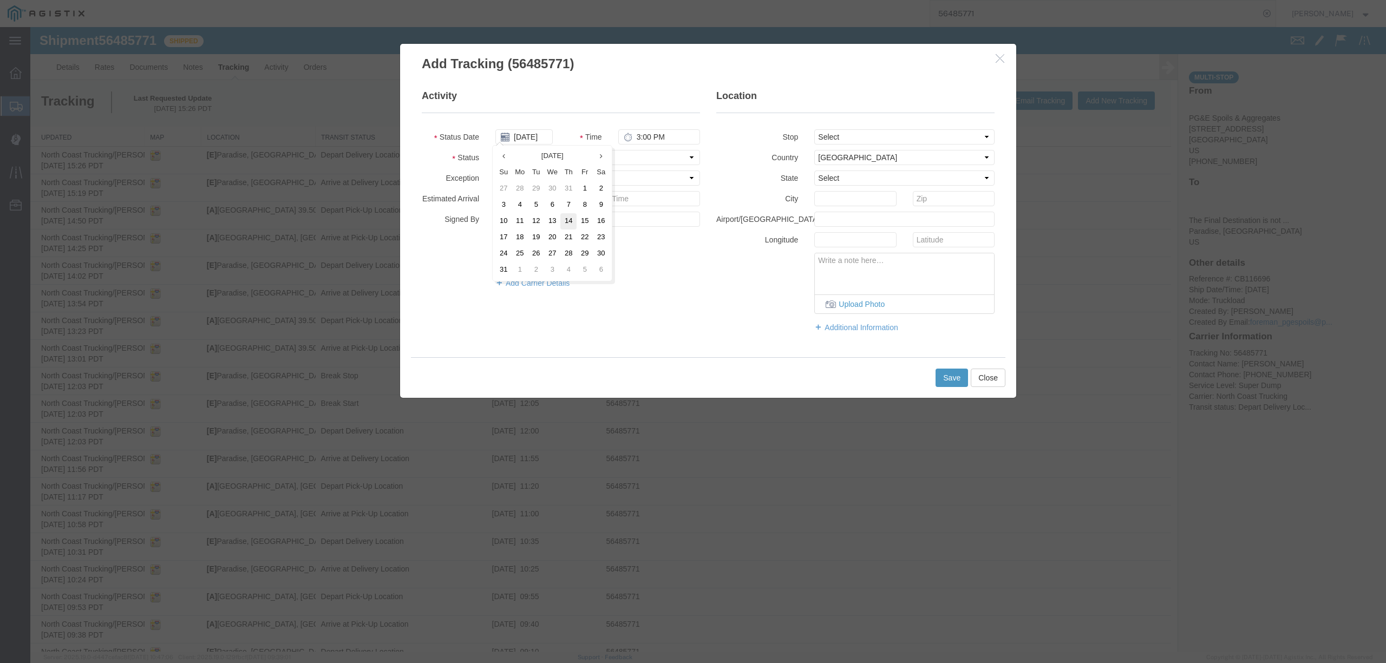
type input "[DATE]"
click at [629, 136] on input "3:00 PM" at bounding box center [659, 136] width 82 height 15
type input "3:30 PM"
drag, startPoint x: 635, startPoint y: 155, endPoint x: 626, endPoint y: 159, distance: 10.2
click at [635, 155] on select "Select Arrival Notice Available Arrival Notice Imported Arrive at Delivery Loca…" at bounding box center [597, 157] width 205 height 15
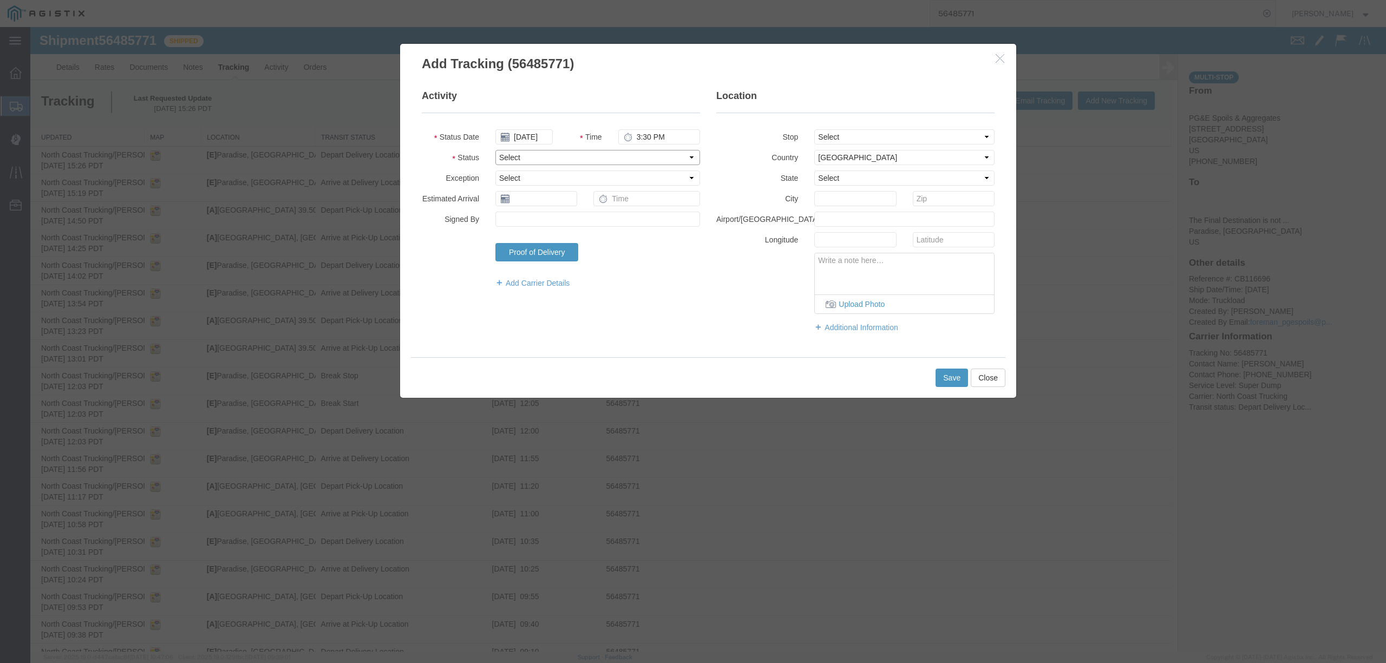
select select "DELIVRED"
click at [495, 150] on select "Select Arrival Notice Available Arrival Notice Imported Arrive at Delivery Loca…" at bounding box center [597, 157] width 205 height 15
drag, startPoint x: 847, startPoint y: 138, endPoint x: 848, endPoint y: 144, distance: 6.6
click at [847, 138] on select "Select From: [STREET_ADDRESS] Stop 2: [STREET_ADDRESS][PERSON_NAME] Stop 3: [ST…" at bounding box center [904, 136] width 180 height 15
select select "{"pickupDeliveryInfoId": "122262118","pickupOrDelivery": "P","stopNum": "1","lo…"
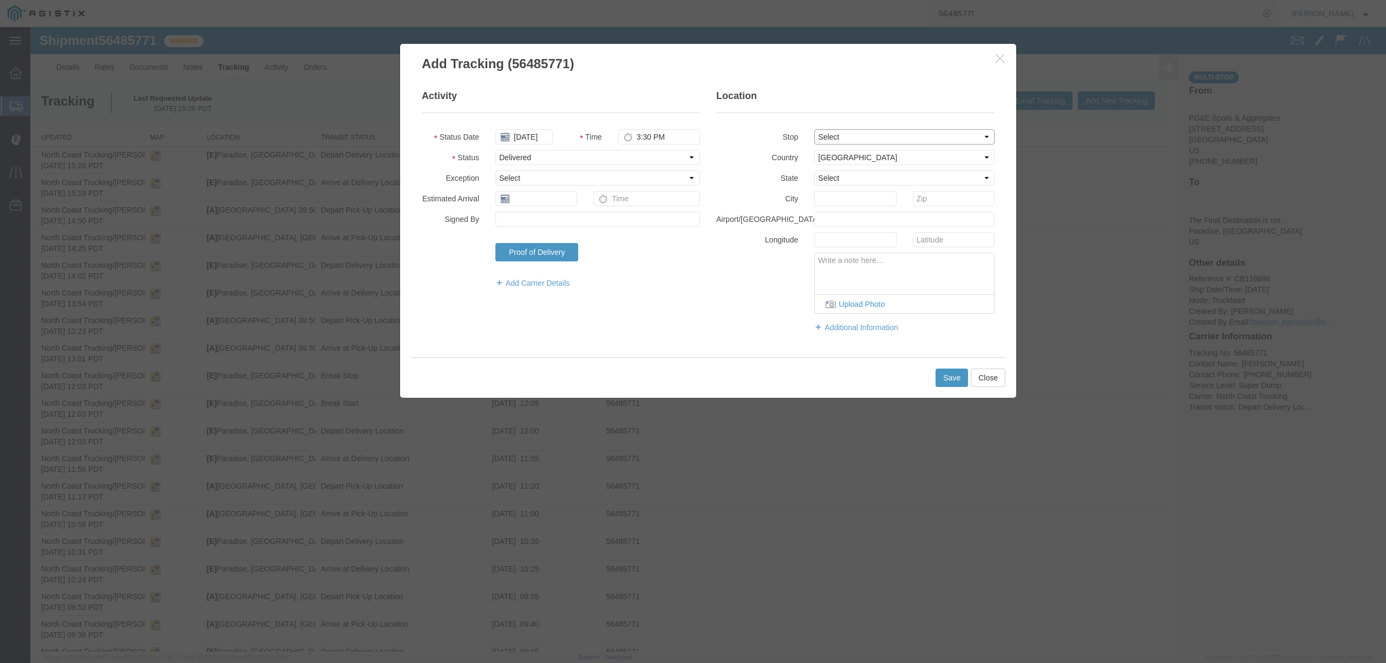
click at [814, 129] on select "Select From: [STREET_ADDRESS] Stop 2: [STREET_ADDRESS][PERSON_NAME] Stop 3: [ST…" at bounding box center [904, 136] width 180 height 15
select select "CA"
type input "[GEOGRAPHIC_DATA]"
click at [631, 133] on input "3:30 PM" at bounding box center [659, 136] width 82 height 15
type input "4:05 PM"
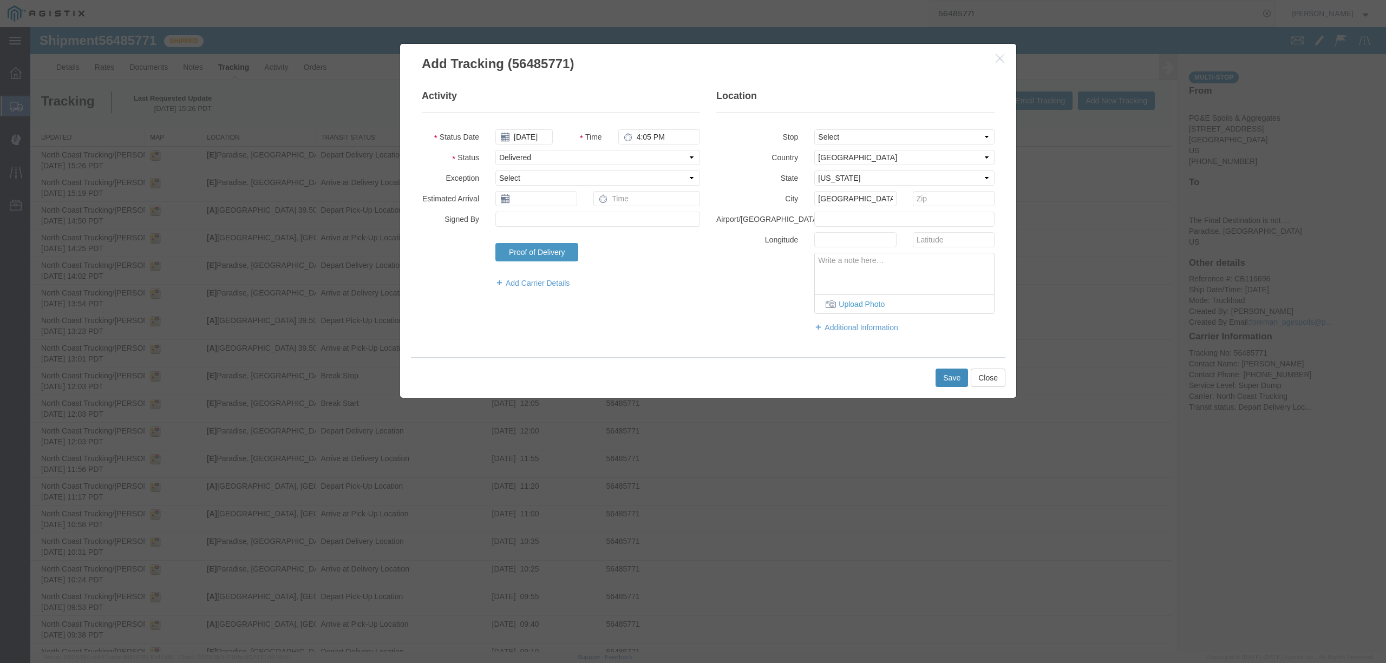
click at [937, 384] on button "Save" at bounding box center [951, 378] width 32 height 18
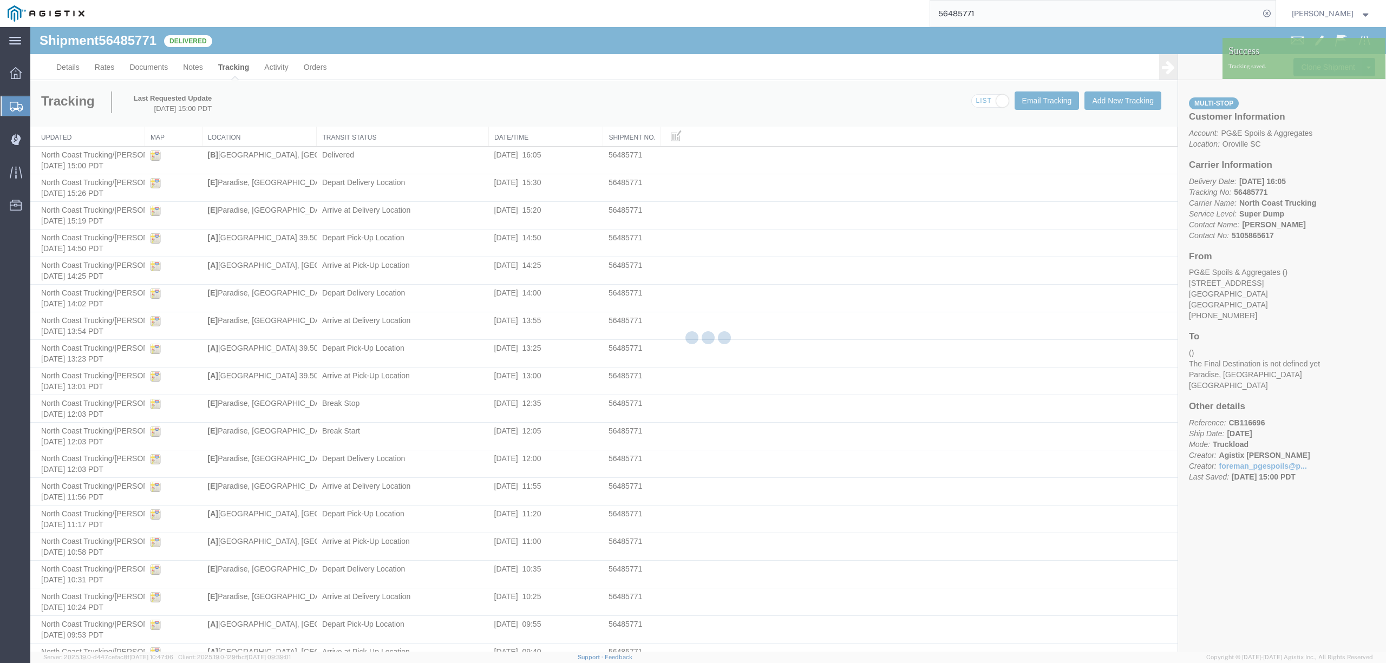
click at [195, 71] on div at bounding box center [708, 339] width 1356 height 625
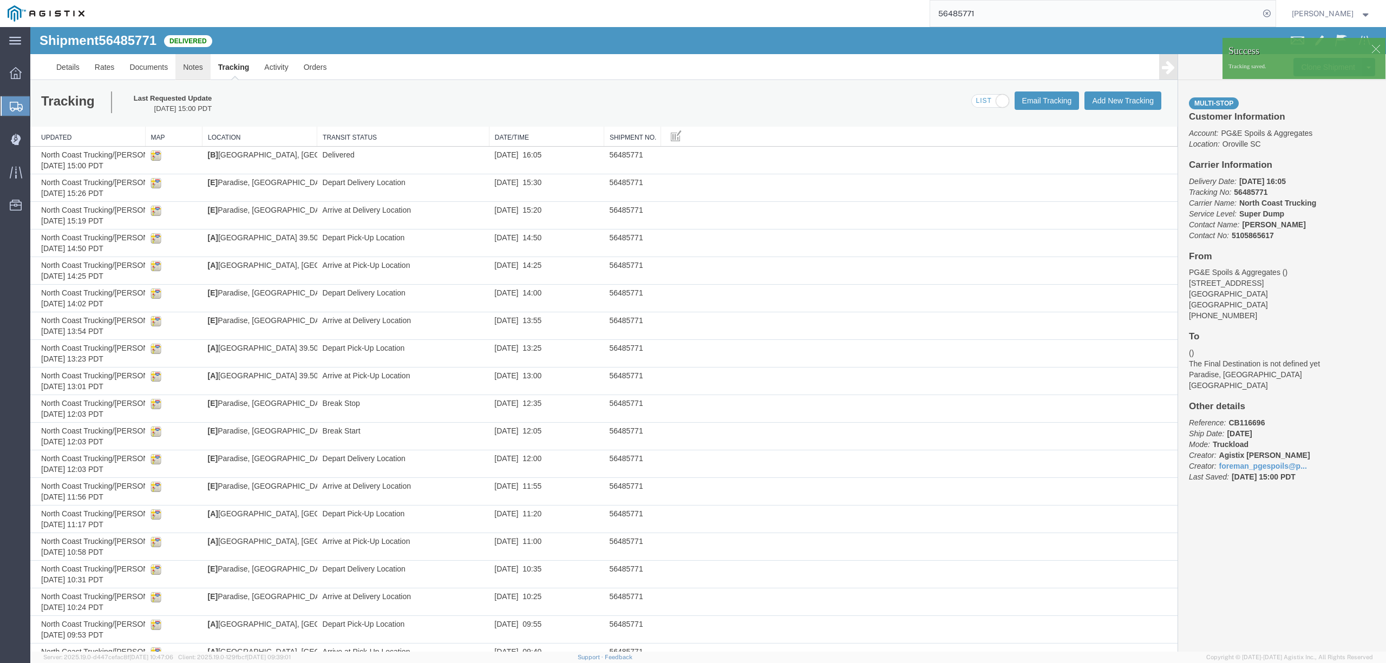
click at [191, 66] on link "Notes" at bounding box center [192, 67] width 35 height 26
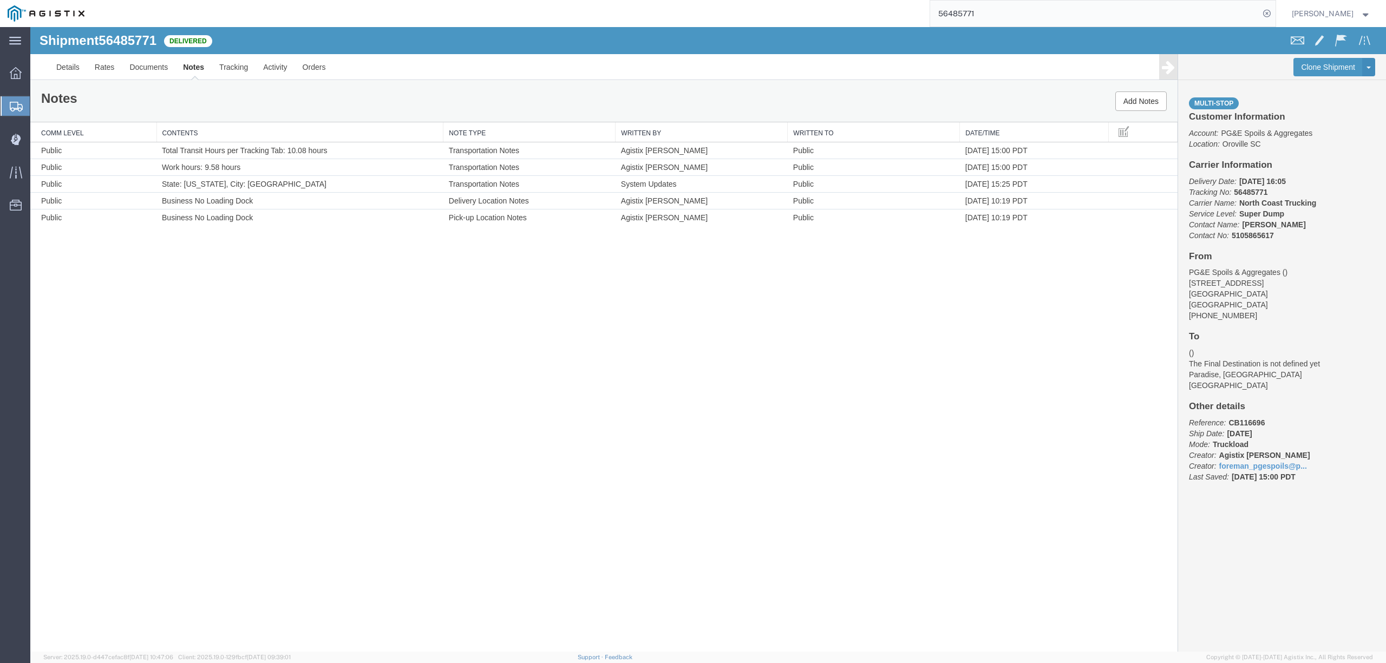
click at [1016, 5] on input "56485771" at bounding box center [1094, 14] width 329 height 26
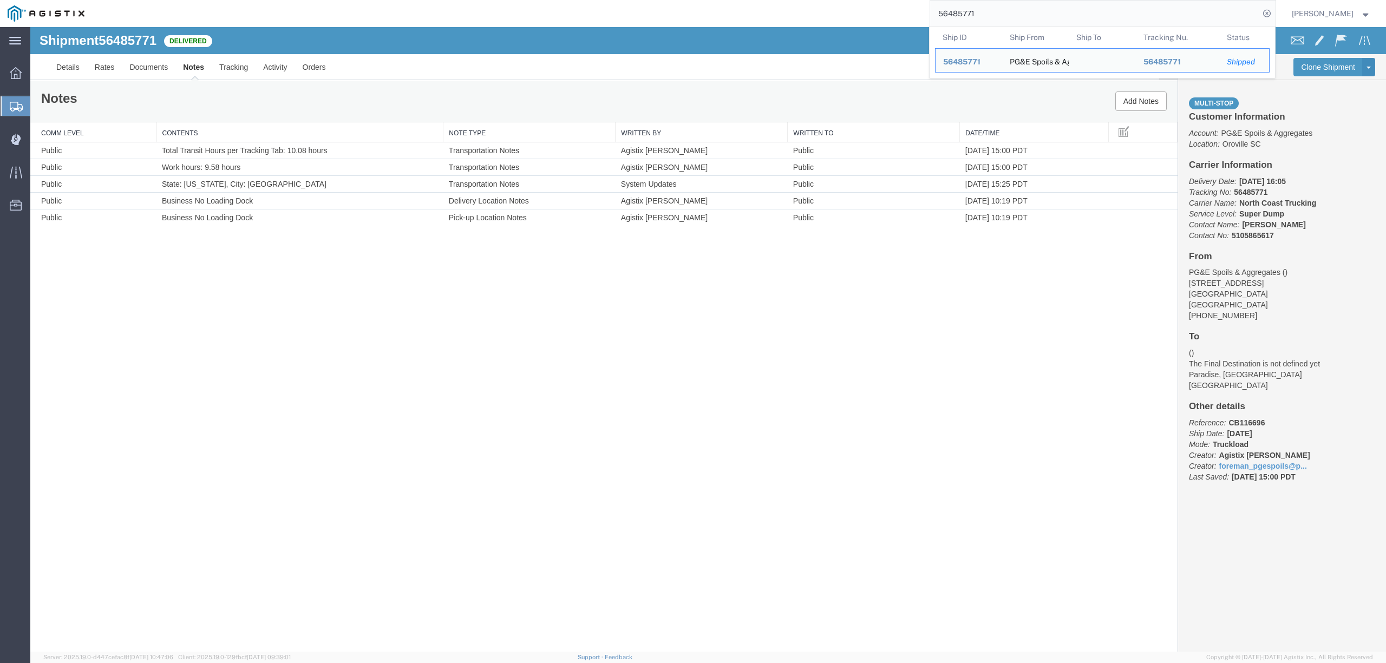
click at [1016, 5] on input "56485771" at bounding box center [1094, 14] width 329 height 26
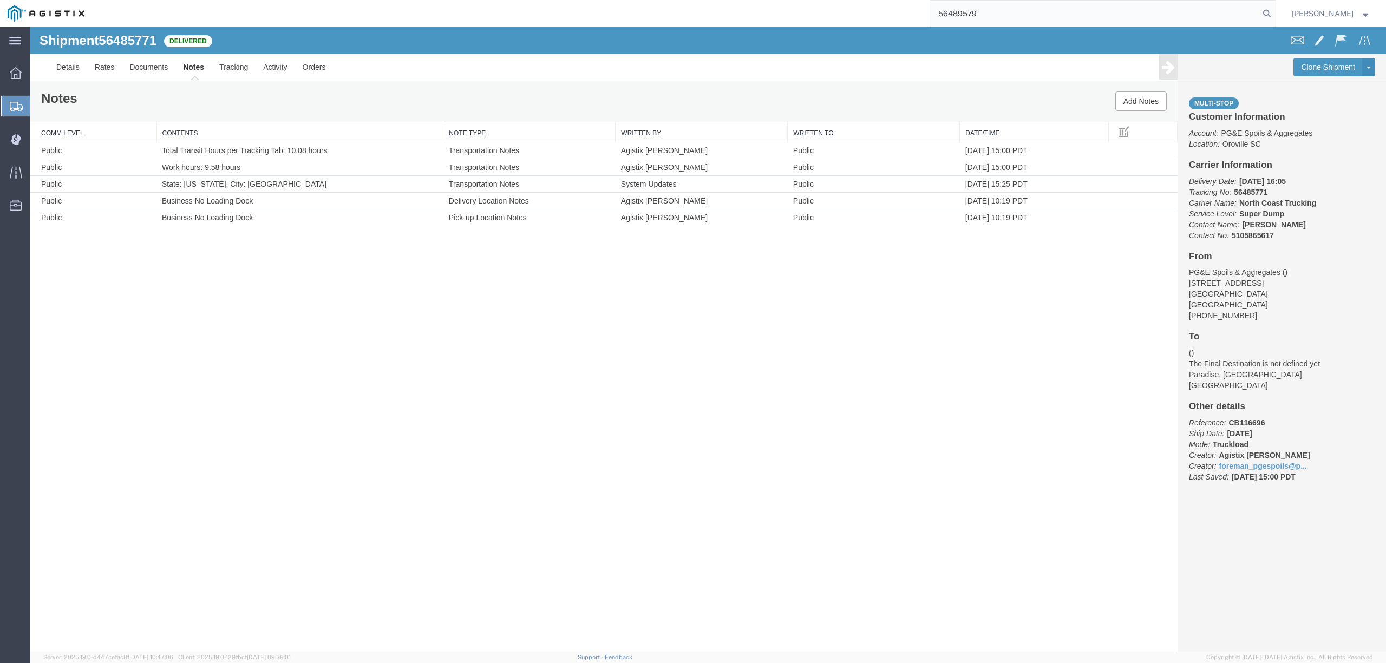
type input "56489579"
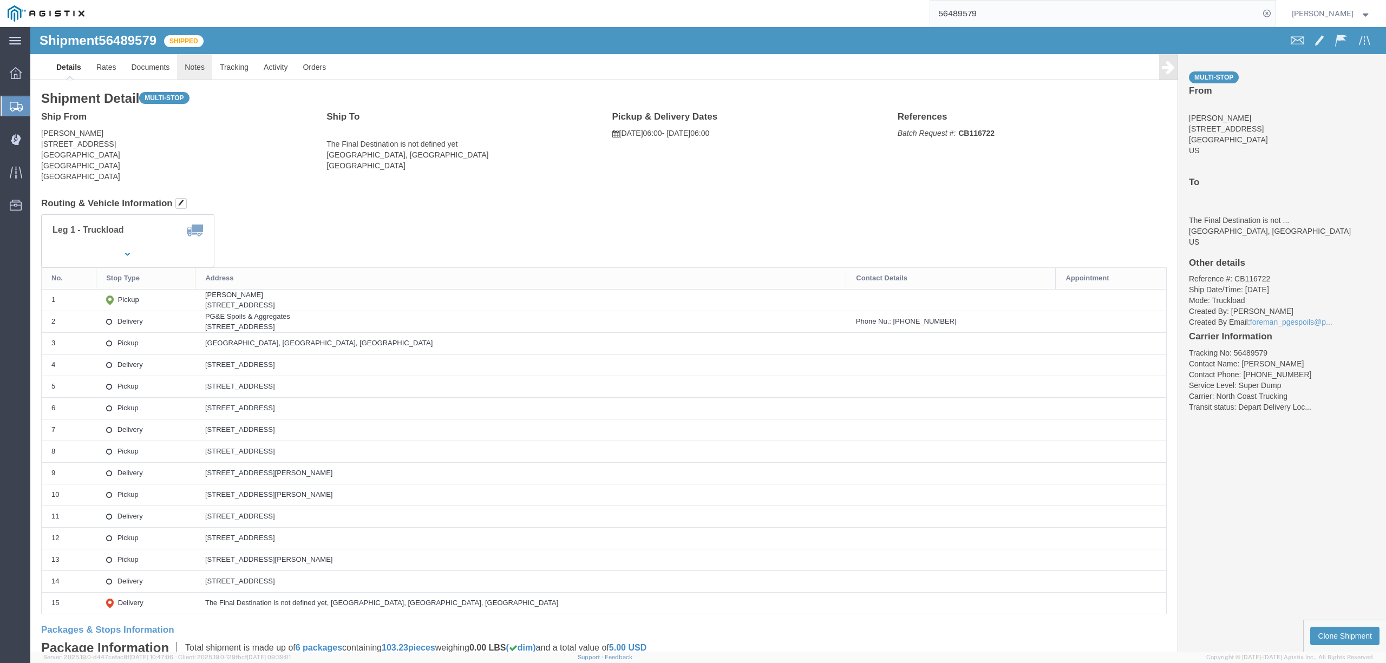
click link "Notes"
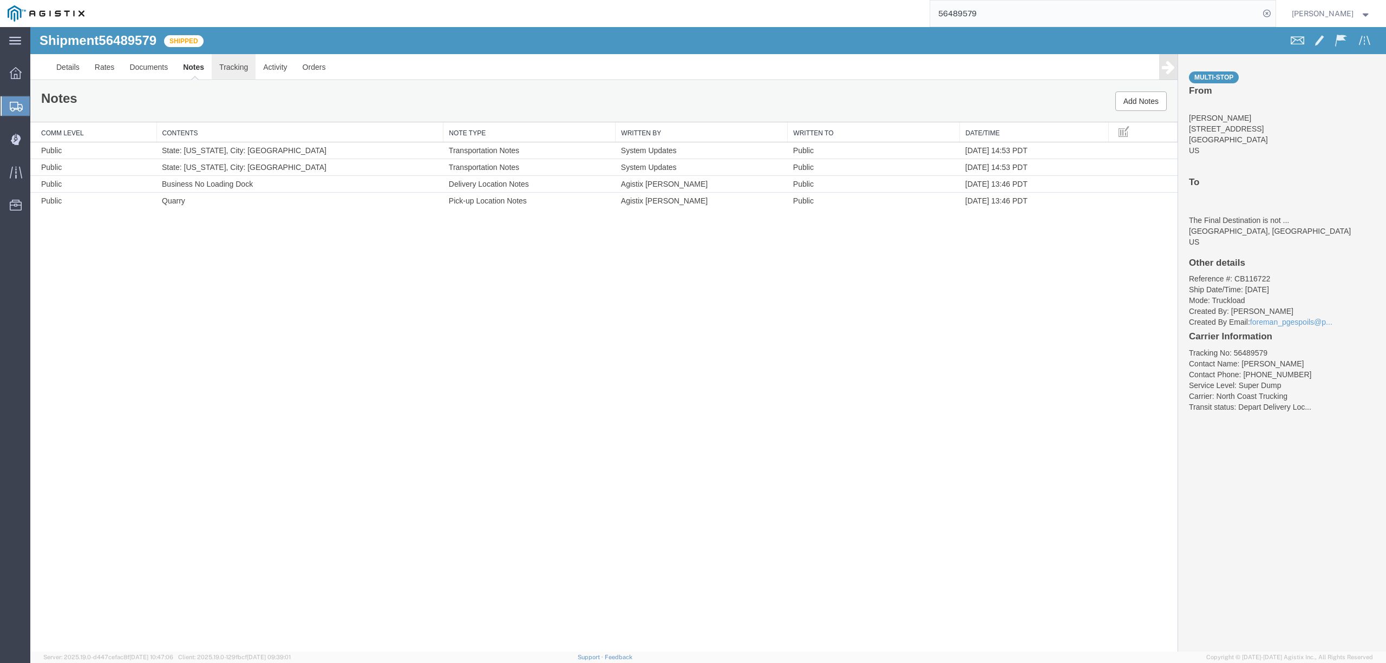
click at [226, 67] on link "Tracking" at bounding box center [234, 67] width 44 height 26
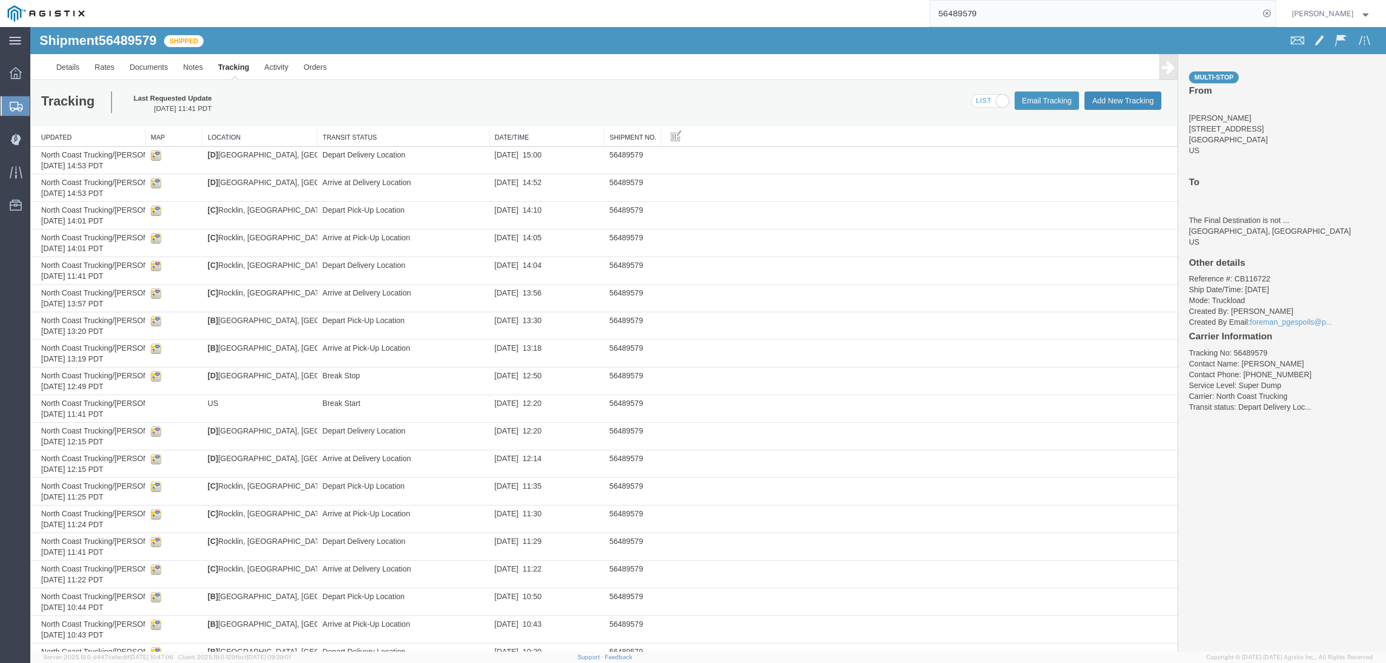
click at [1122, 107] on button "Add New Tracking" at bounding box center [1122, 100] width 77 height 18
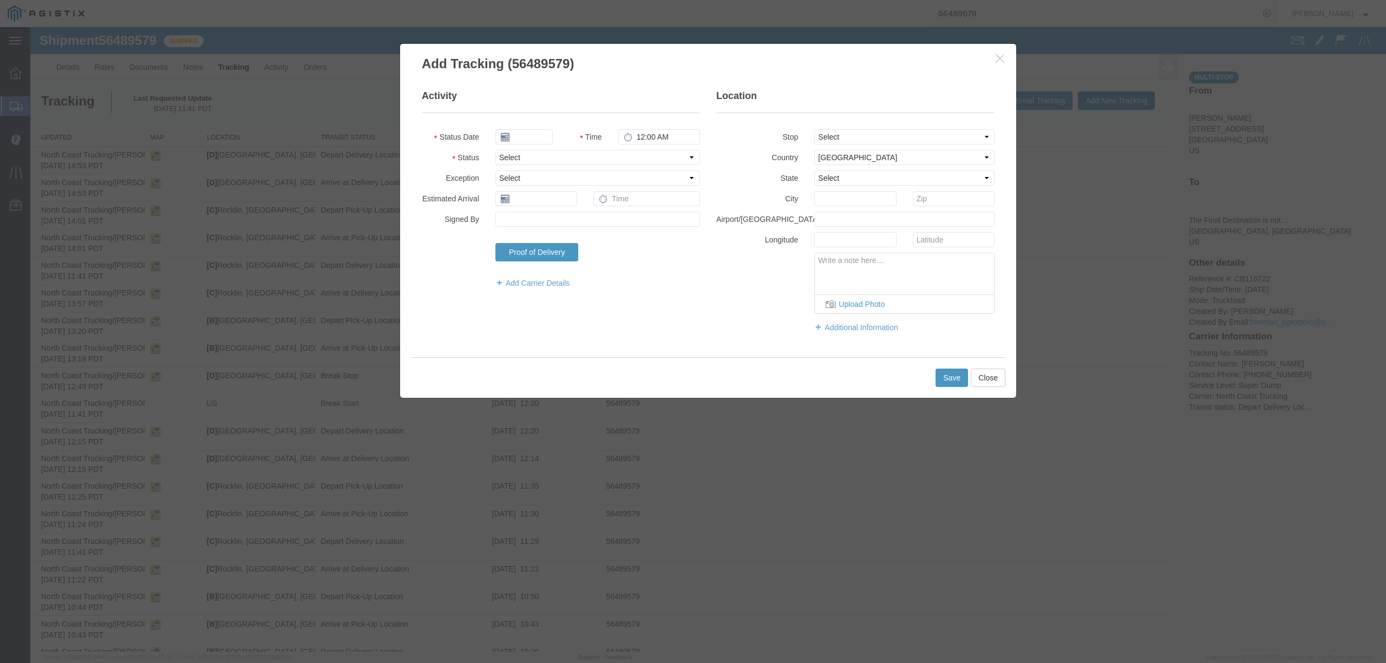
type input "[DATE]"
type input "4:00 PM"
click at [518, 136] on input "[DATE]" at bounding box center [523, 136] width 57 height 15
click at [508, 151] on th at bounding box center [503, 156] width 16 height 16
click at [566, 221] on td "14" at bounding box center [568, 221] width 16 height 16
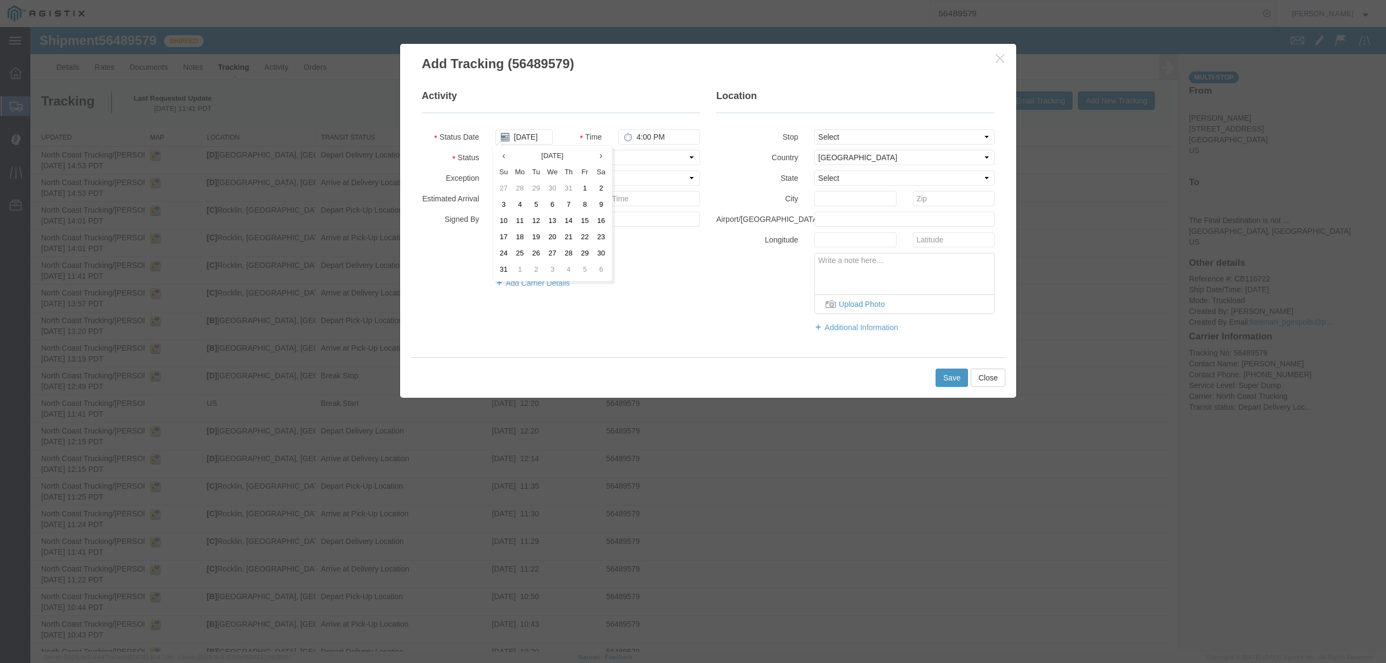
type input "[DATE]"
click at [638, 133] on input "4:00 PM" at bounding box center [659, 136] width 82 height 15
click at [629, 156] on select "Select Arrival Notice Available Arrival Notice Imported Arrive at Delivery Loca…" at bounding box center [597, 157] width 205 height 15
select select "DELIVRED"
click at [495, 150] on select "Select Arrival Notice Available Arrival Notice Imported Arrive at Delivery Loca…" at bounding box center [597, 157] width 205 height 15
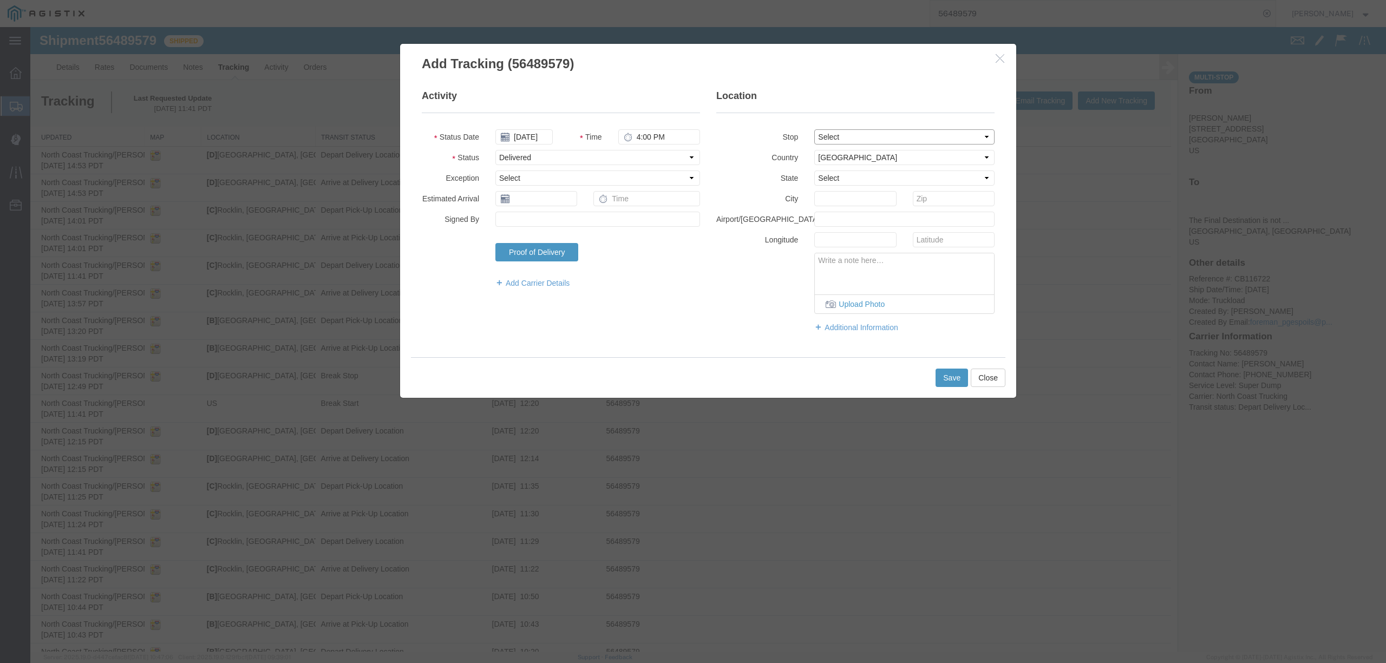
click at [832, 134] on select "Select From: [STREET_ADDRESS] Stop 2: [STREET_ADDRESS] Stop 3: [GEOGRAPHIC_DATA…" at bounding box center [904, 136] width 180 height 15
select select "{"pickupDeliveryInfoId": "122266888","pickupOrDelivery": "P","stopNum": "1","lo…"
click at [814, 129] on select "Select From: [STREET_ADDRESS] Stop 2: [STREET_ADDRESS] Stop 3: [GEOGRAPHIC_DATA…" at bounding box center [904, 136] width 180 height 15
select select "CA"
type input "[GEOGRAPHIC_DATA][PERSON_NAME]"
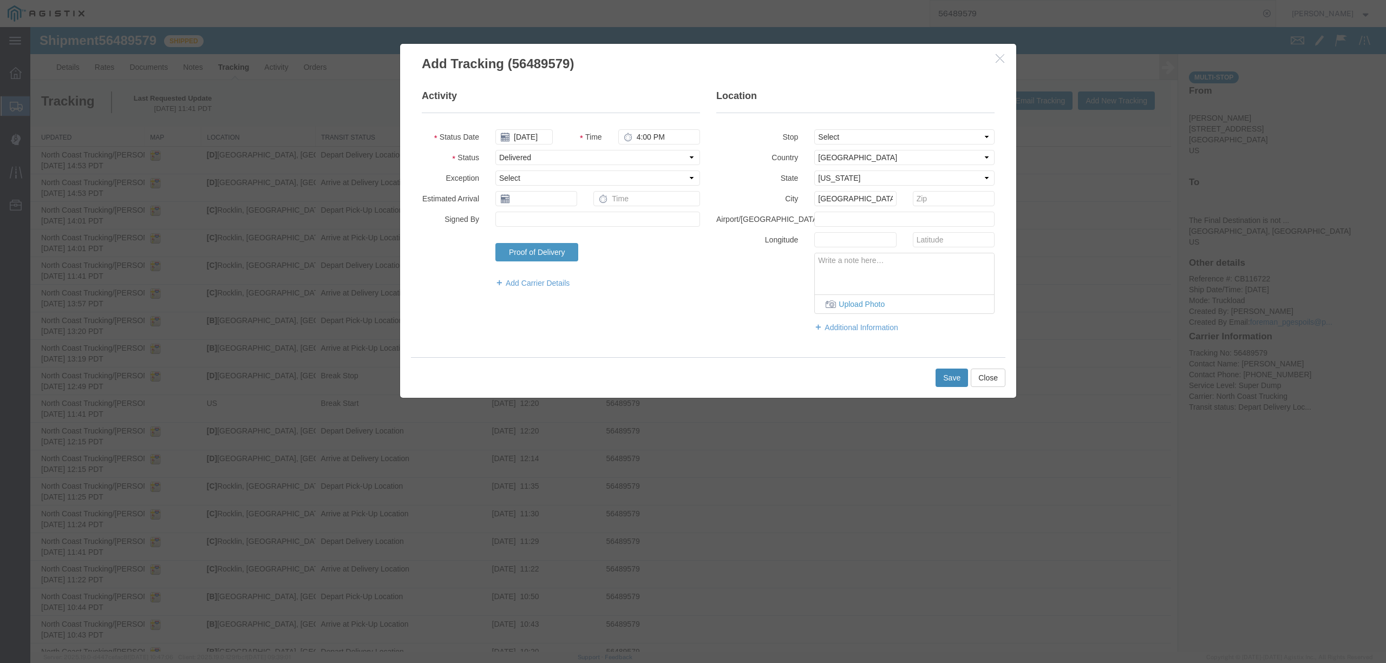
click at [948, 373] on button "Save" at bounding box center [951, 378] width 32 height 18
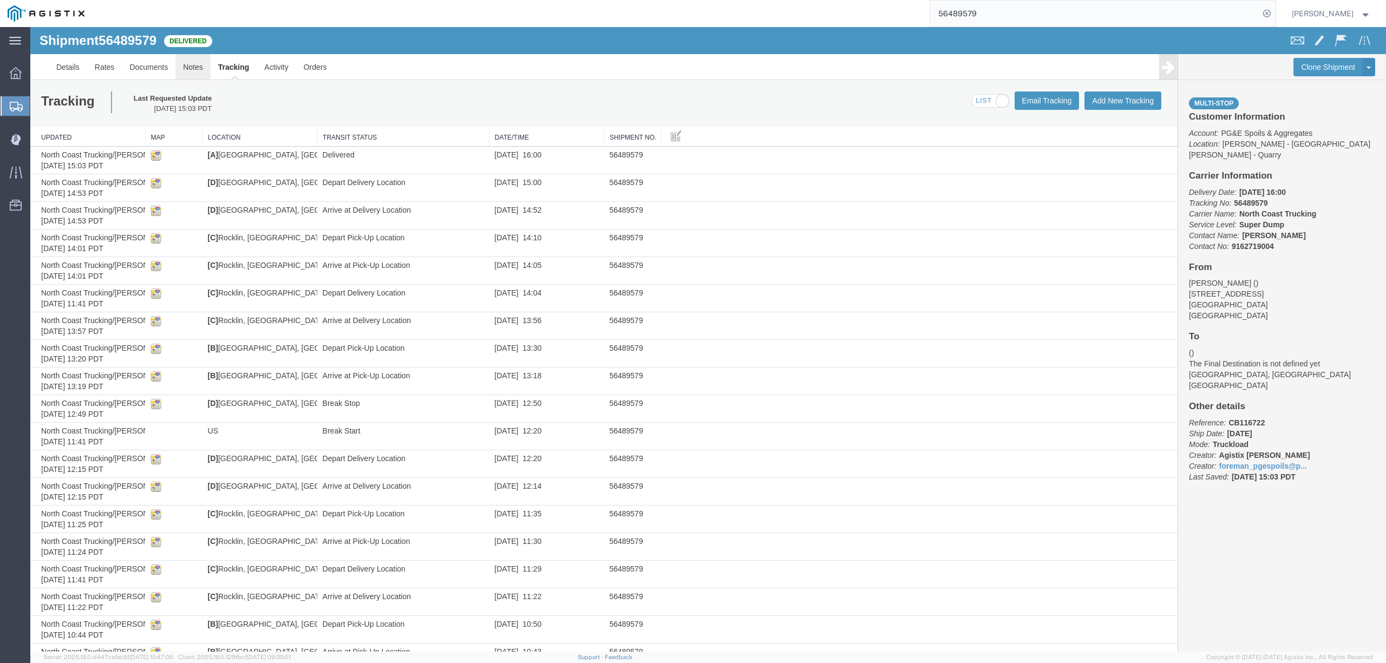
click at [180, 66] on link "Notes" at bounding box center [192, 67] width 35 height 26
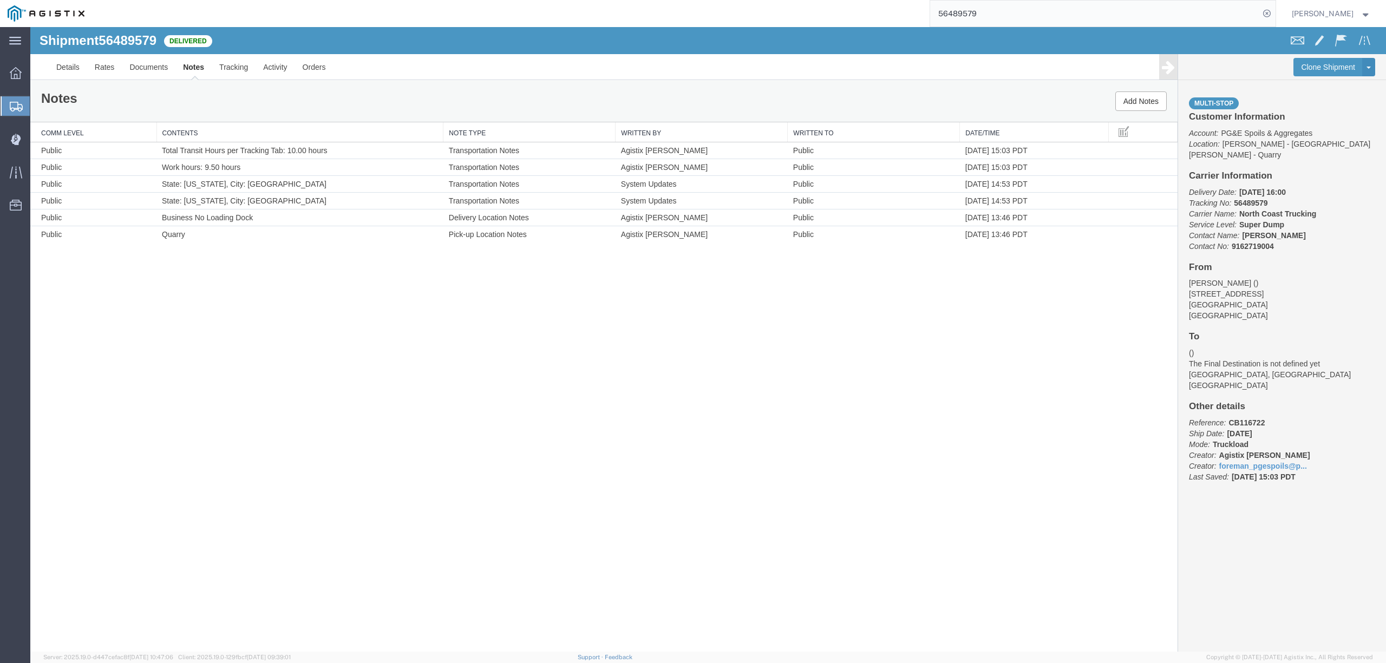
click at [990, 9] on input "56489579" at bounding box center [1094, 14] width 329 height 26
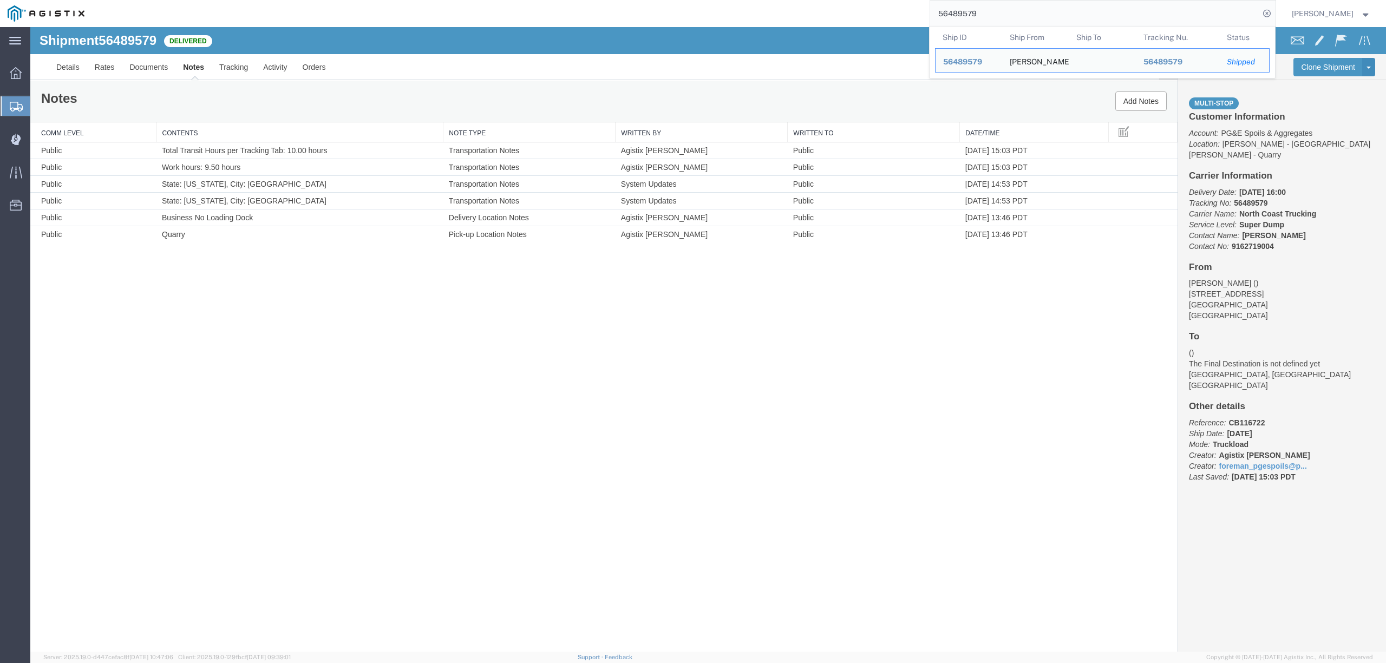
click at [990, 9] on input "56489579" at bounding box center [1094, 14] width 329 height 26
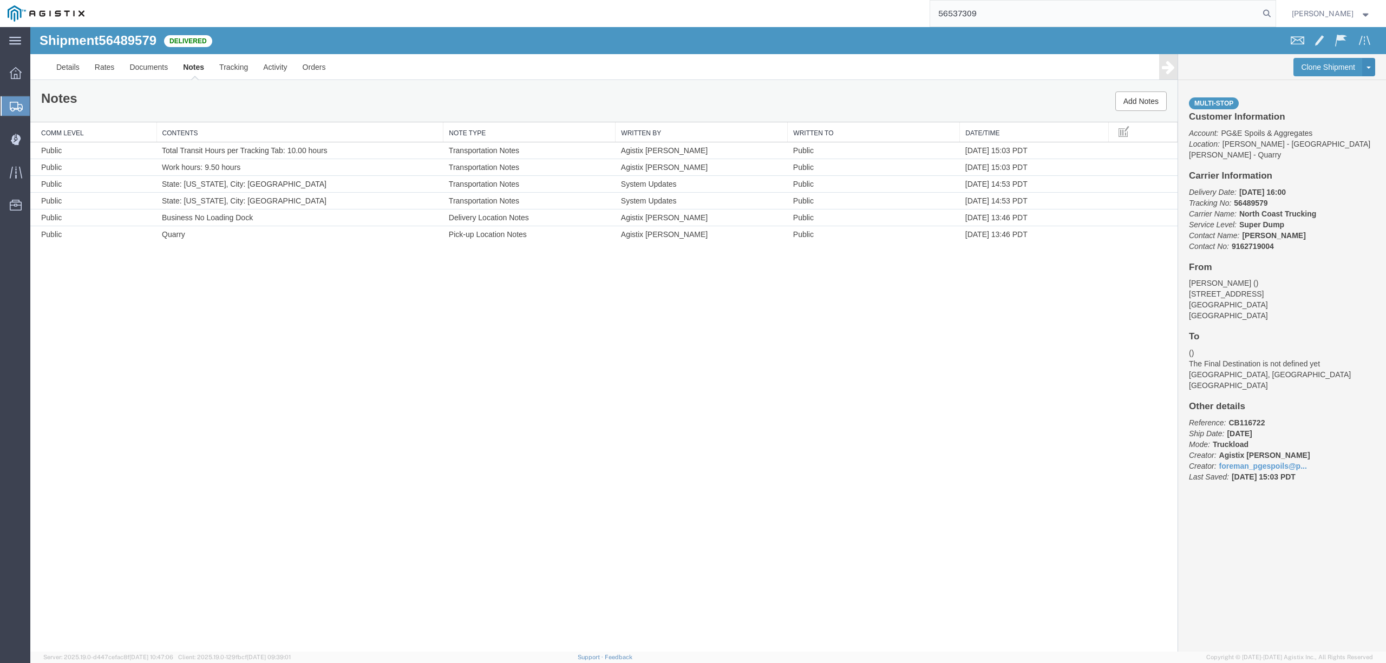
type input "56537309"
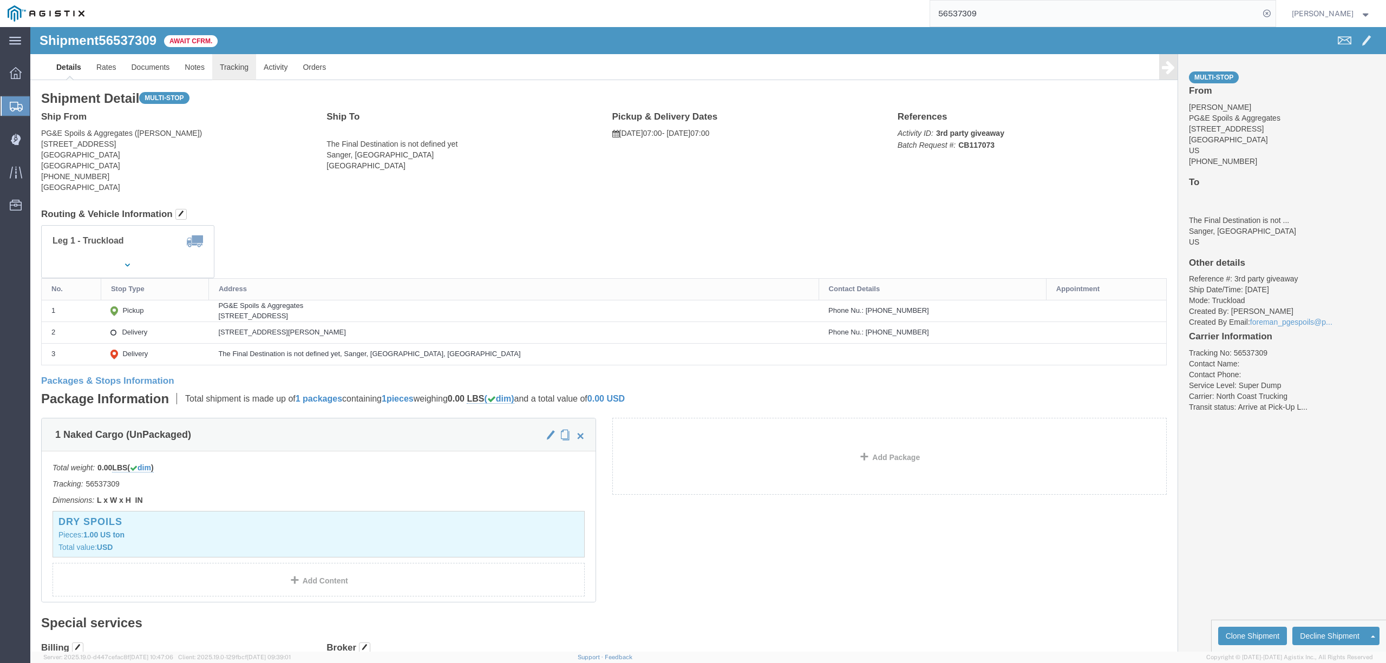
click link "Tracking"
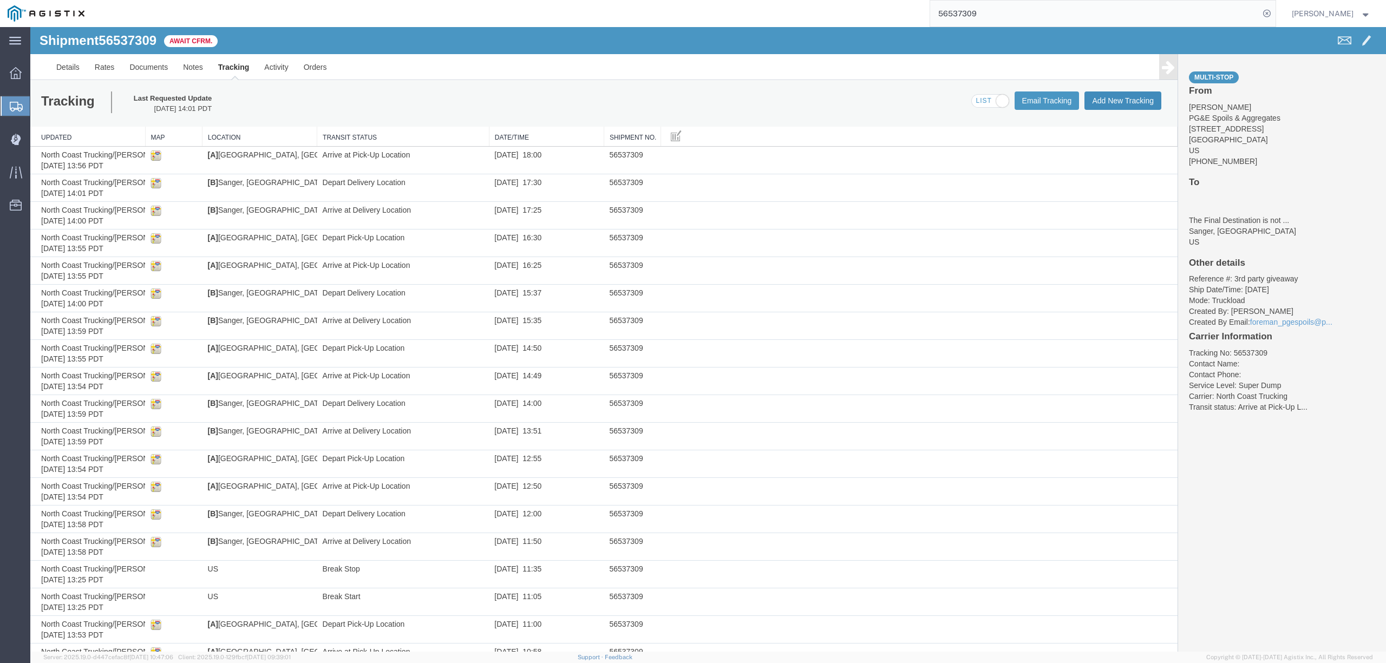
click at [1128, 102] on button "Add New Tracking" at bounding box center [1122, 100] width 77 height 18
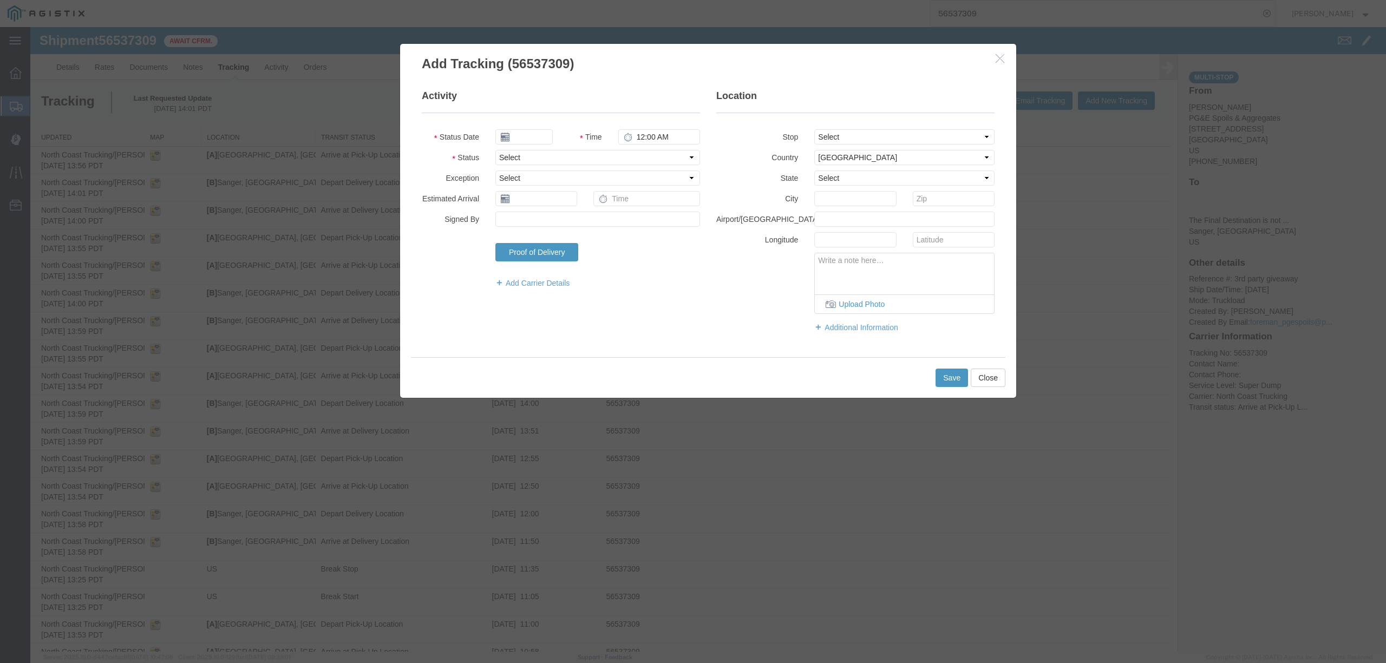
type input "[DATE]"
type input "4:00 PM"
click at [529, 133] on input "[DATE]" at bounding box center [523, 136] width 57 height 15
click at [498, 156] on th at bounding box center [503, 156] width 16 height 16
click at [551, 237] on td "20" at bounding box center [552, 238] width 16 height 16
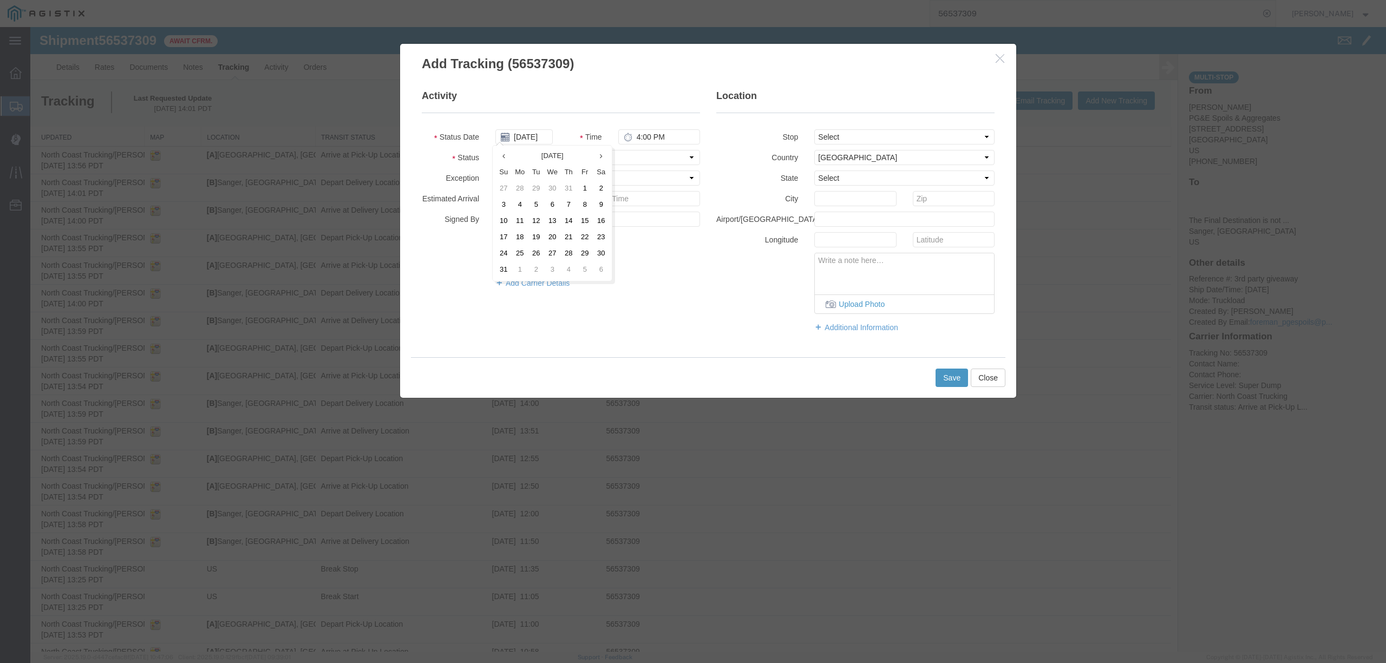
type input "[DATE]"
click at [633, 133] on input "4:00 PM" at bounding box center [659, 136] width 82 height 15
type input "7:00 PM"
click at [625, 165] on select "Select Arrival Notice Available Arrival Notice Imported Arrive at Delivery Loca…" at bounding box center [597, 157] width 205 height 15
select select "DELIVRED"
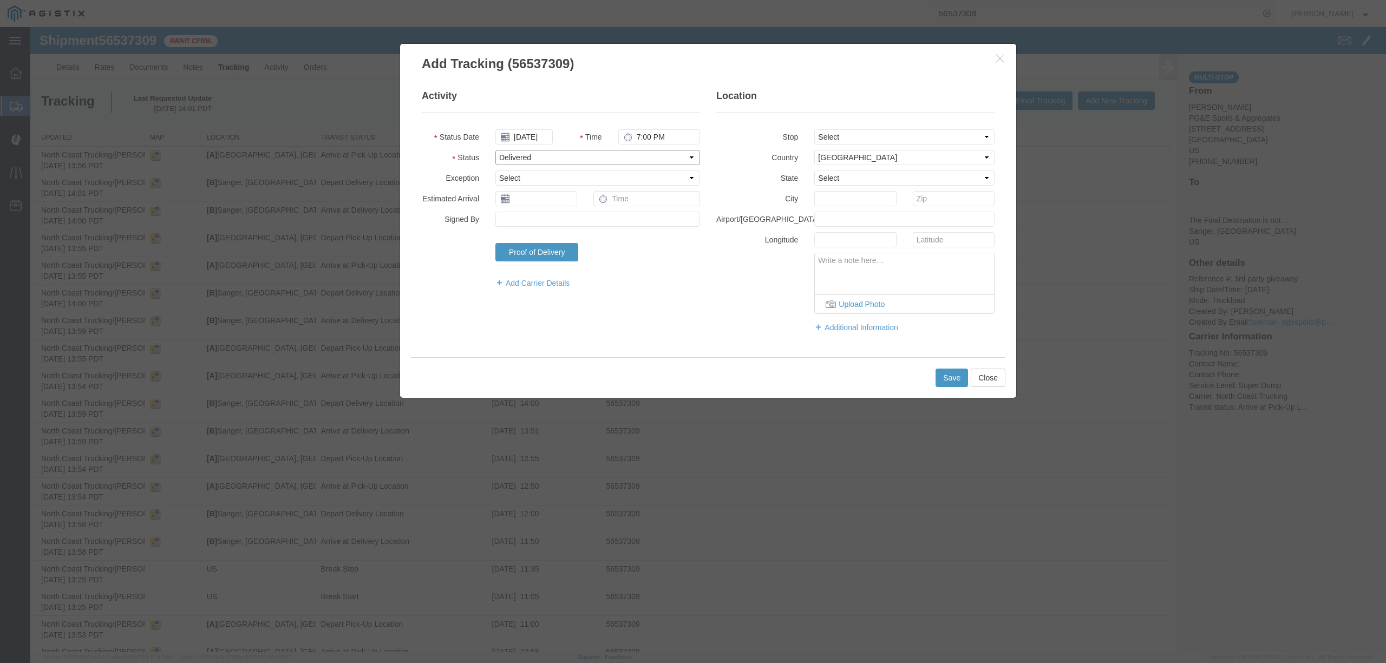
click at [495, 150] on select "Select Arrival Notice Available Arrival Notice Imported Arrive at Delivery Loca…" at bounding box center [597, 157] width 205 height 15
click at [847, 136] on select "Select From: [STREET_ADDRESS] Stop 2: [STREET_ADDRESS][PERSON_NAME] To: The Fin…" at bounding box center [904, 136] width 180 height 15
select select "{"pickupDeliveryInfoId": "122363879","pickupOrDelivery": "P","stopNum": "1","lo…"
click at [814, 129] on select "Select From: [STREET_ADDRESS] Stop 2: [STREET_ADDRESS][PERSON_NAME] To: The Fin…" at bounding box center [904, 136] width 180 height 15
select select "CA"
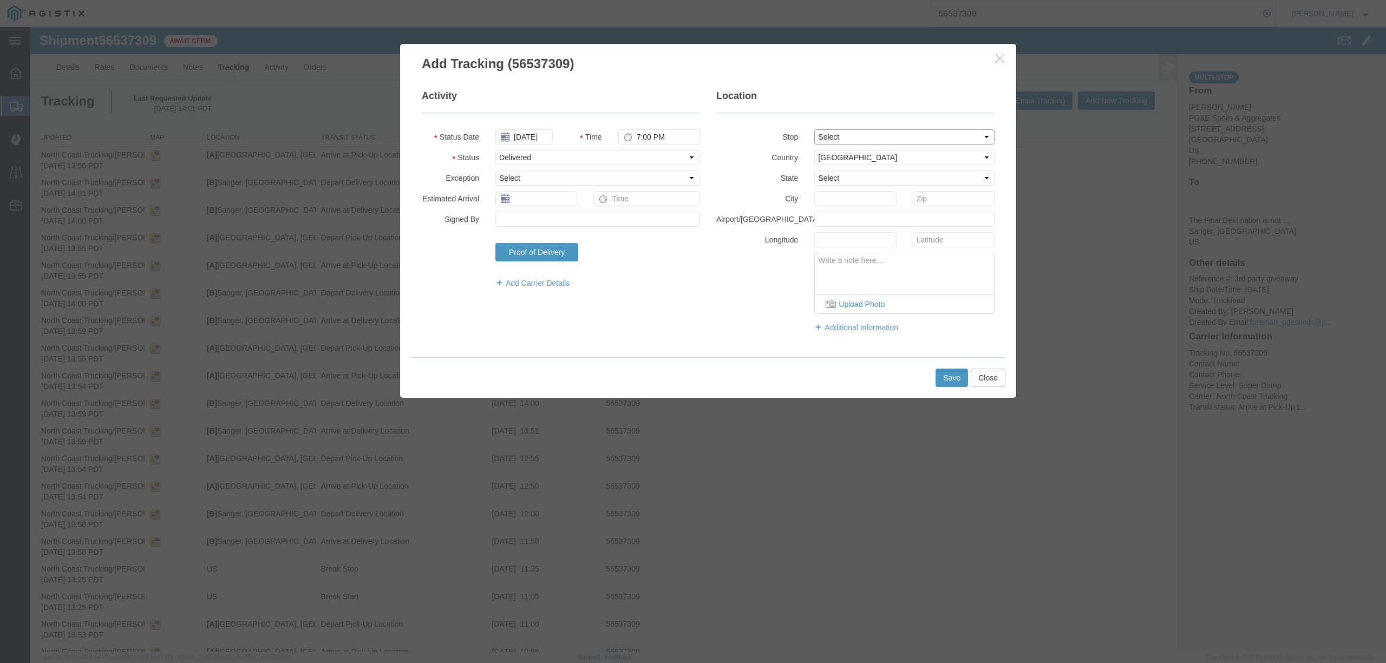
type input "Clovis"
click at [943, 372] on button "Save" at bounding box center [951, 378] width 32 height 18
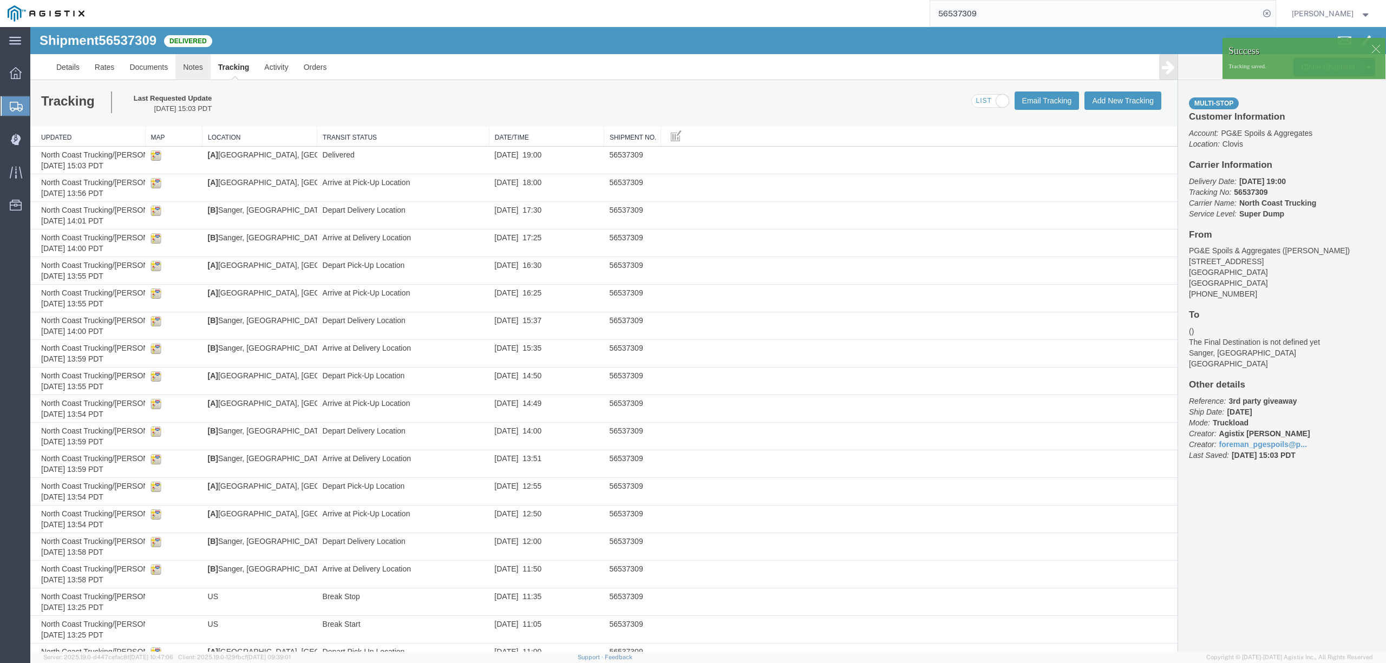
click at [192, 70] on link "Notes" at bounding box center [192, 67] width 35 height 26
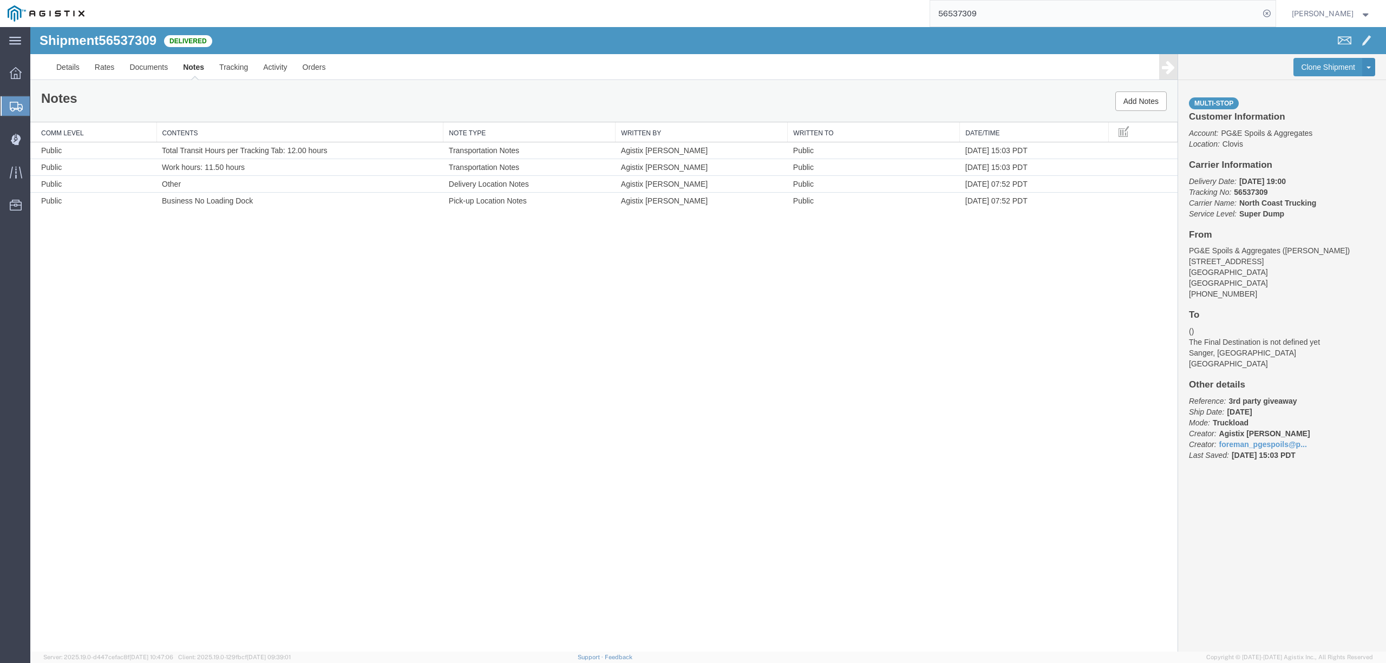
click at [989, 11] on input "56537309" at bounding box center [1094, 14] width 329 height 26
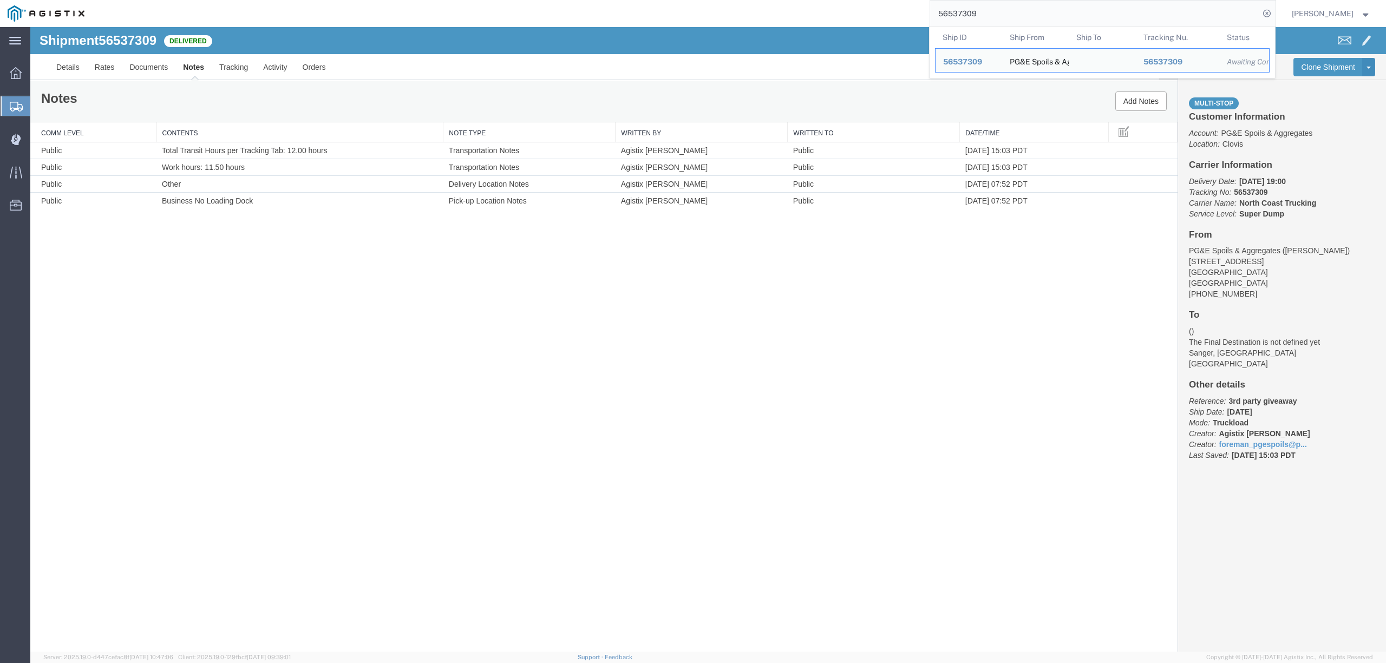
click at [989, 11] on input "56537309" at bounding box center [1094, 14] width 329 height 26
click at [994, 16] on input "56537309" at bounding box center [1094, 14] width 329 height 26
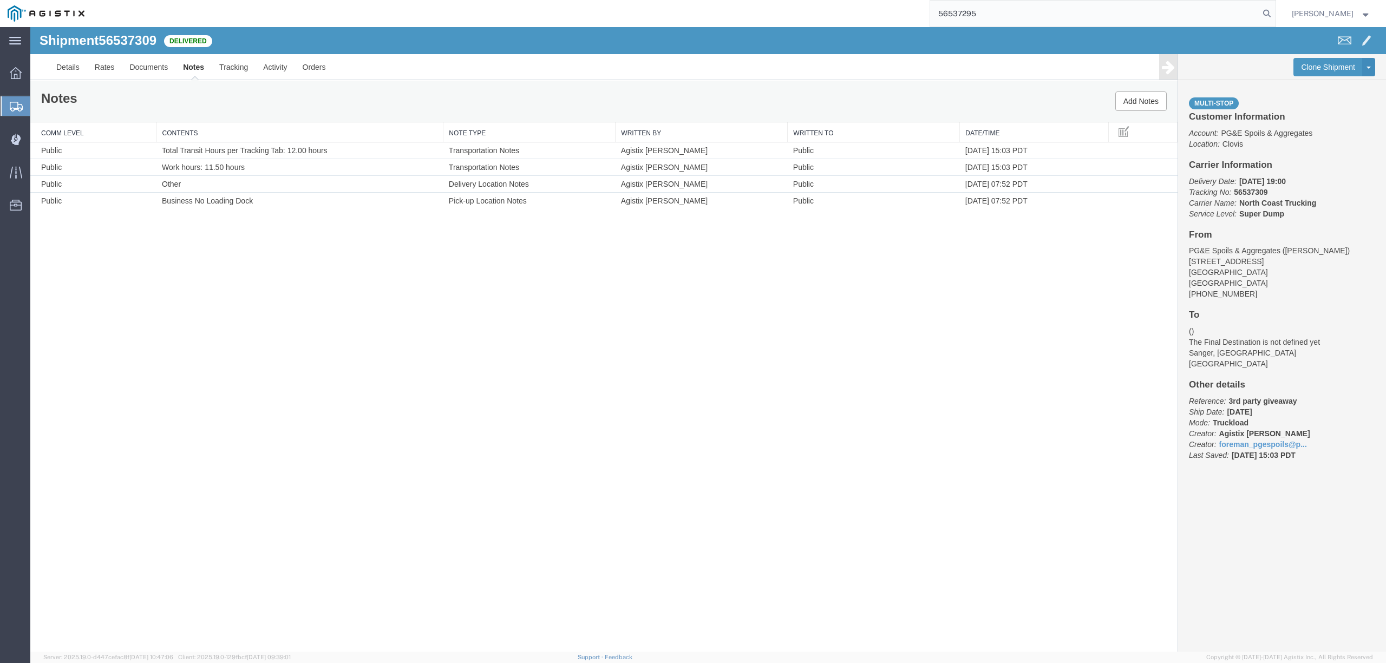
click at [1001, 9] on input "56537295" at bounding box center [1094, 14] width 329 height 26
type input "56537295"
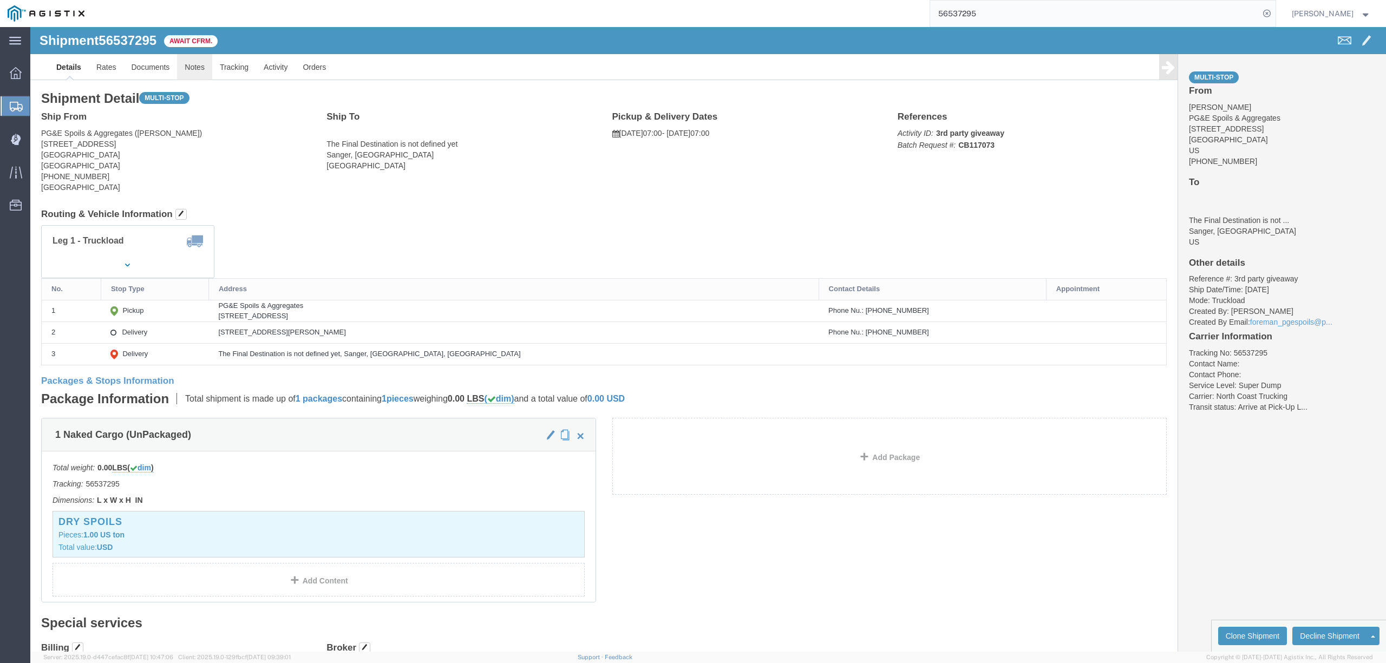
click link "Notes"
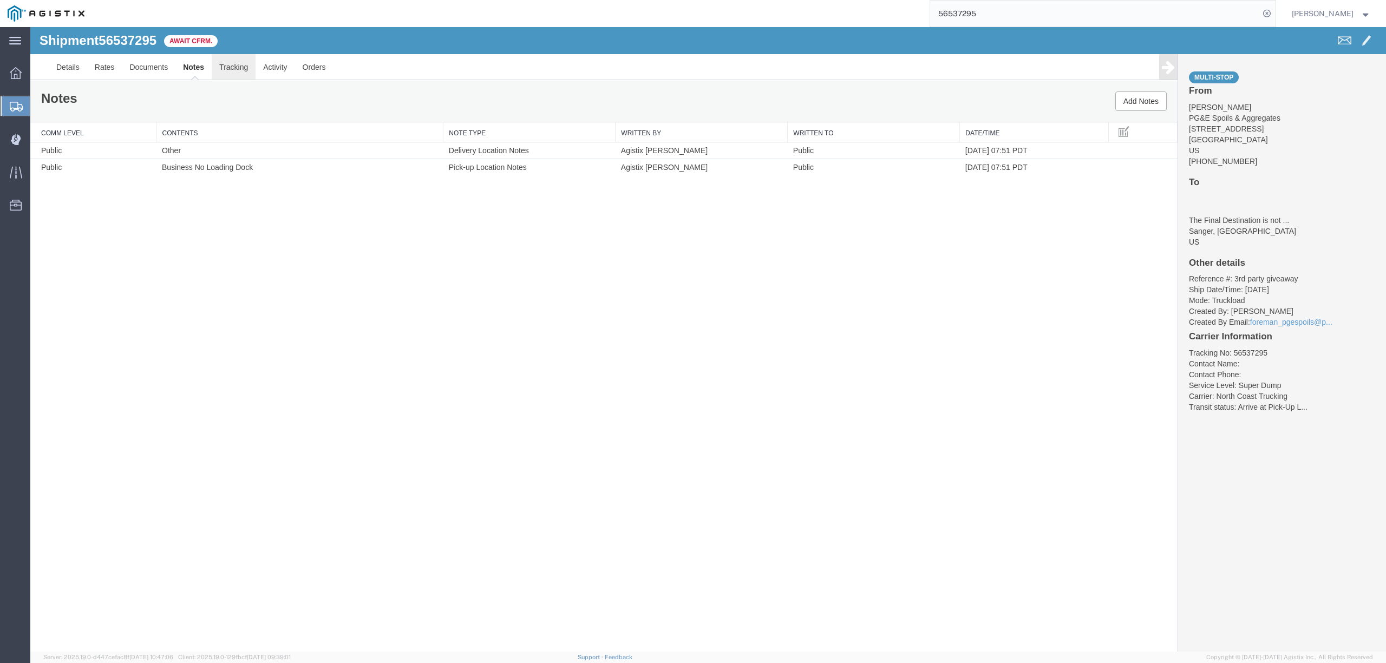
click at [234, 68] on link "Tracking" at bounding box center [234, 67] width 44 height 26
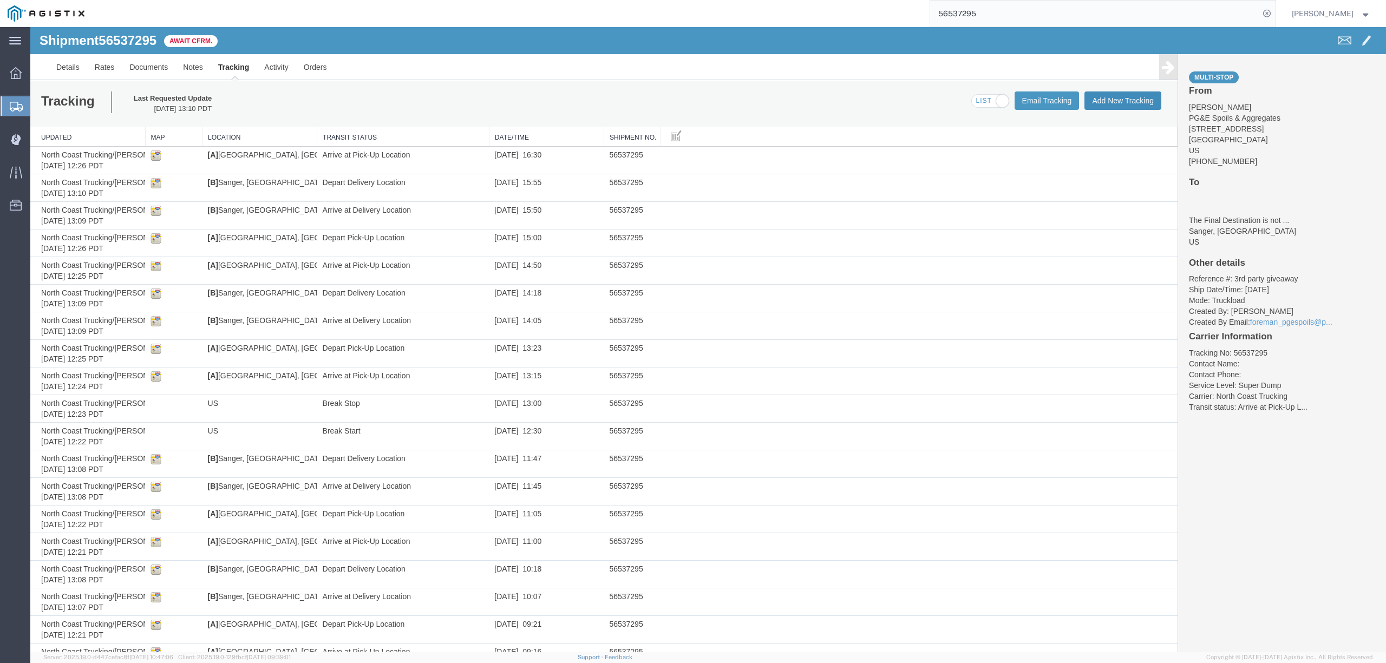
click at [1118, 96] on button "Add New Tracking" at bounding box center [1122, 100] width 77 height 18
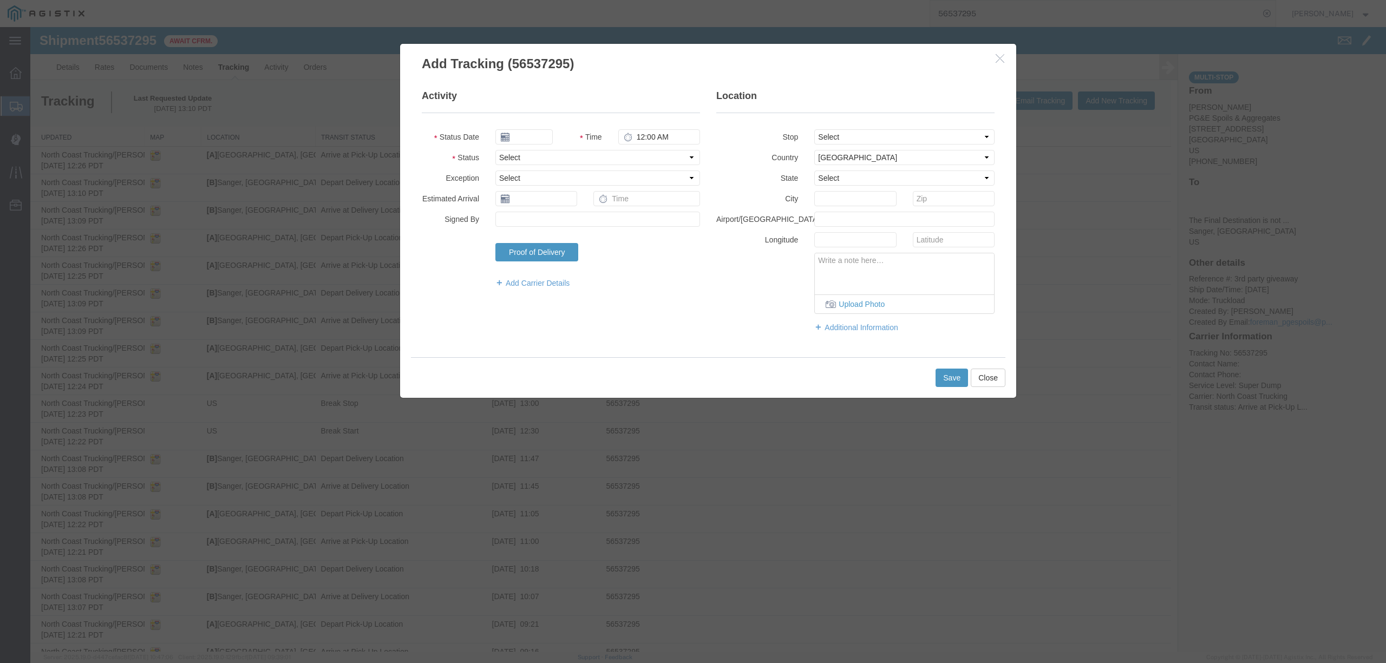
type input "[DATE]"
type input "4:00 PM"
click at [997, 55] on icon "button" at bounding box center [1000, 58] width 9 height 9
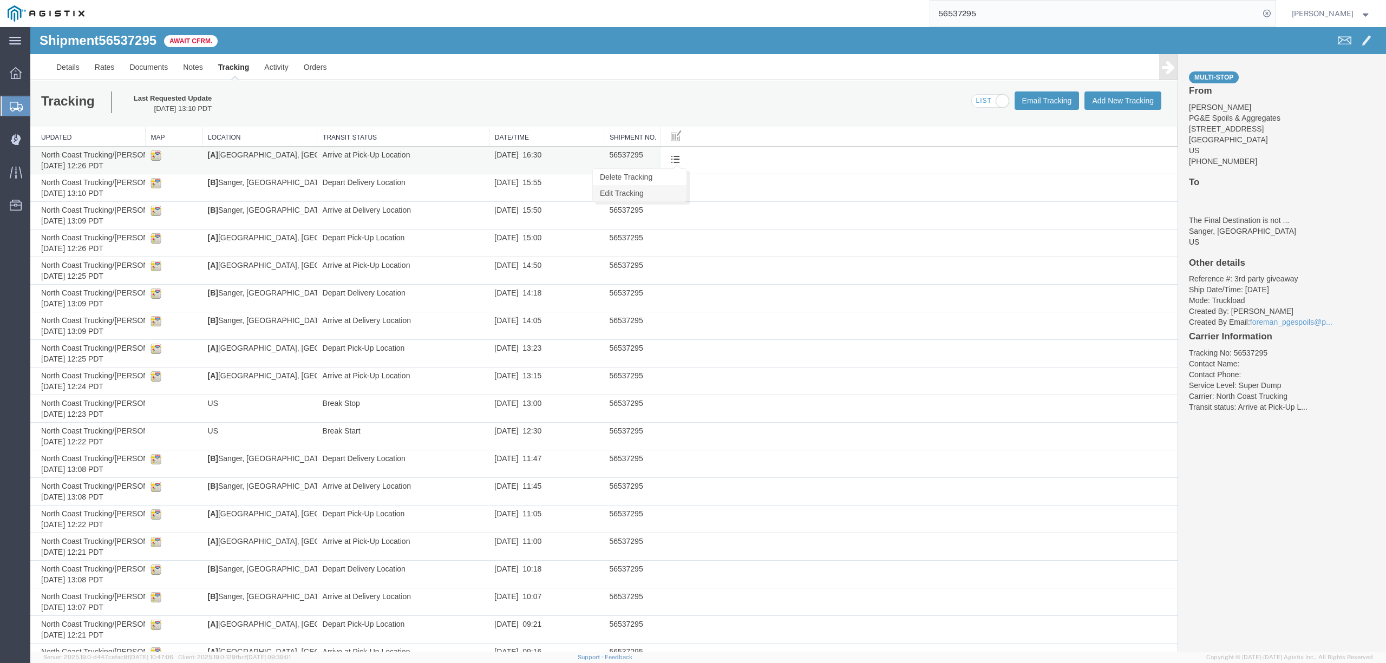
click at [647, 195] on link "Edit Tracking" at bounding box center [640, 193] width 94 height 16
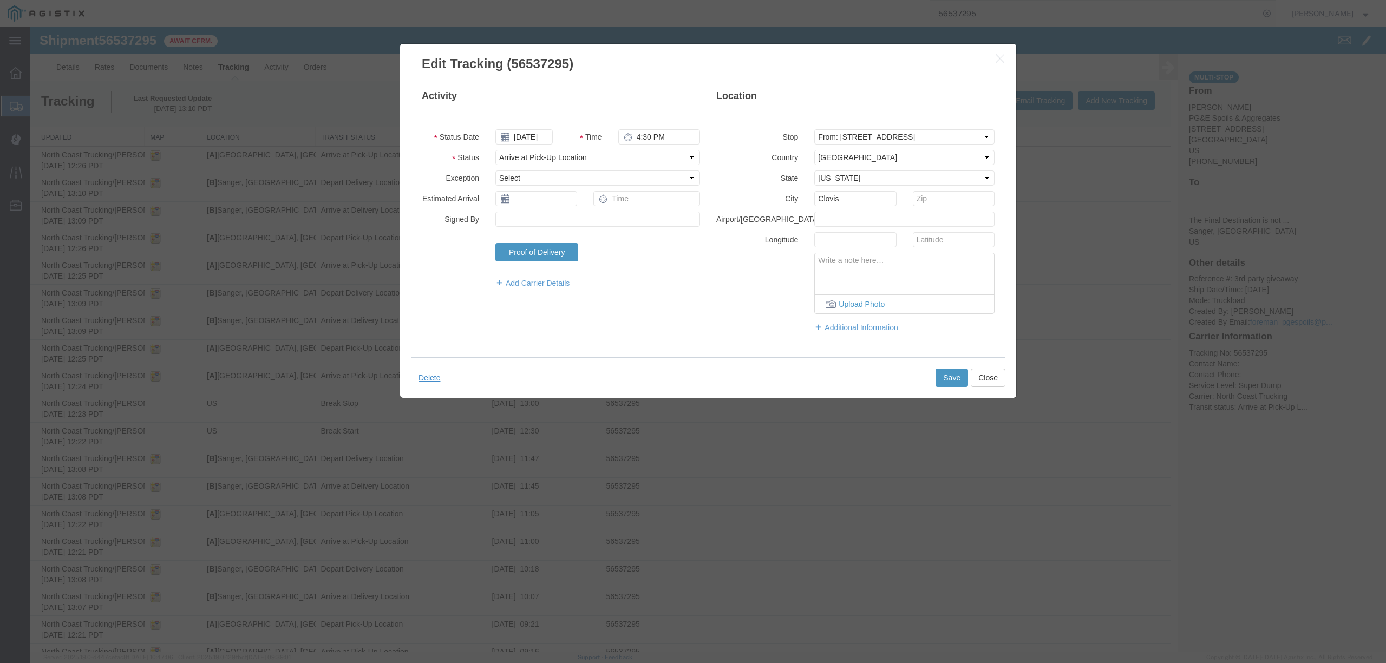
click at [996, 54] on icon "button" at bounding box center [1000, 58] width 9 height 9
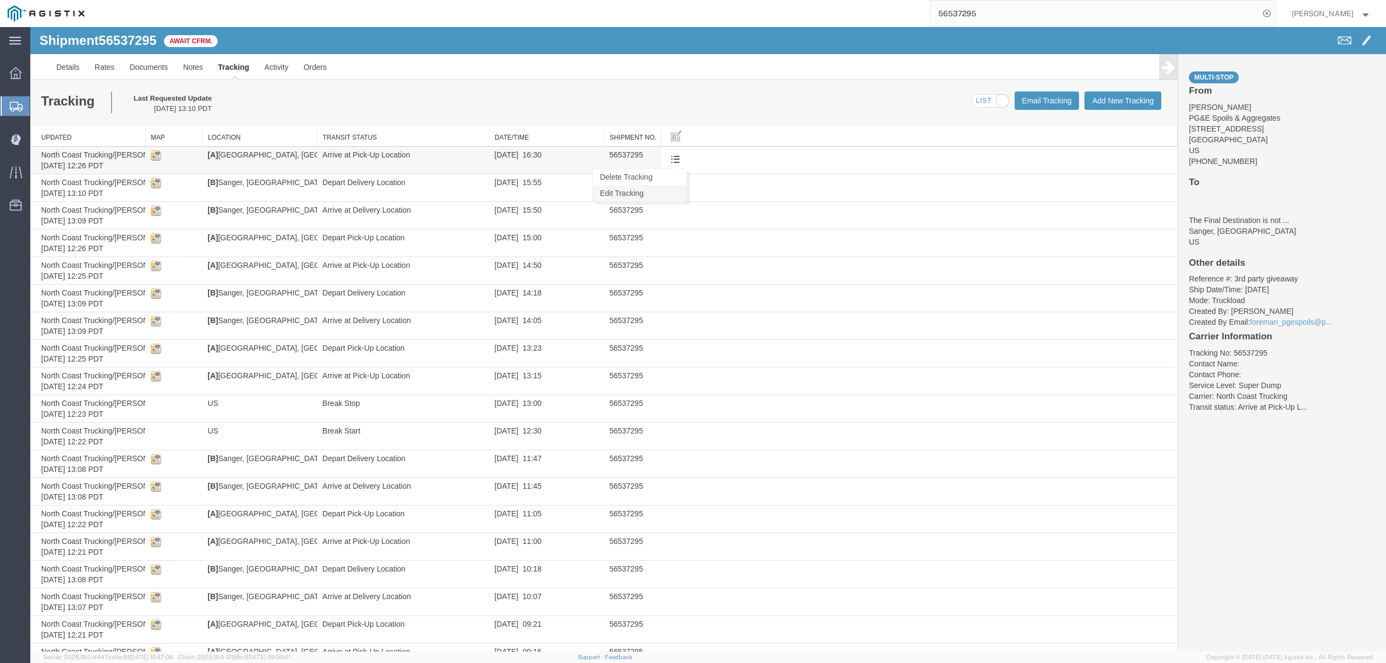
click at [650, 198] on link "Edit Tracking" at bounding box center [640, 193] width 94 height 16
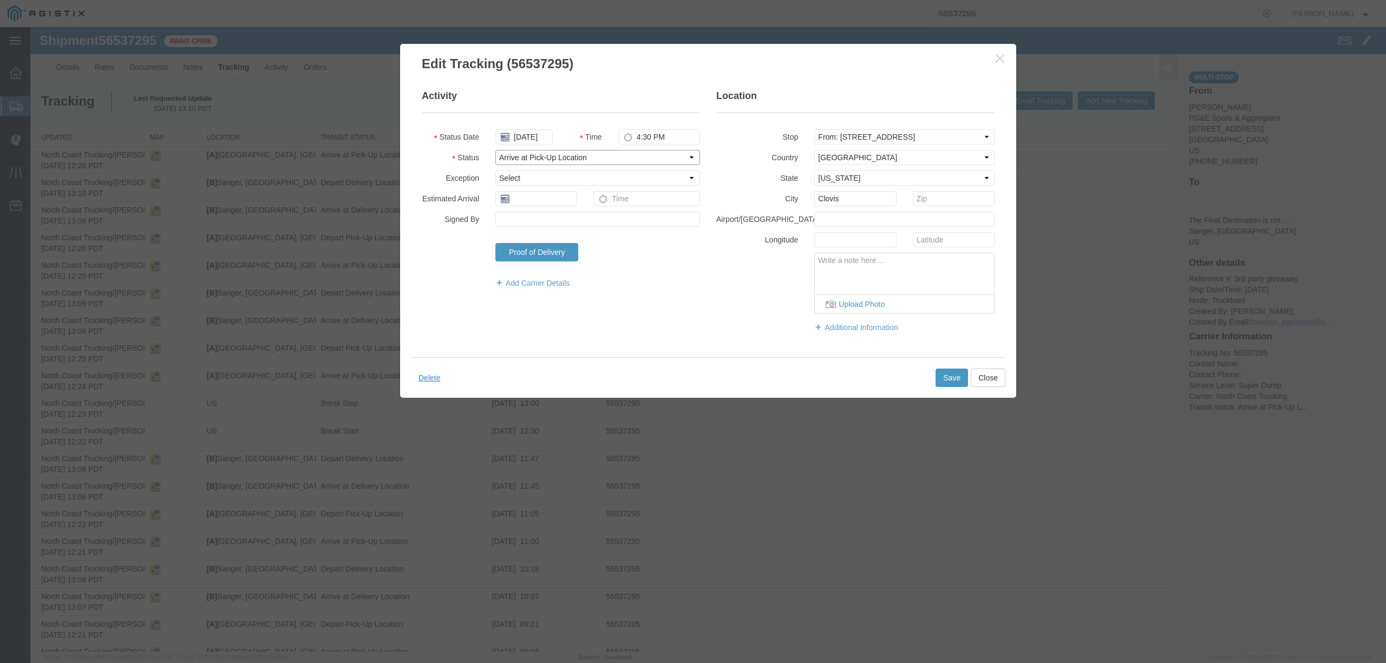
click at [620, 157] on select "Select Arrival Notice Available Arrival Notice Imported Arrive at Delivery Loca…" at bounding box center [597, 157] width 205 height 15
select select "DELIVRED"
click at [495, 150] on select "Select Arrival Notice Available Arrival Notice Imported Arrive at Delivery Loca…" at bounding box center [597, 157] width 205 height 15
click at [918, 140] on select "Select From: [STREET_ADDRESS] Stop 2: [STREET_ADDRESS][PERSON_NAME] To: The Fin…" at bounding box center [904, 136] width 180 height 15
click at [921, 136] on select "Select From: [STREET_ADDRESS] Stop 2: [STREET_ADDRESS][PERSON_NAME] To: The Fin…" at bounding box center [904, 136] width 180 height 15
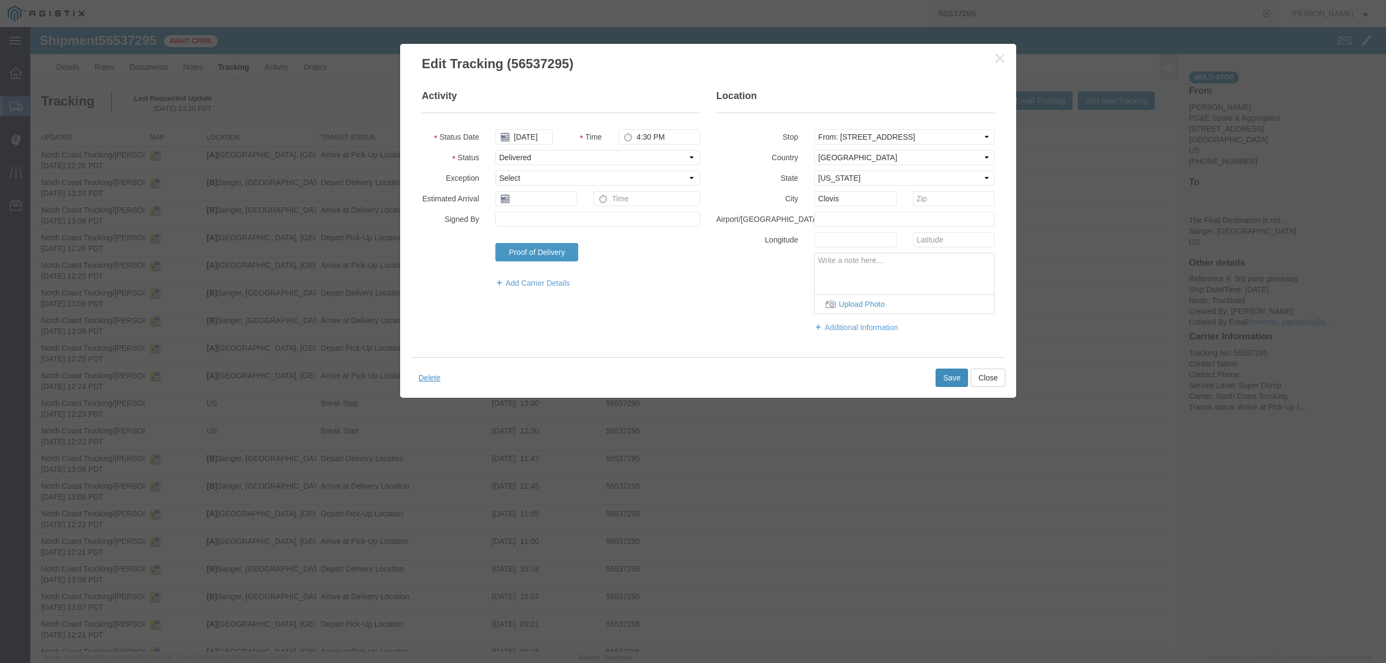
click at [954, 374] on button "Save" at bounding box center [951, 378] width 32 height 18
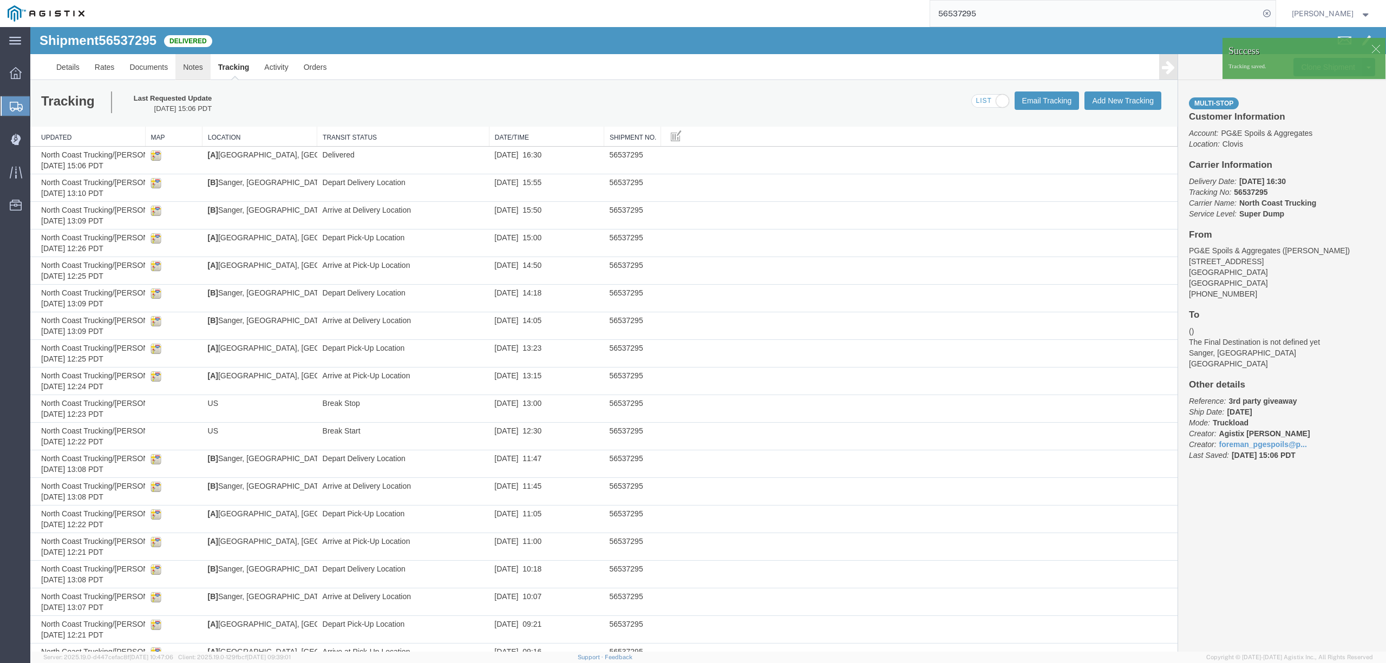
click at [205, 63] on link "Notes" at bounding box center [192, 67] width 35 height 26
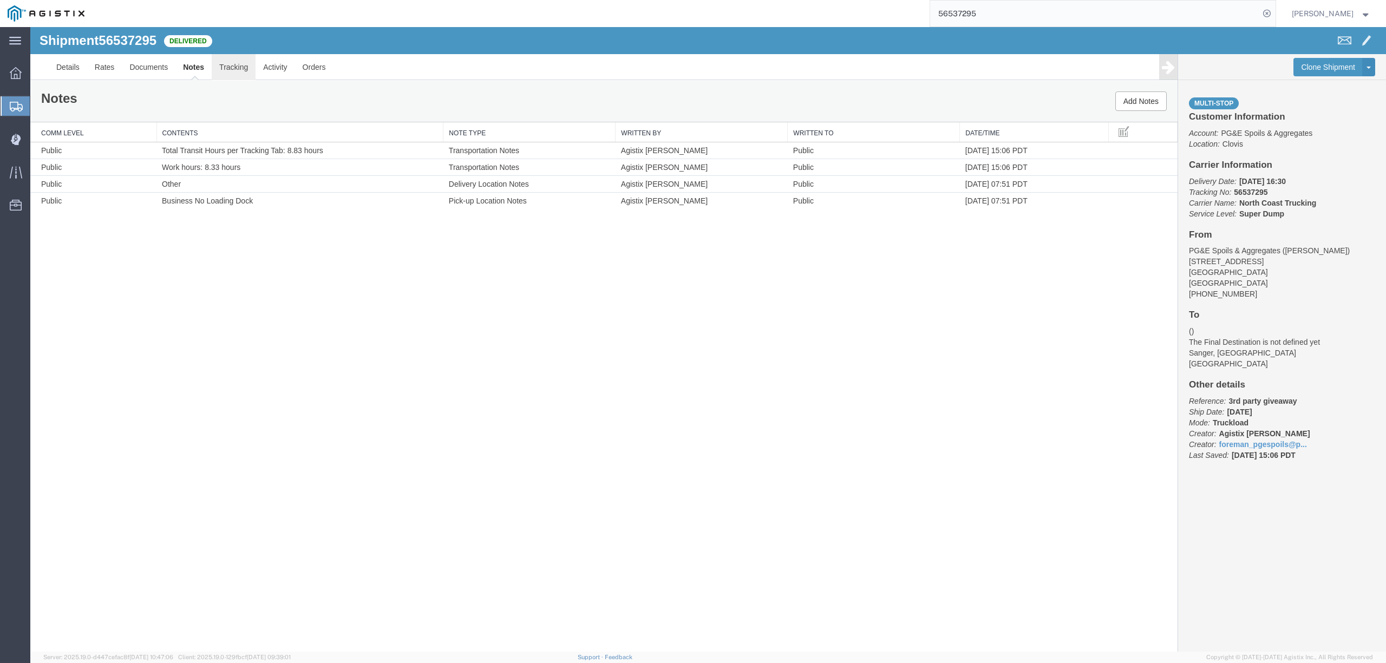
click at [217, 73] on link "Tracking" at bounding box center [234, 67] width 44 height 26
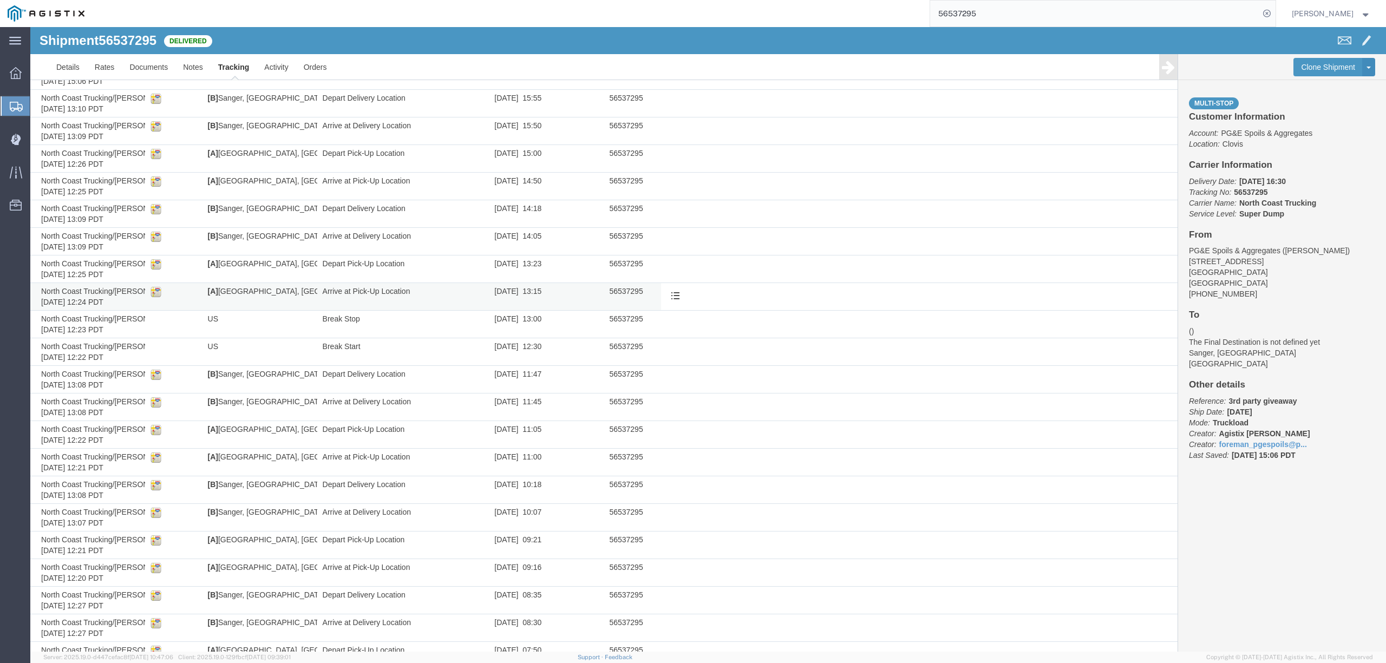
scroll to position [172, 0]
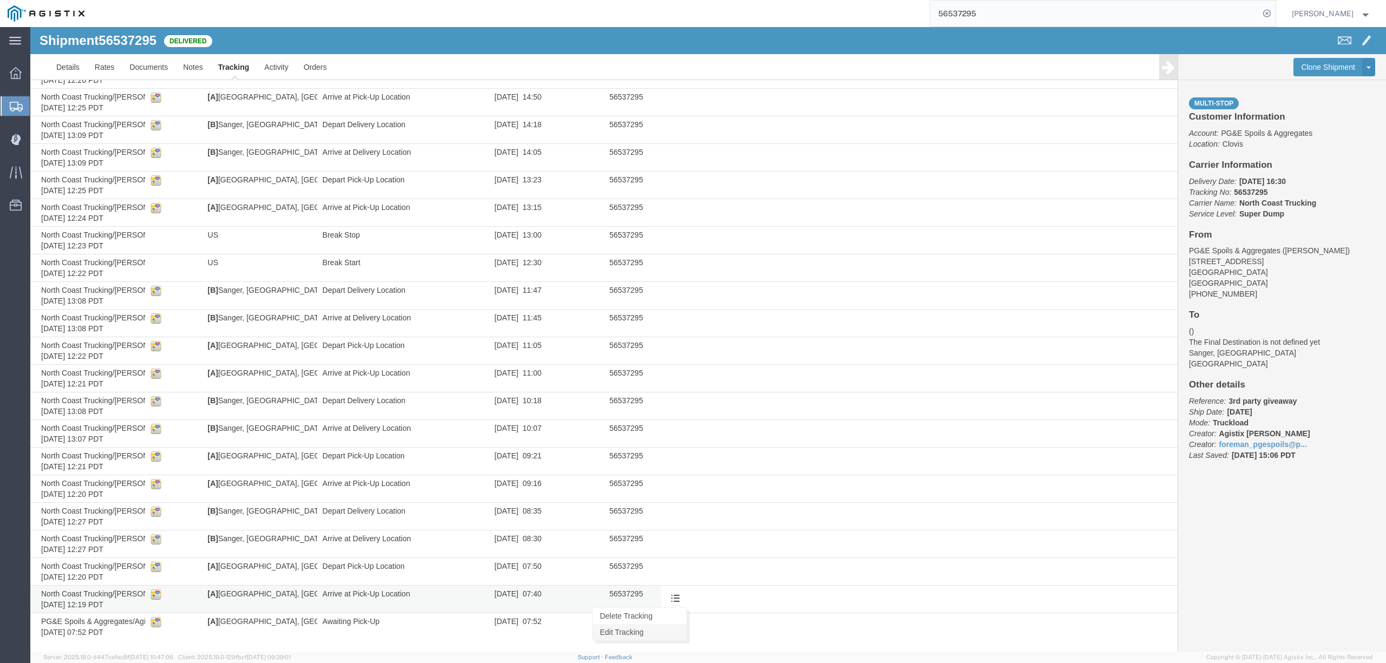
click at [646, 632] on link "Edit Tracking" at bounding box center [640, 632] width 94 height 16
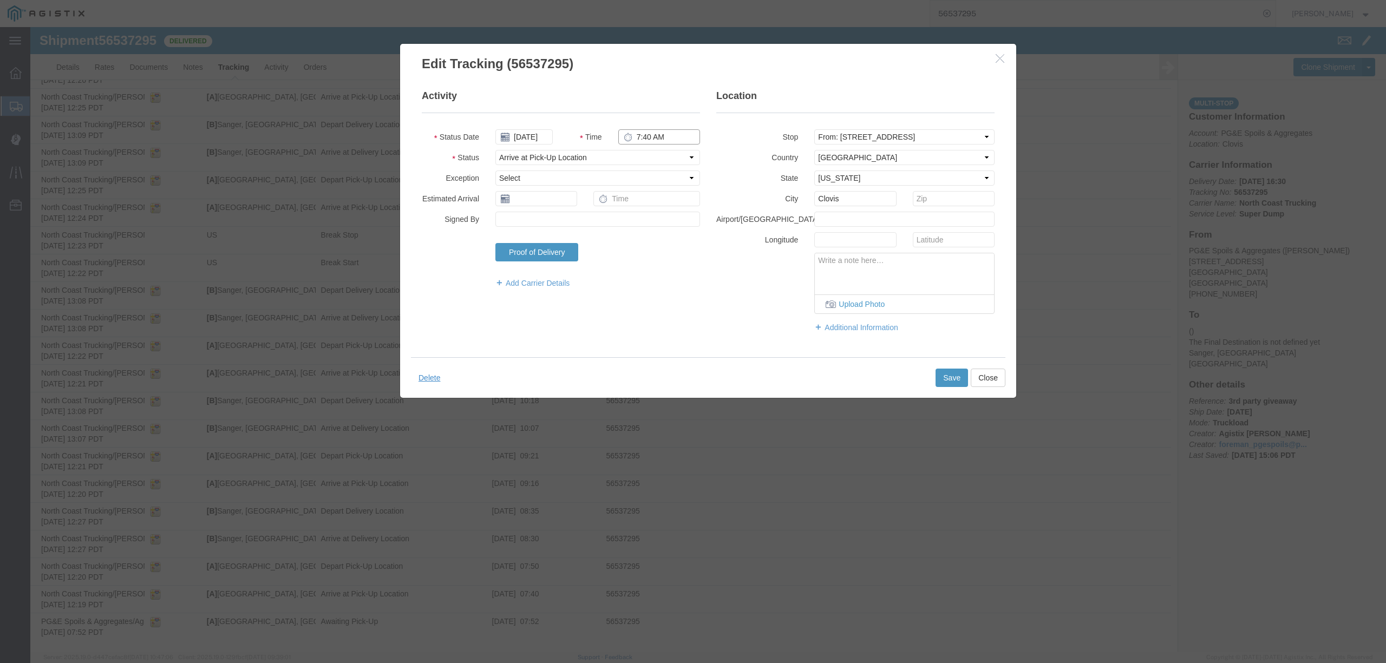
click at [643, 137] on input "7:40 AM" at bounding box center [659, 136] width 82 height 15
click at [644, 140] on input "7:40 AM" at bounding box center [659, 136] width 82 height 15
type input "7:00 AM"
click at [940, 378] on button "Save" at bounding box center [951, 378] width 32 height 18
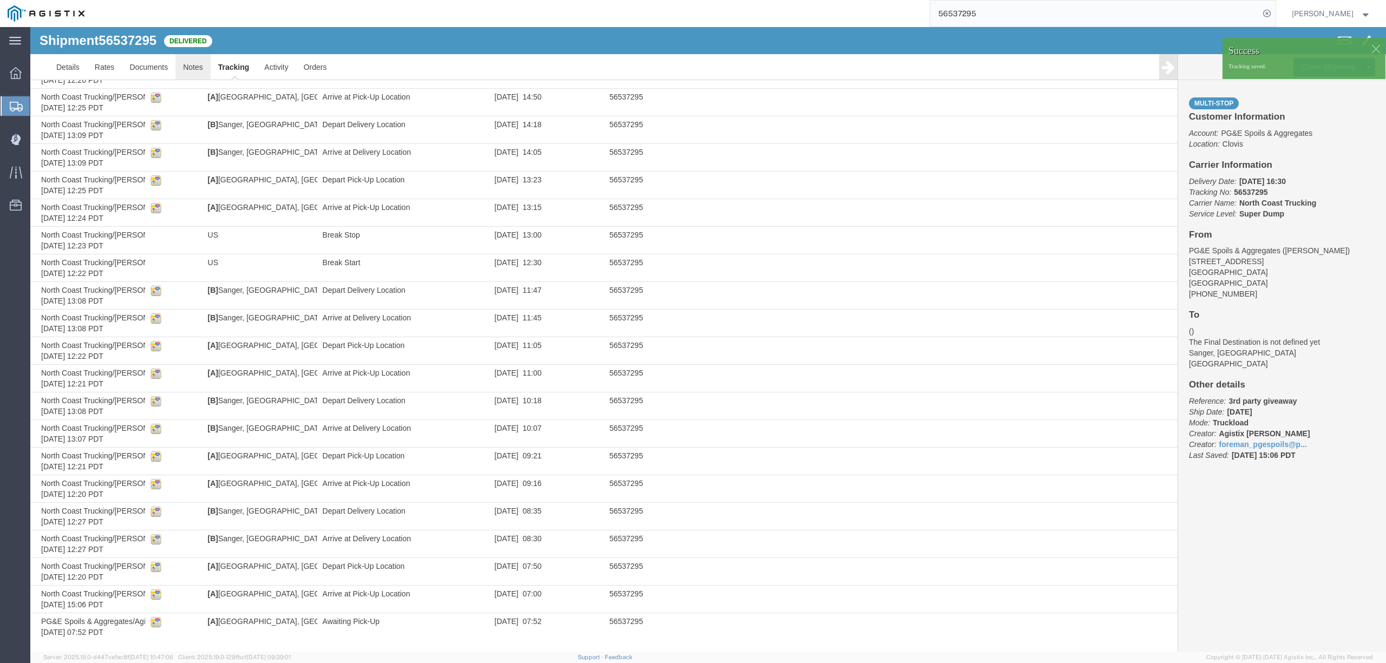
click at [183, 70] on link "Notes" at bounding box center [192, 67] width 35 height 26
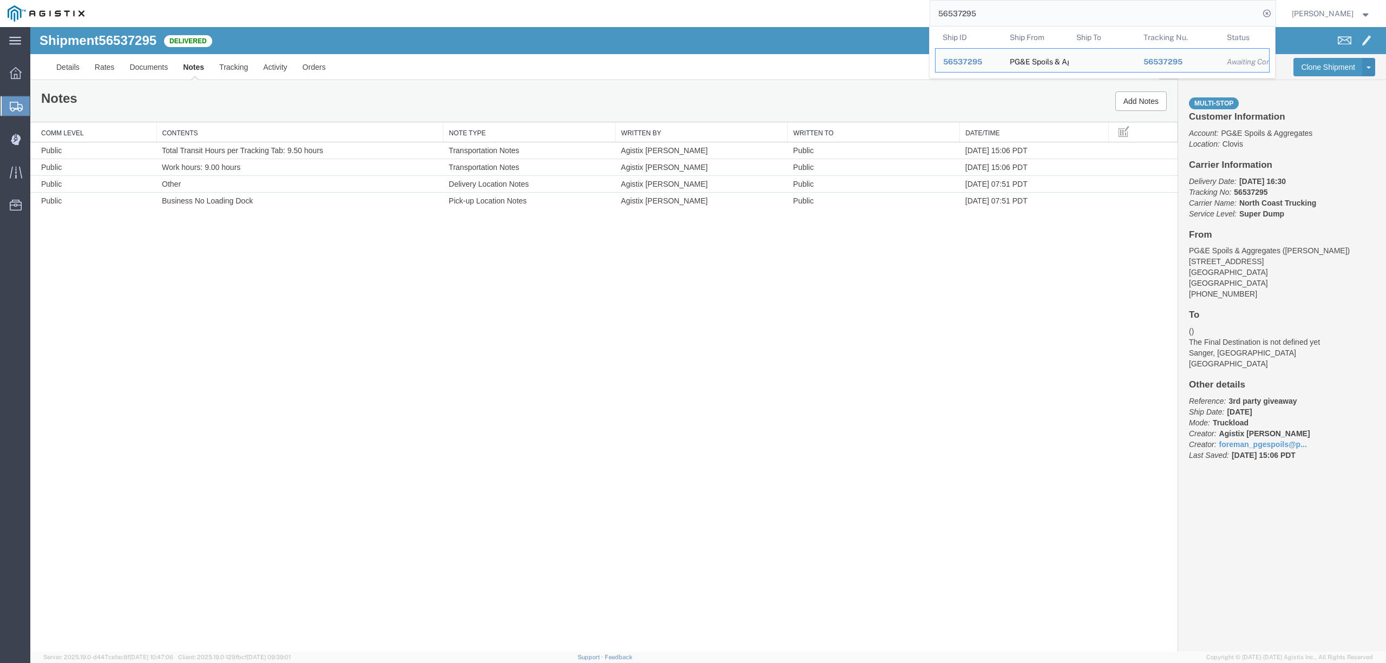
click at [990, 14] on input "56537295" at bounding box center [1094, 14] width 329 height 26
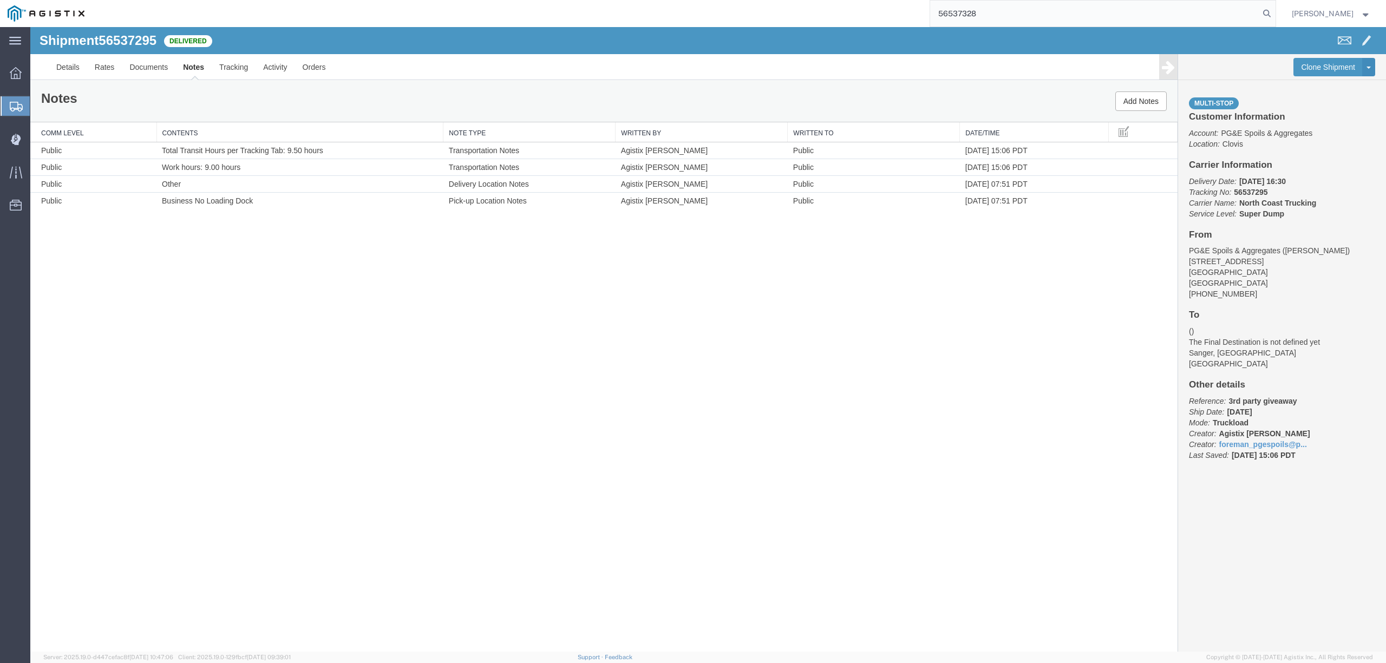
type input "56537328"
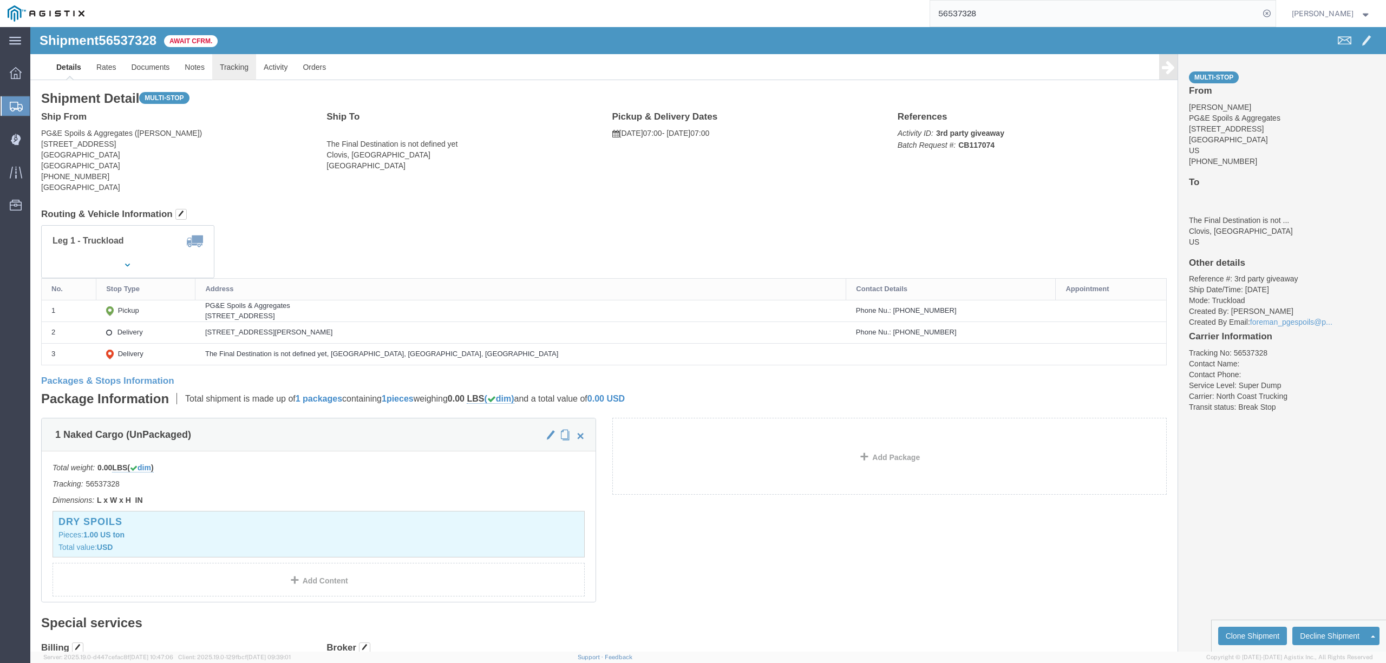
click link "Tracking"
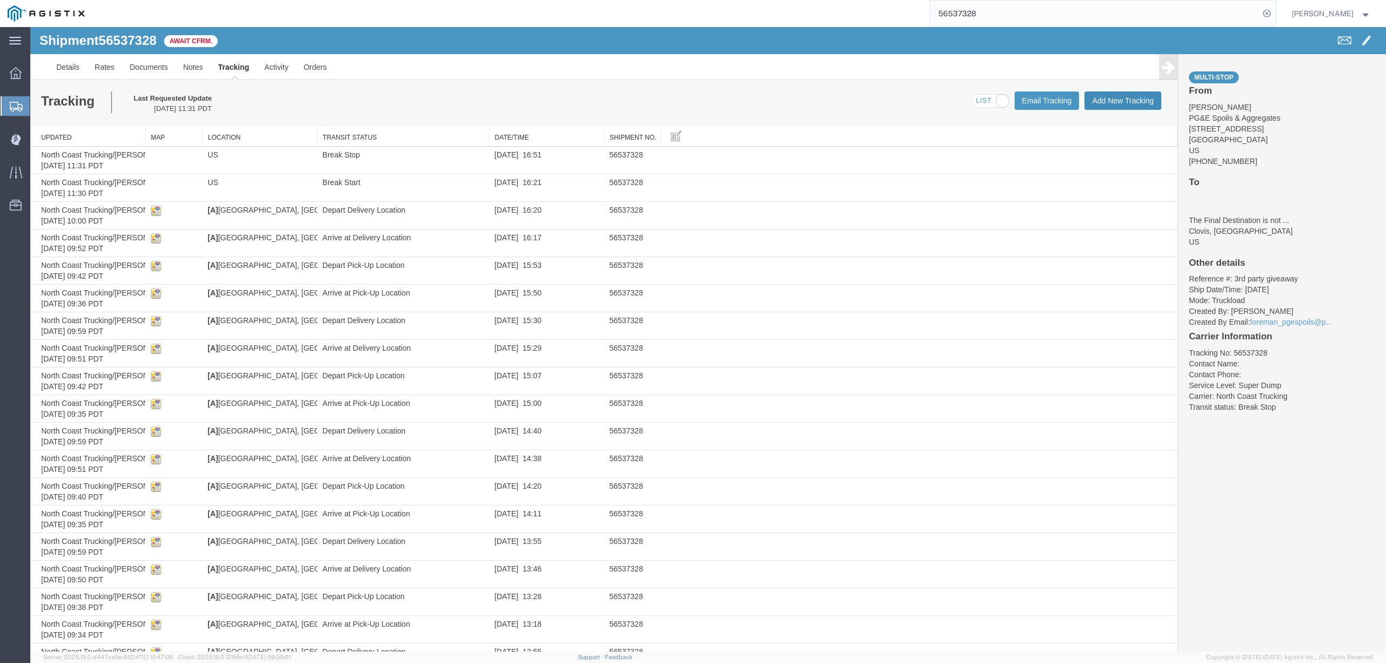
click at [1120, 100] on button "Add New Tracking" at bounding box center [1122, 100] width 77 height 18
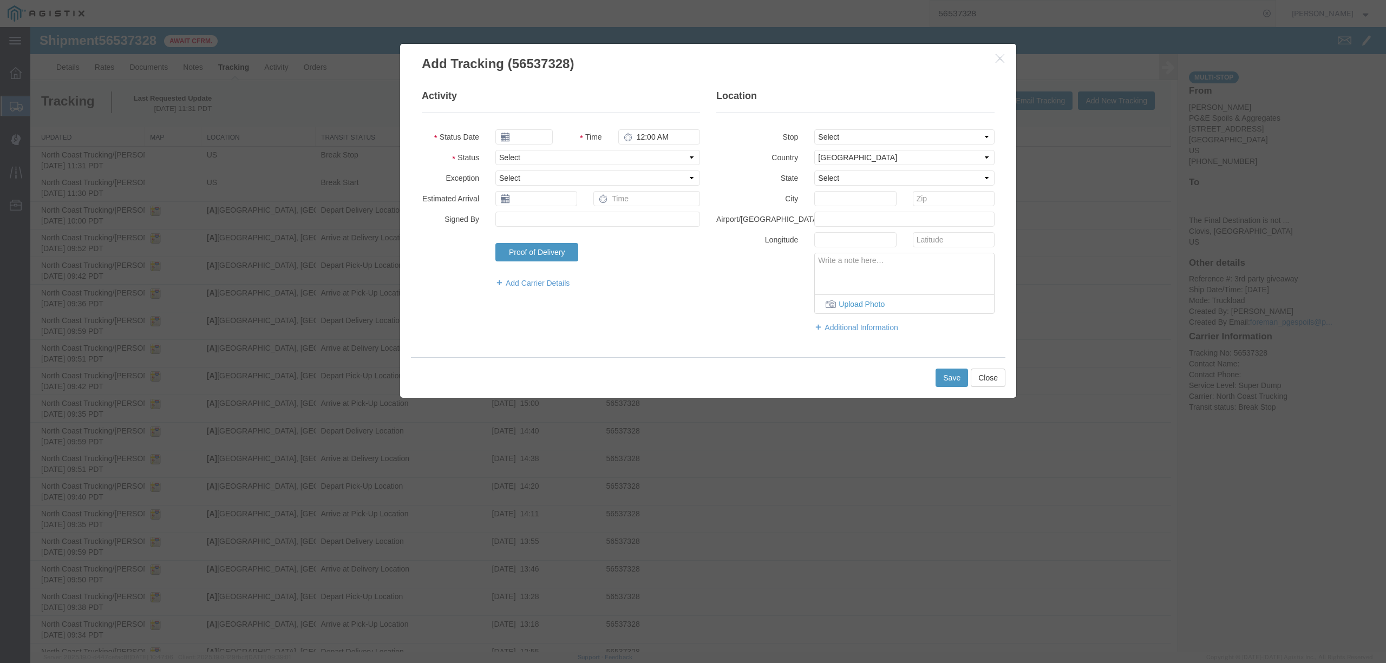
type input "[DATE]"
type input "4:00 PM"
click at [996, 60] on icon "button" at bounding box center [1000, 58] width 9 height 9
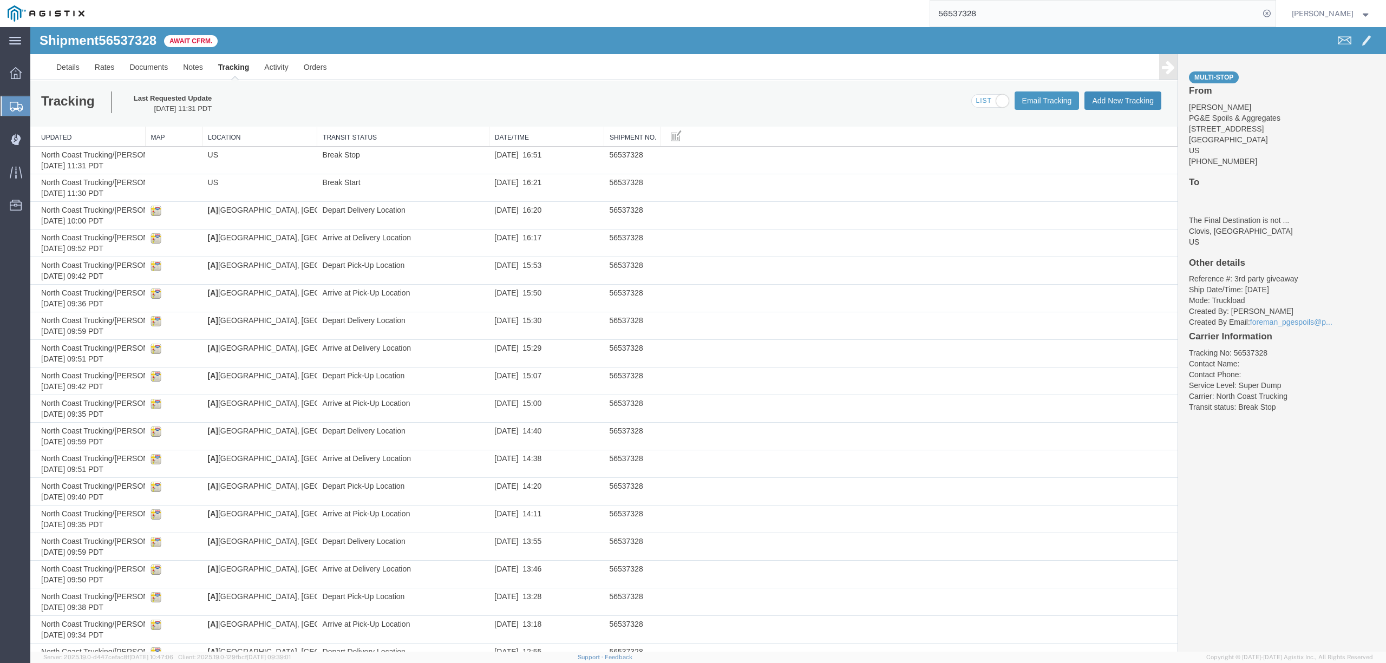
click at [1116, 104] on button "Add New Tracking" at bounding box center [1122, 100] width 77 height 18
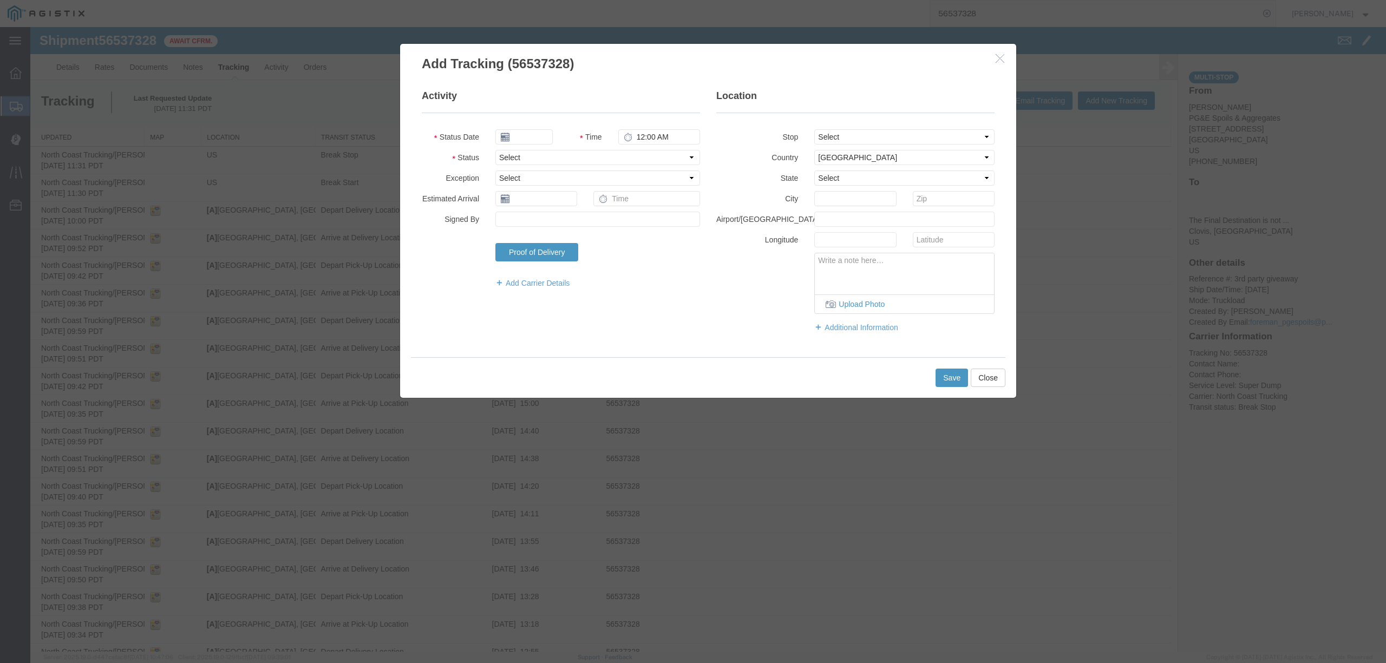
type input "[DATE]"
type input "4:00 PM"
click at [533, 140] on input "[DATE]" at bounding box center [523, 136] width 57 height 15
click at [500, 155] on th at bounding box center [503, 156] width 16 height 16
click at [570, 239] on td "21" at bounding box center [568, 238] width 16 height 16
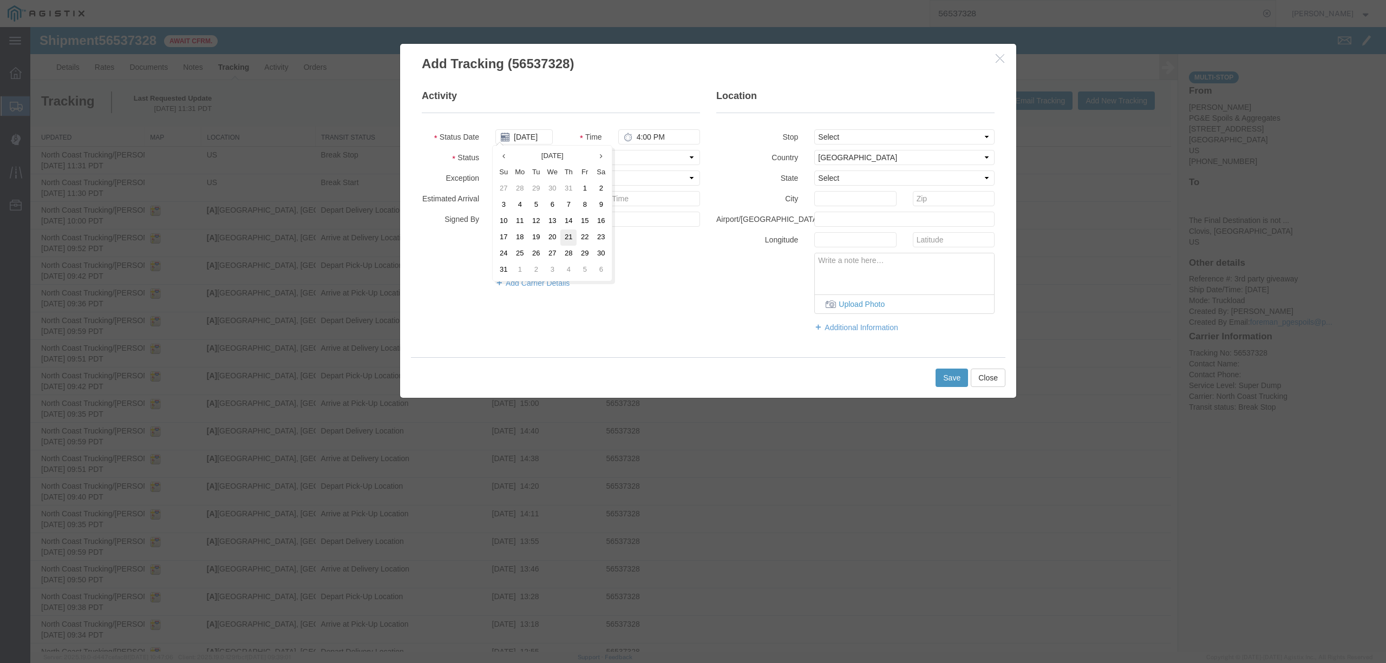
type input "[DATE]"
click at [832, 139] on select "Select From: [STREET_ADDRESS] Stop 2: [STREET_ADDRESS][PERSON_NAME] To: The Fin…" at bounding box center [904, 136] width 180 height 15
select select "{"pickupDeliveryInfoId": "122363920","pickupOrDelivery": "P","stopNum": "1","lo…"
click at [814, 129] on select "Select From: [STREET_ADDRESS] Stop 2: [STREET_ADDRESS][PERSON_NAME] To: The Fin…" at bounding box center [904, 136] width 180 height 15
select select "CA"
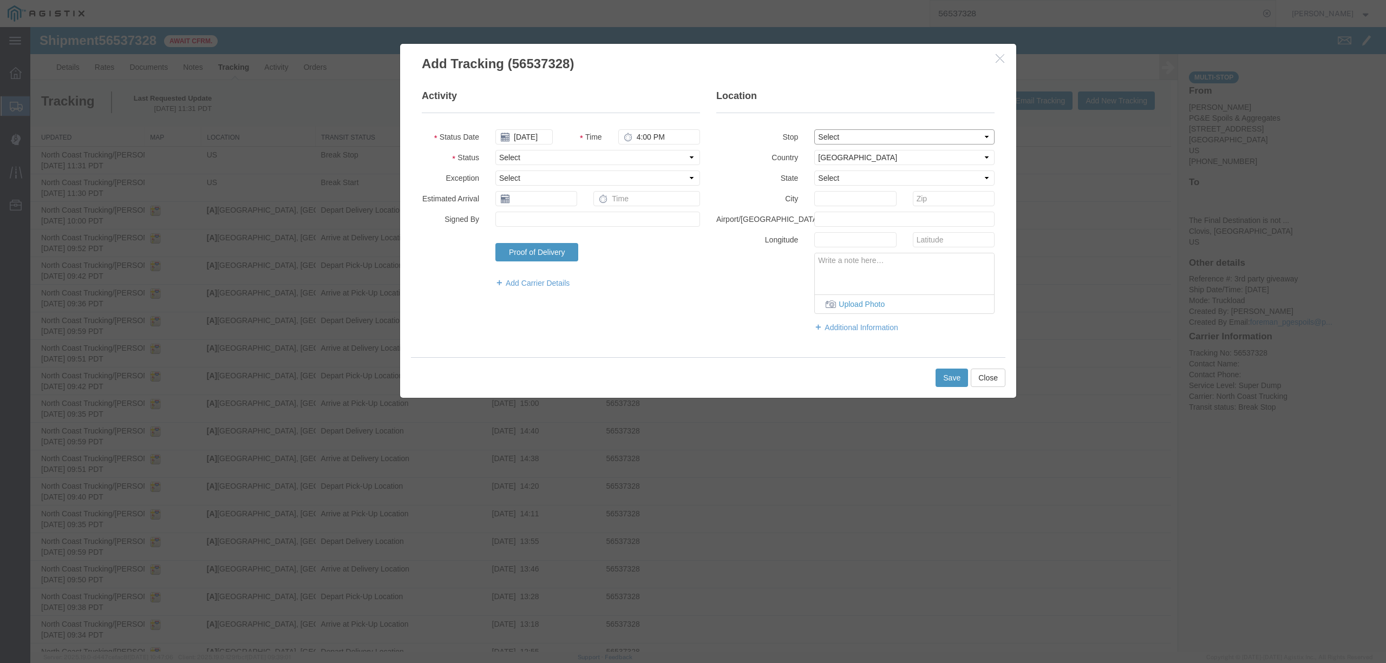
type input "Clovis"
click at [638, 139] on input "4:00 PM" at bounding box center [659, 136] width 82 height 15
type input "5:28 PM"
click at [629, 154] on select "Select Arrival Notice Available Arrival Notice Imported Arrive at Delivery Loca…" at bounding box center [597, 157] width 205 height 15
select select "DELIVRED"
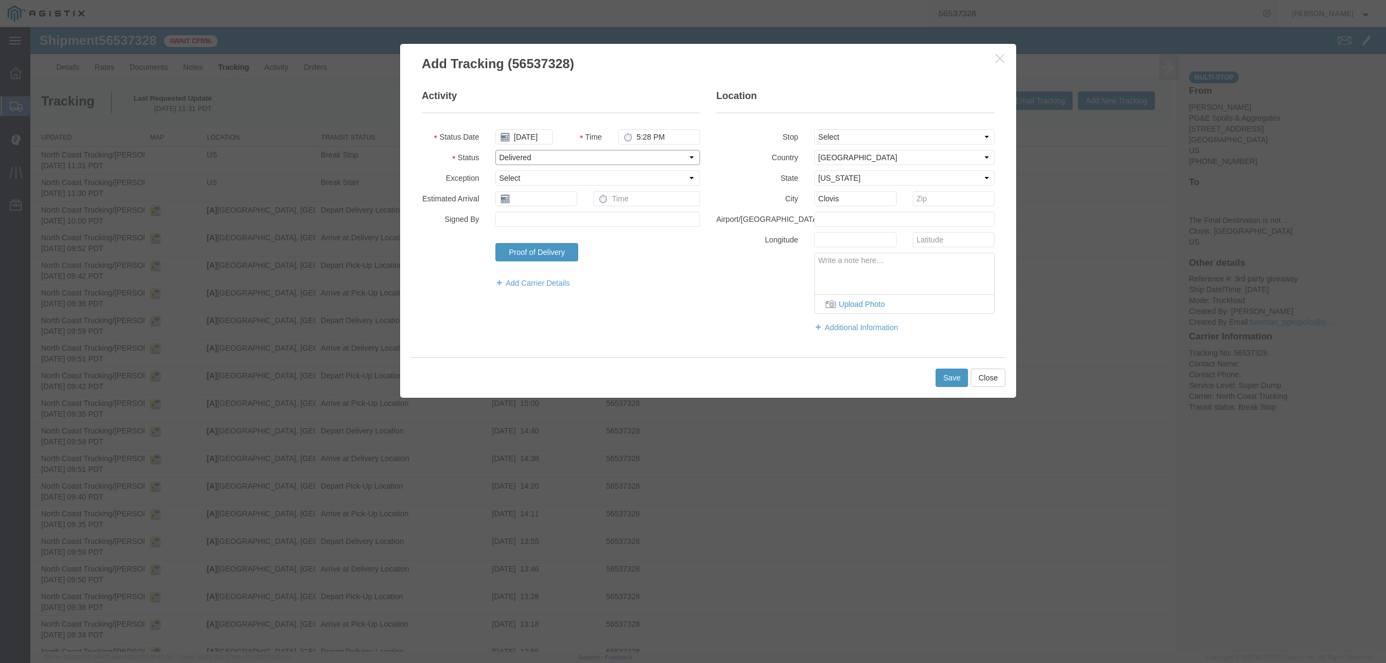
click at [495, 150] on select "Select Arrival Notice Available Arrival Notice Imported Arrive at Delivery Loca…" at bounding box center [597, 157] width 205 height 15
click at [939, 379] on button "Save" at bounding box center [951, 378] width 32 height 18
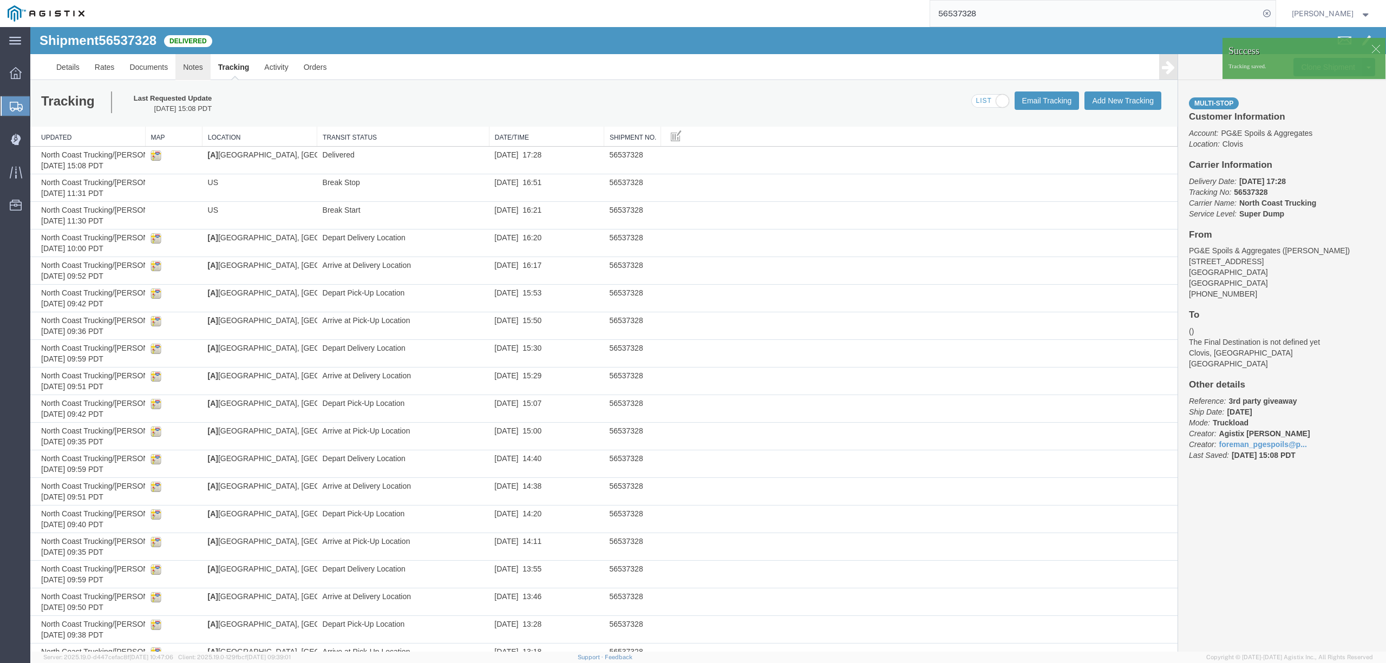
click at [195, 61] on link "Notes" at bounding box center [192, 67] width 35 height 26
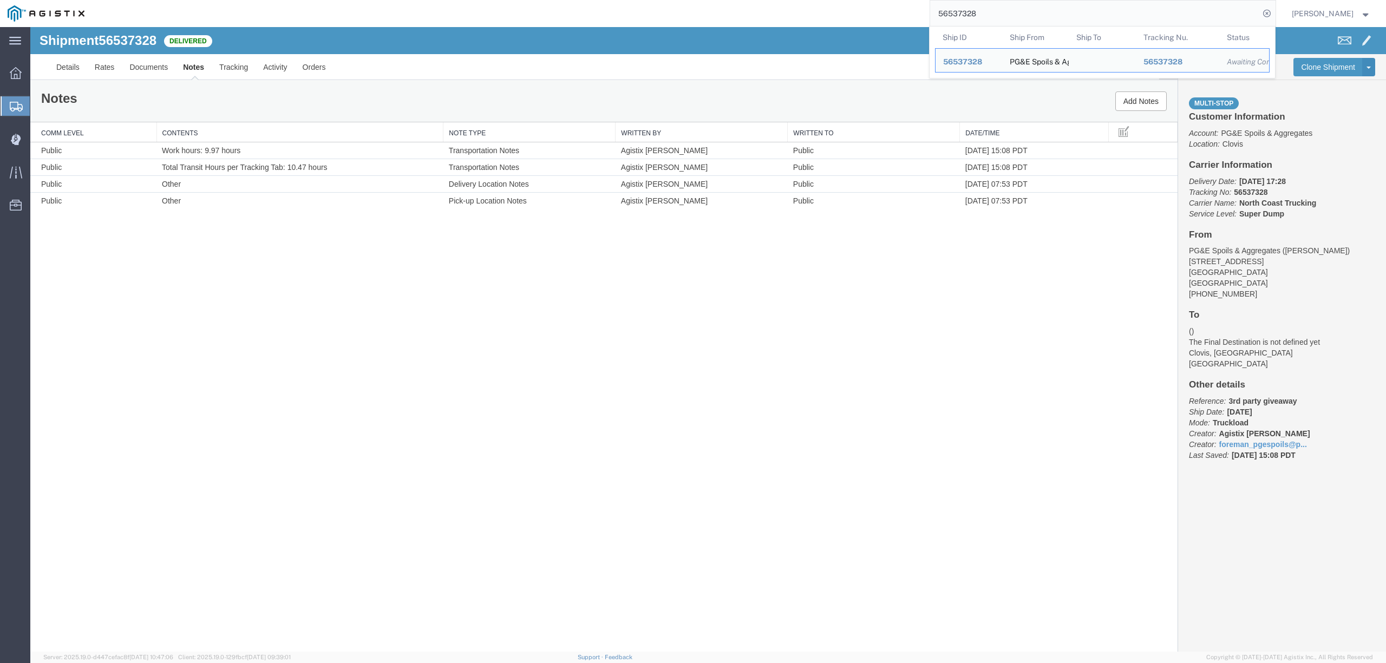
click at [992, 9] on input "56537328" at bounding box center [1094, 14] width 329 height 26
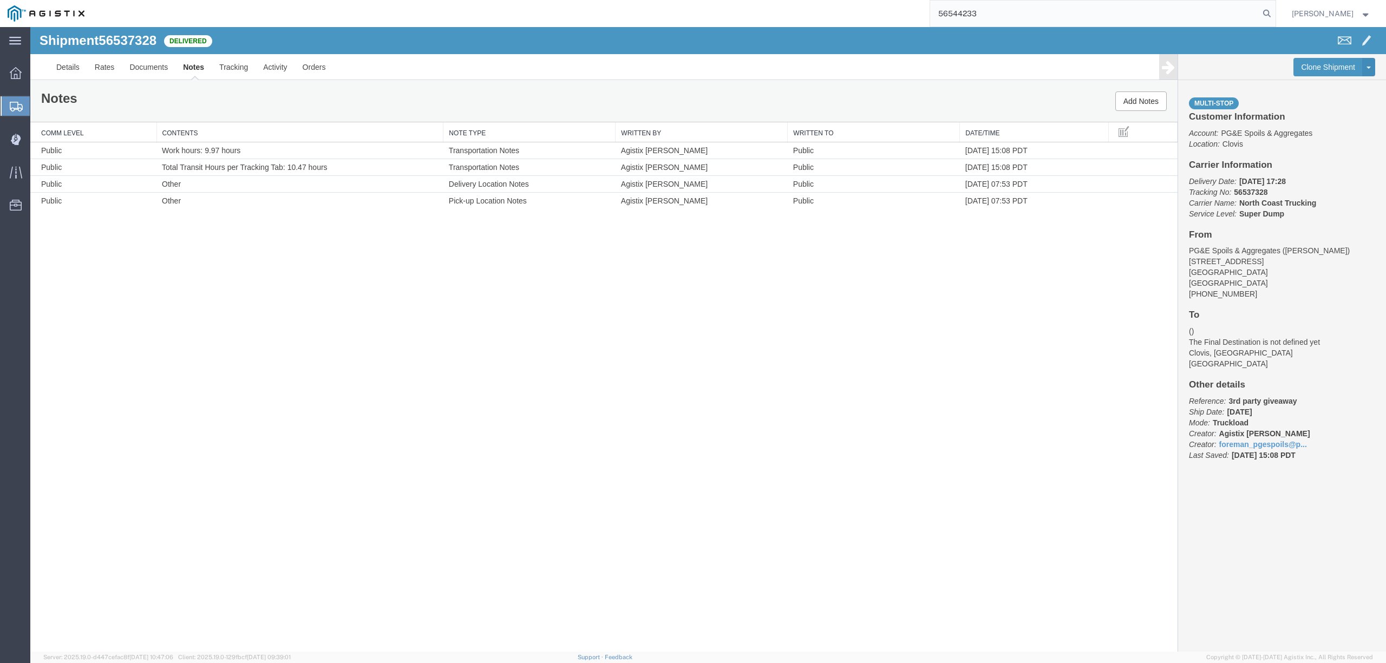
type input "56544233"
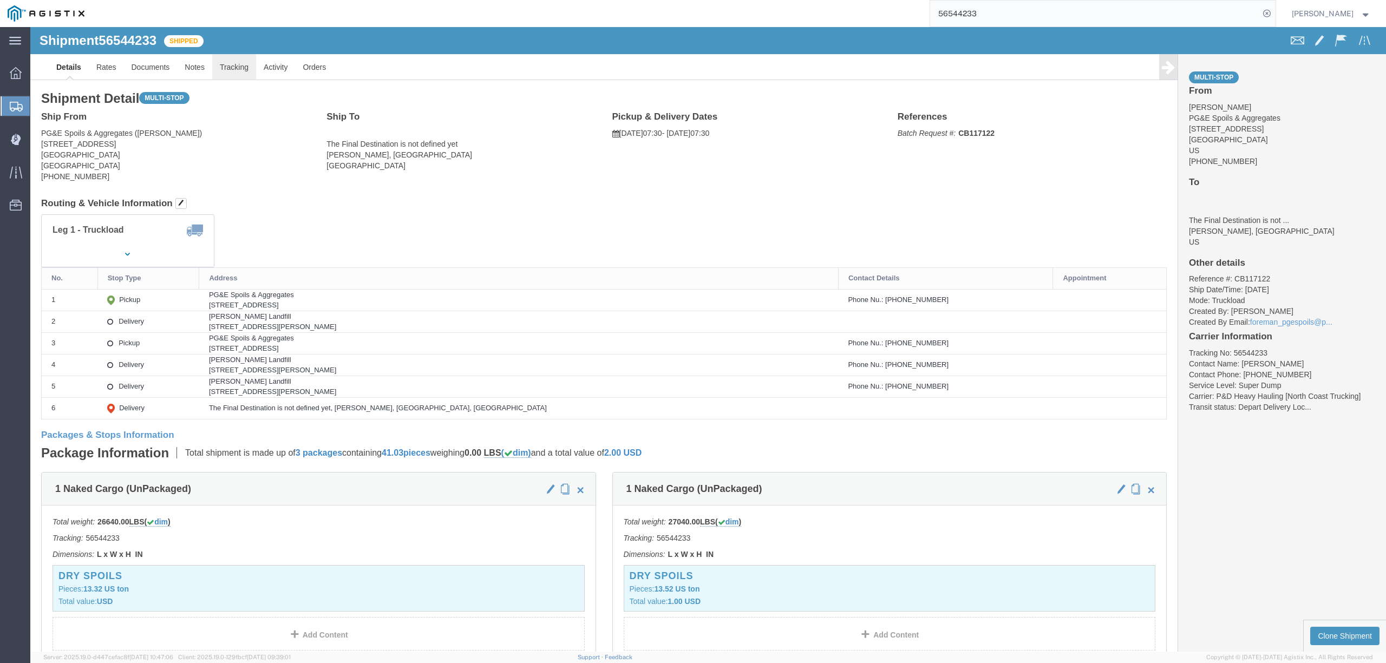
click link "Tracking"
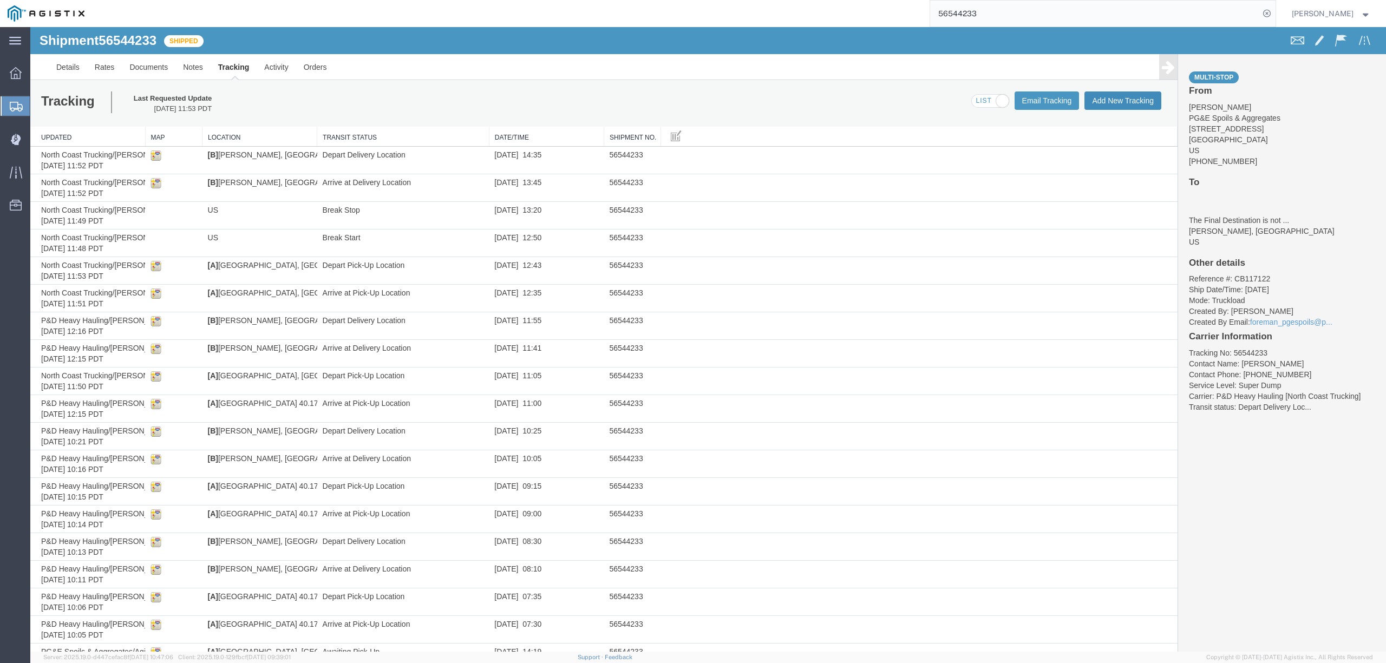
click at [1111, 99] on button "Add New Tracking" at bounding box center [1122, 100] width 77 height 18
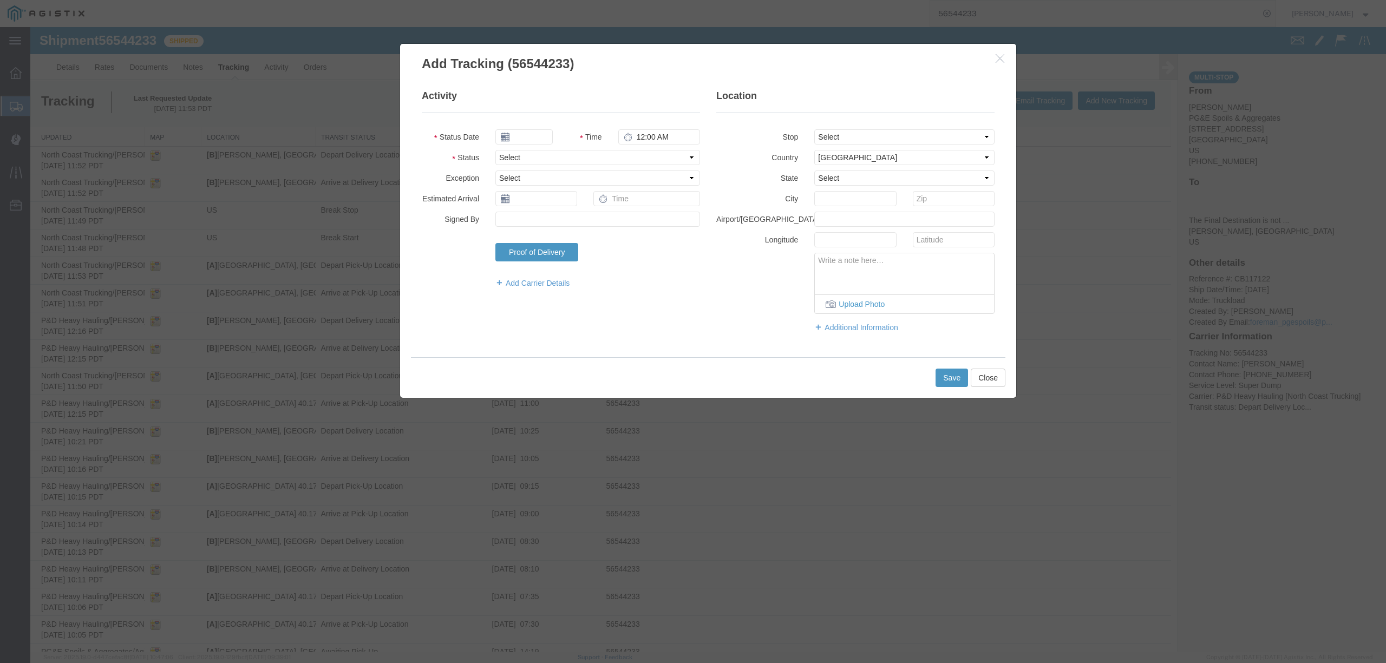
type input "[DATE]"
type input "4:00 PM"
click at [521, 135] on input "[DATE]" at bounding box center [523, 136] width 57 height 15
click at [503, 157] on icon at bounding box center [503, 156] width 3 height 7
click at [571, 238] on td "21" at bounding box center [568, 238] width 16 height 16
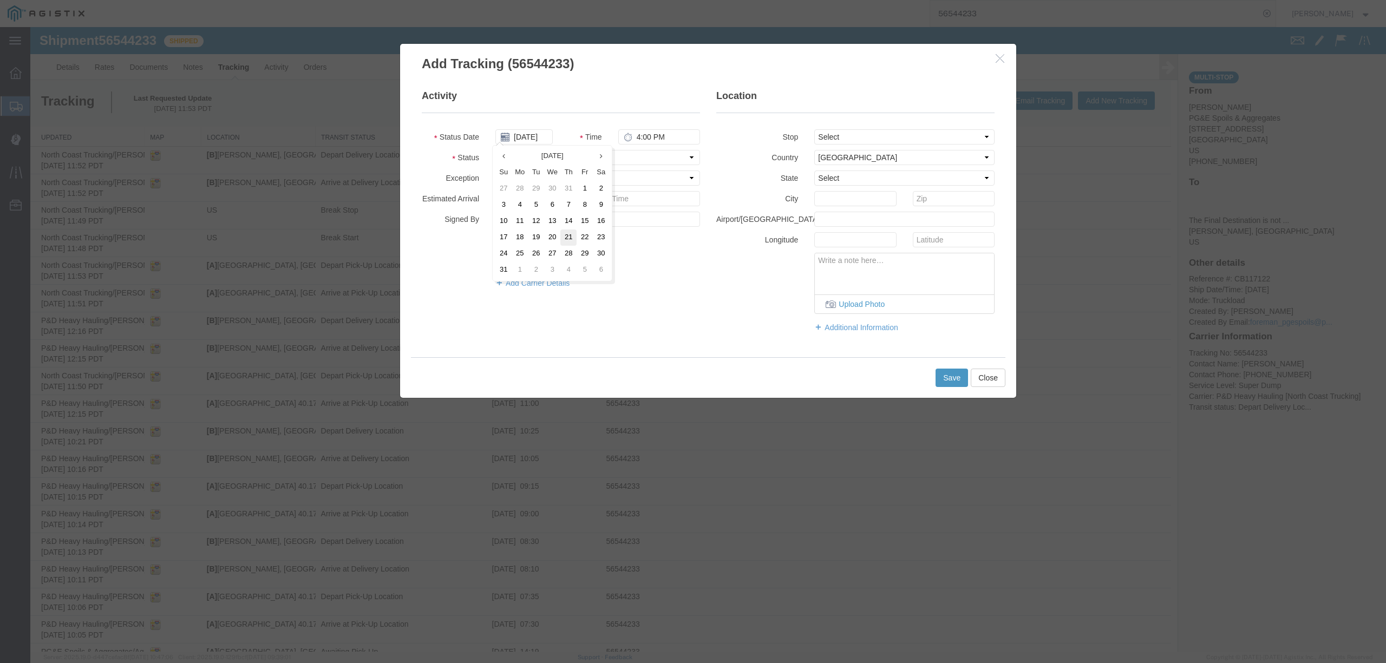
type input "[DATE]"
click at [633, 135] on input "4:00 PM" at bounding box center [659, 136] width 82 height 15
type input "3:35 PM"
click at [644, 152] on select "Select Arrival Notice Available Arrival Notice Imported Arrive at Delivery Loca…" at bounding box center [597, 157] width 205 height 15
select select "DELIVRED"
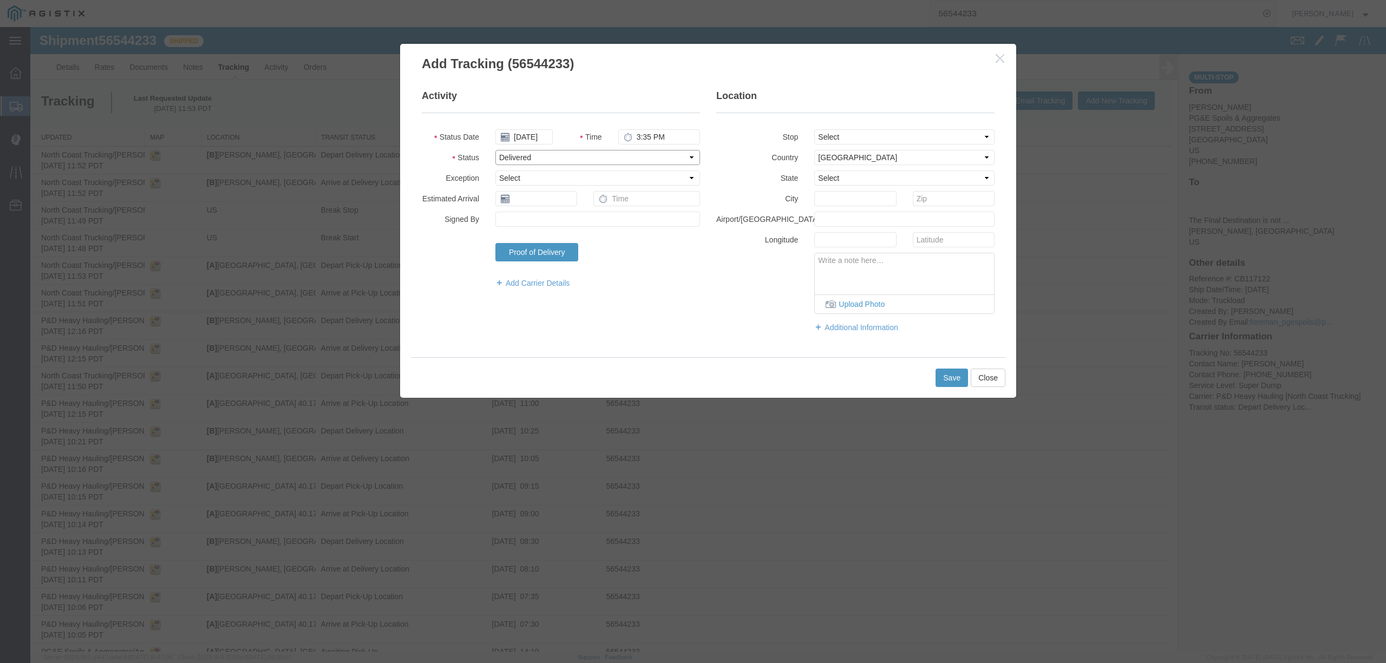
click at [495, 150] on select "Select Arrival Notice Available Arrival Notice Imported Arrive at Delivery Loca…" at bounding box center [597, 157] width 205 height 15
click at [880, 131] on select "Select From: [STREET_ADDRESS] Stop 2: [STREET_ADDRESS][PERSON_NAME], US Stop 3:…" at bounding box center [904, 136] width 180 height 15
select select "{"pickupDeliveryInfoId": "122378030","pickupOrDelivery": "P","stopNum": "1","lo…"
click at [814, 129] on select "Select From: [STREET_ADDRESS] Stop 2: [STREET_ADDRESS][PERSON_NAME], US Stop 3:…" at bounding box center [904, 136] width 180 height 15
select select "CA"
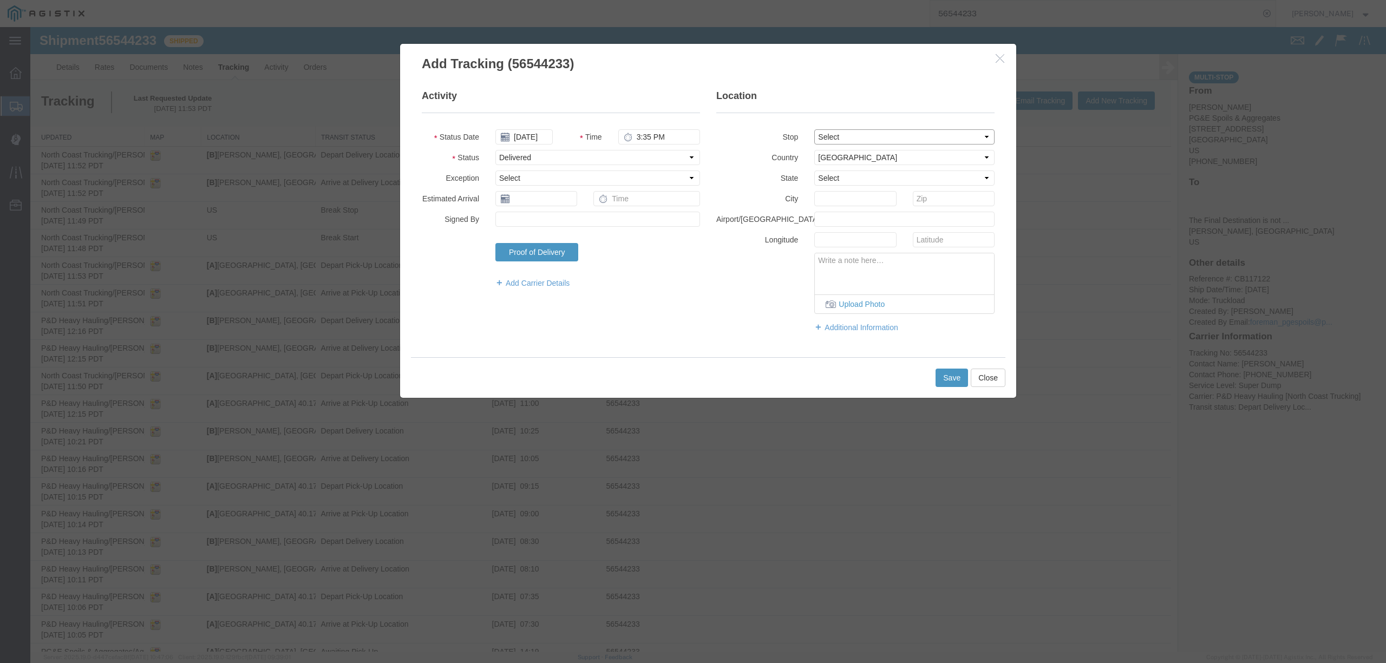
type input "[GEOGRAPHIC_DATA]"
click at [947, 381] on button "Save" at bounding box center [951, 378] width 32 height 18
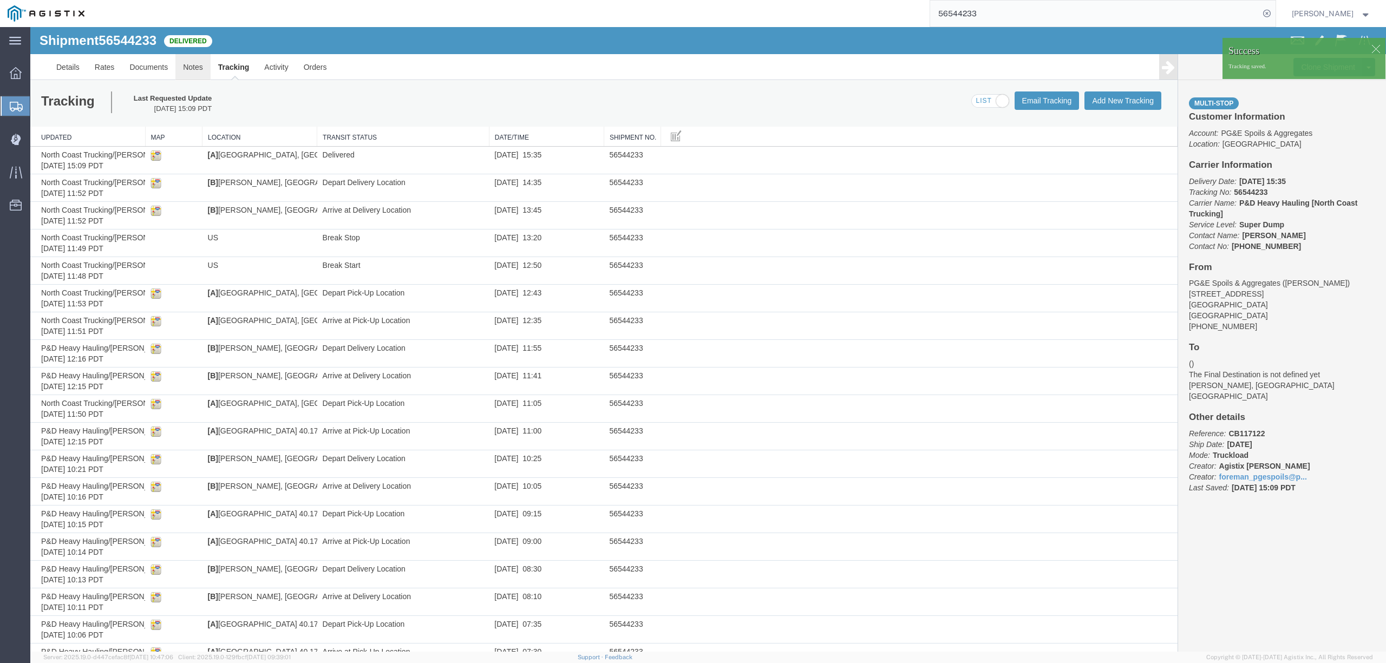
click at [200, 61] on link "Notes" at bounding box center [192, 67] width 35 height 26
